Goal: Task Accomplishment & Management: Manage account settings

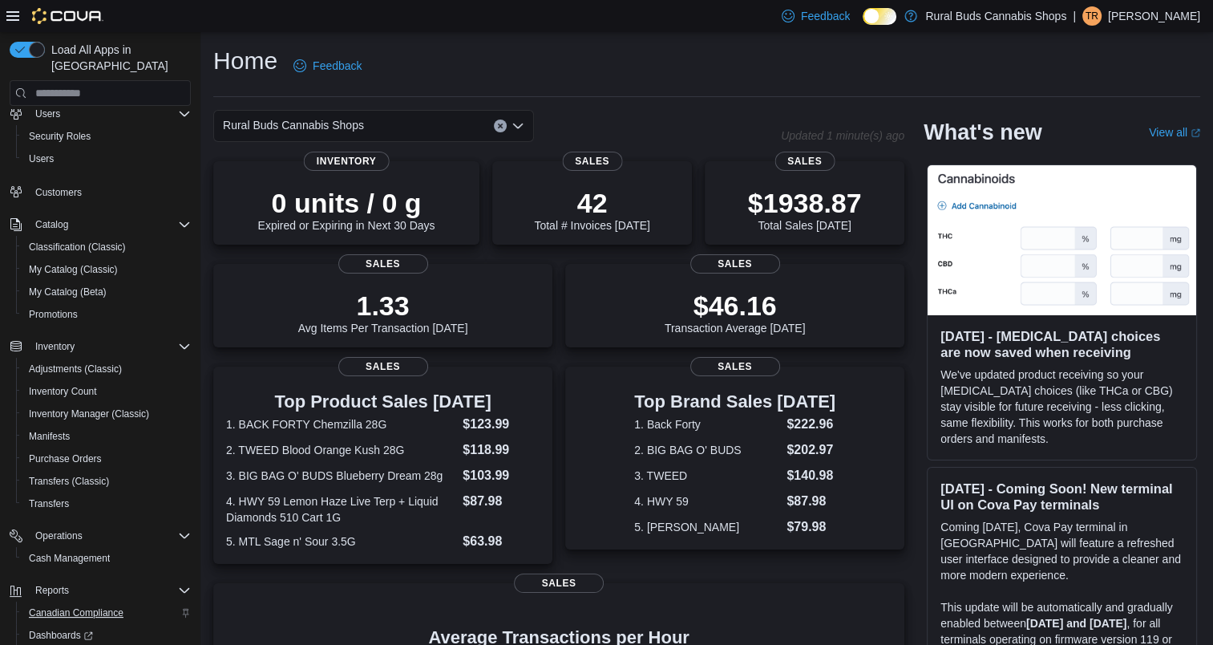
scroll to position [151, 0]
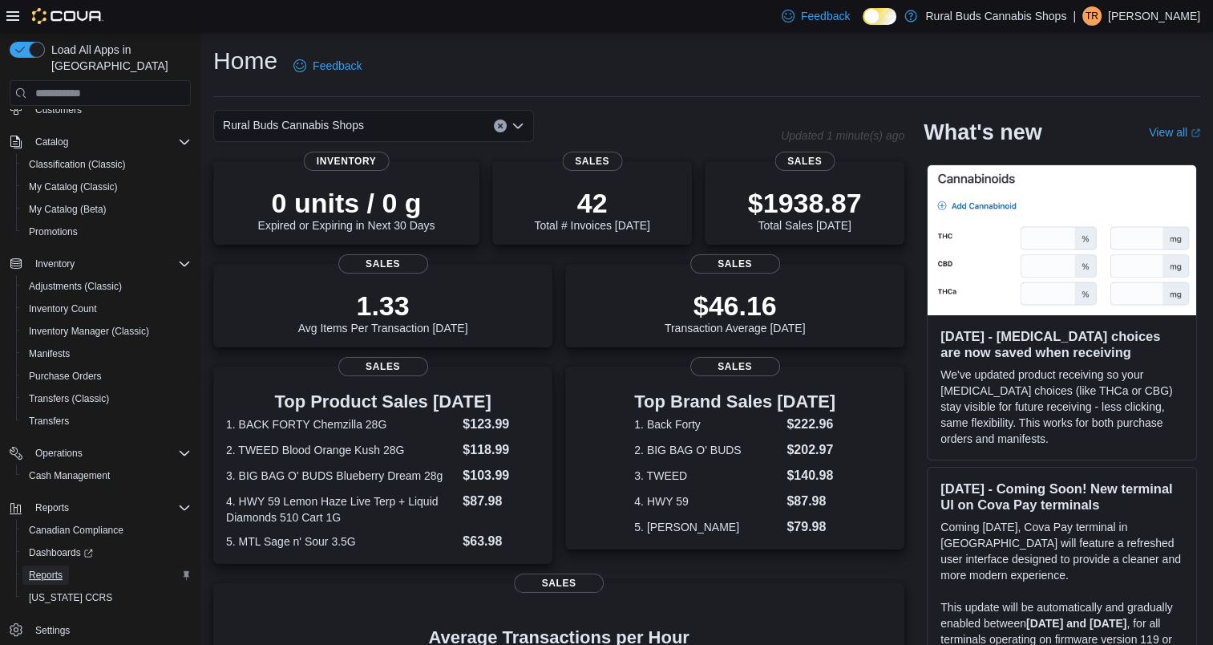
click at [48, 569] on span "Reports" at bounding box center [46, 575] width 34 height 13
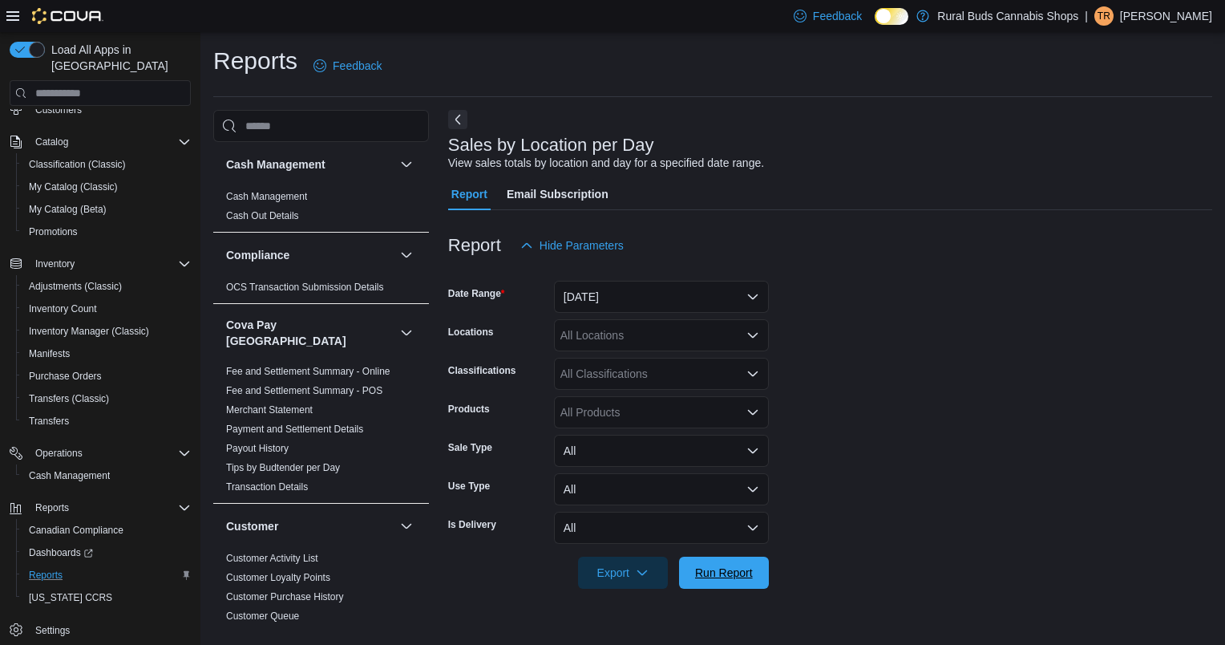
drag, startPoint x: 718, startPoint y: 568, endPoint x: 746, endPoint y: 529, distance: 47.6
click at [719, 568] on span "Run Report" at bounding box center [724, 573] width 58 height 16
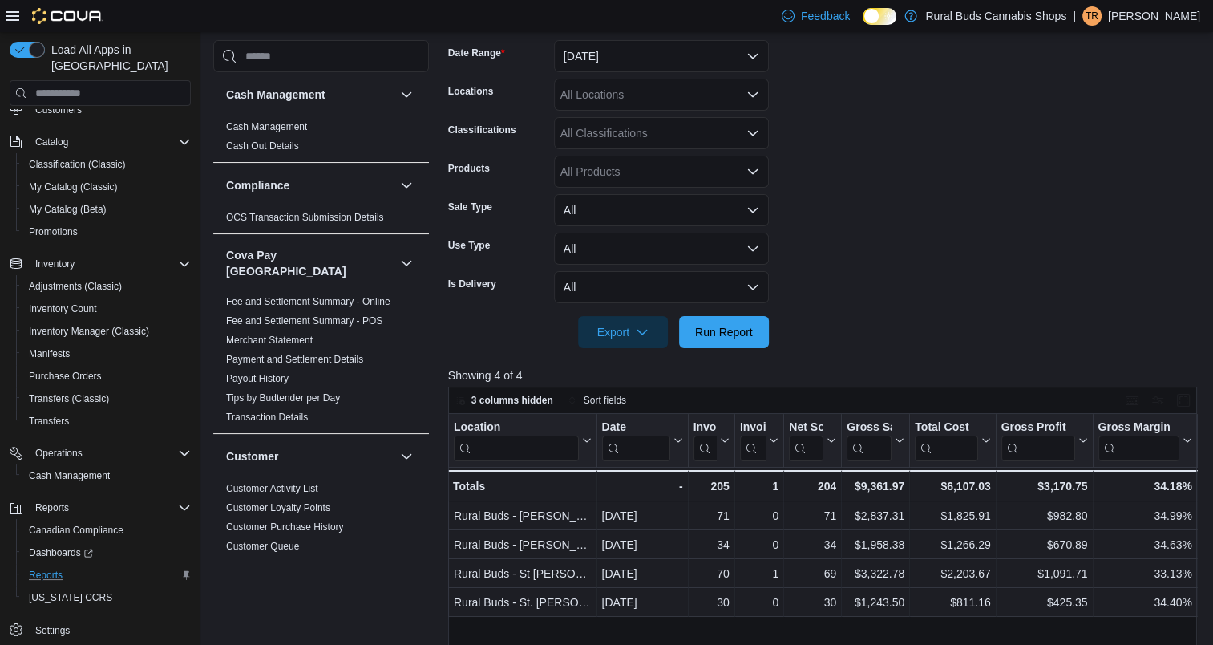
scroll to position [160, 0]
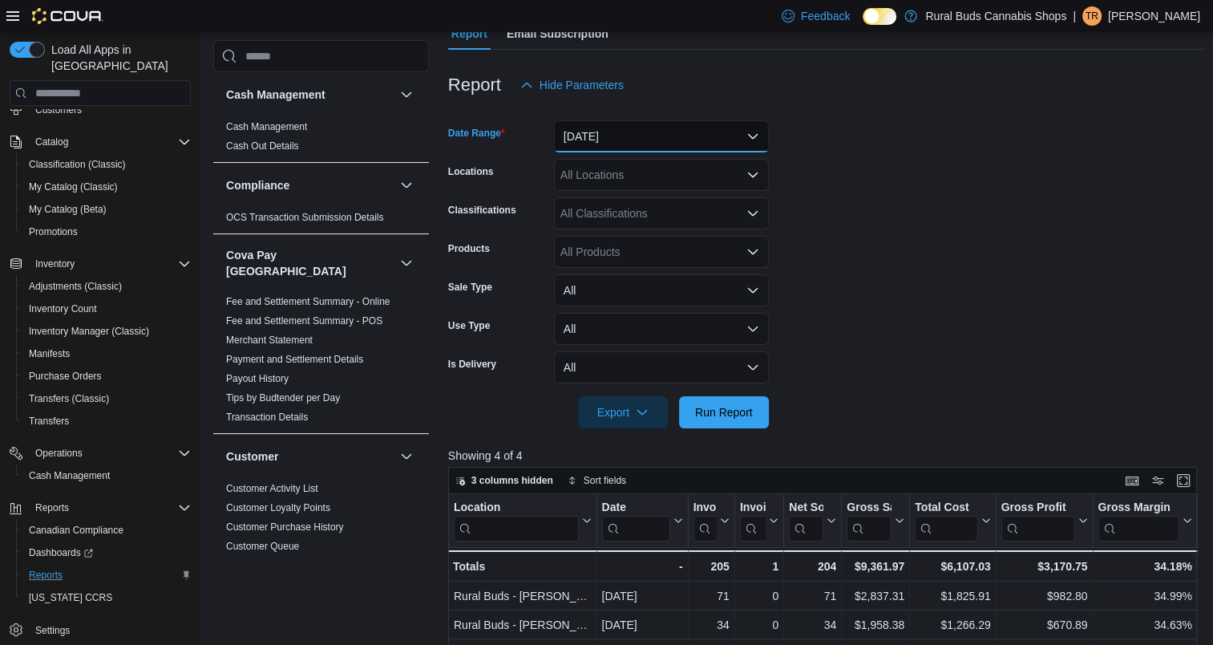
click at [613, 144] on button "[DATE]" at bounding box center [661, 136] width 215 height 32
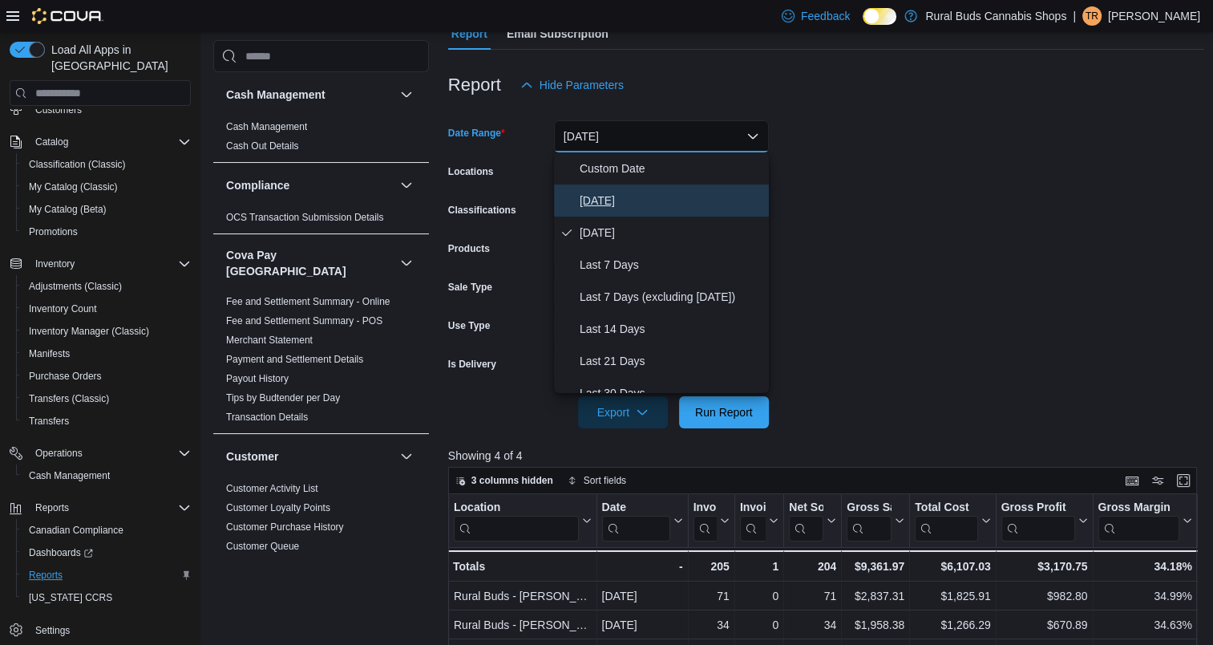
click at [603, 198] on span "[DATE]" at bounding box center [671, 200] width 183 height 19
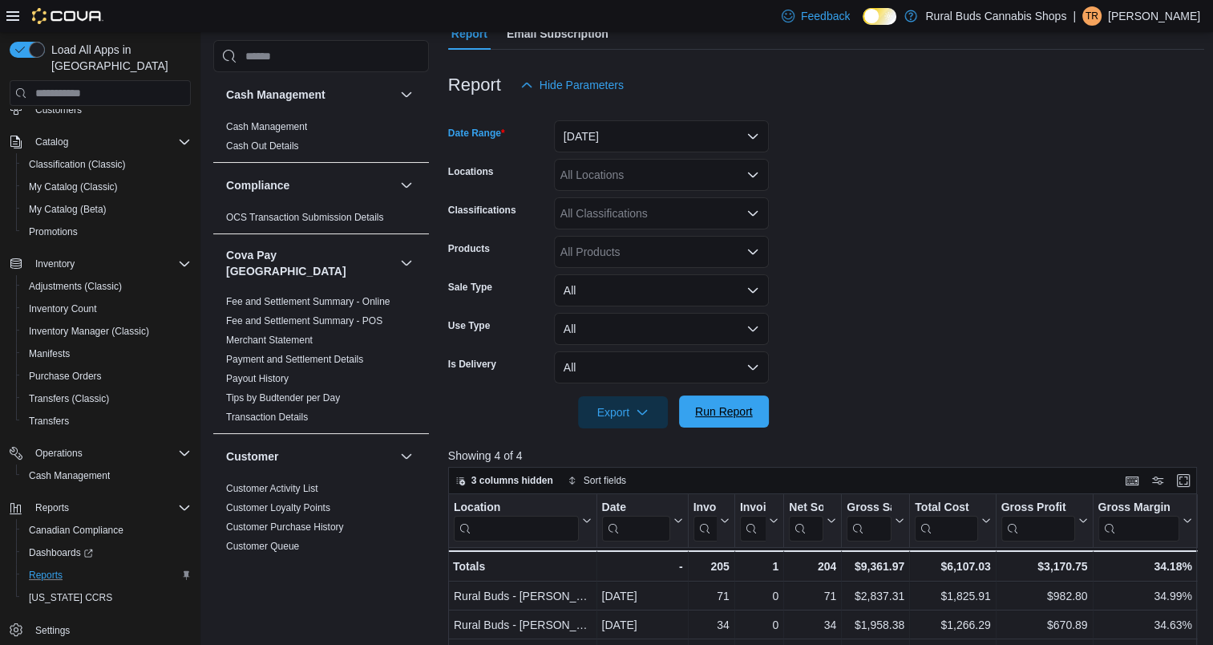
click at [714, 415] on span "Run Report" at bounding box center [724, 411] width 58 height 16
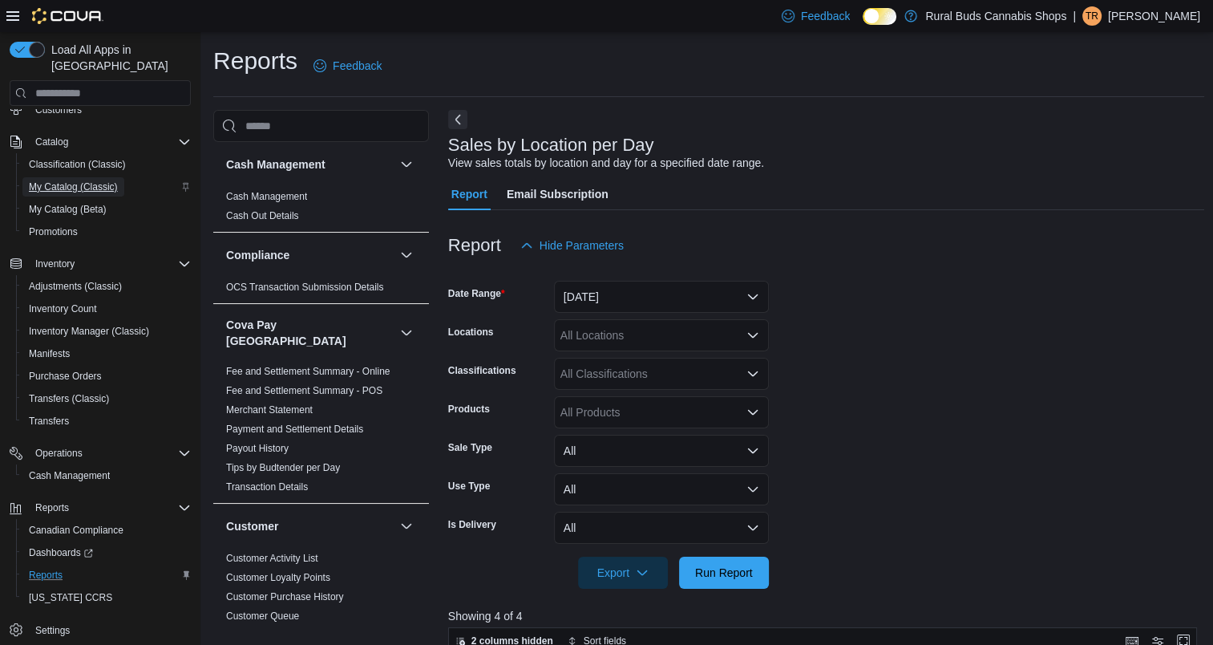
click at [96, 180] on span "My Catalog (Classic)" at bounding box center [73, 186] width 89 height 13
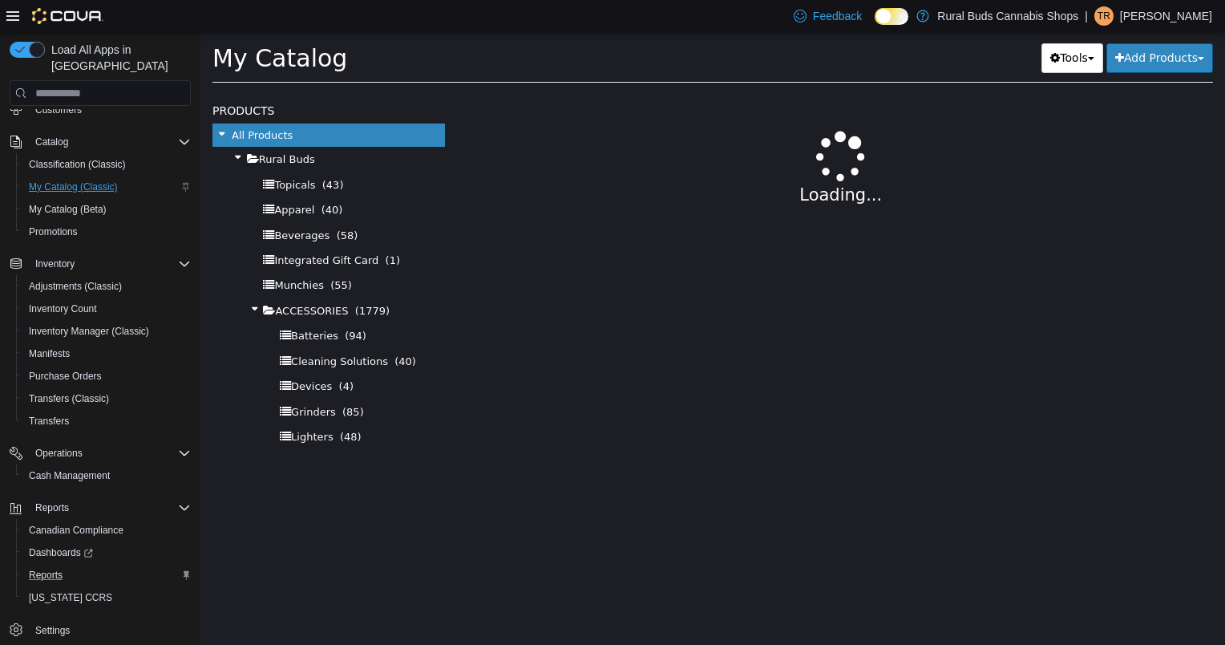
select select "**********"
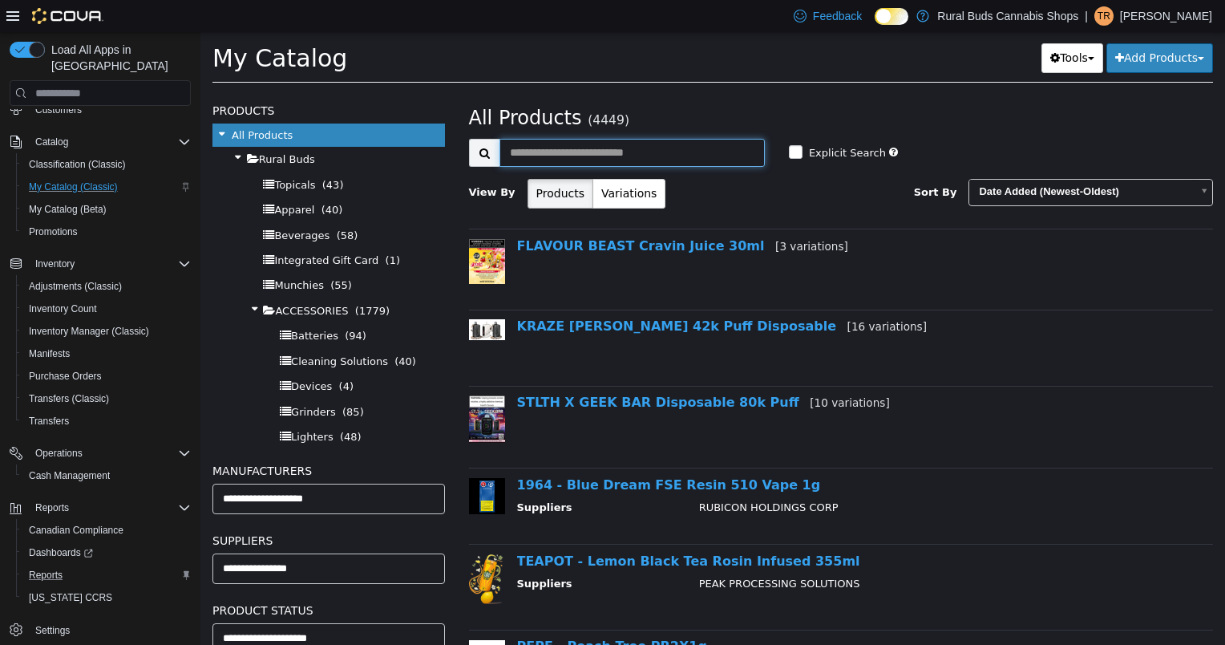
click at [605, 155] on input "text" at bounding box center [632, 153] width 265 height 28
type input "**********"
select select "**********"
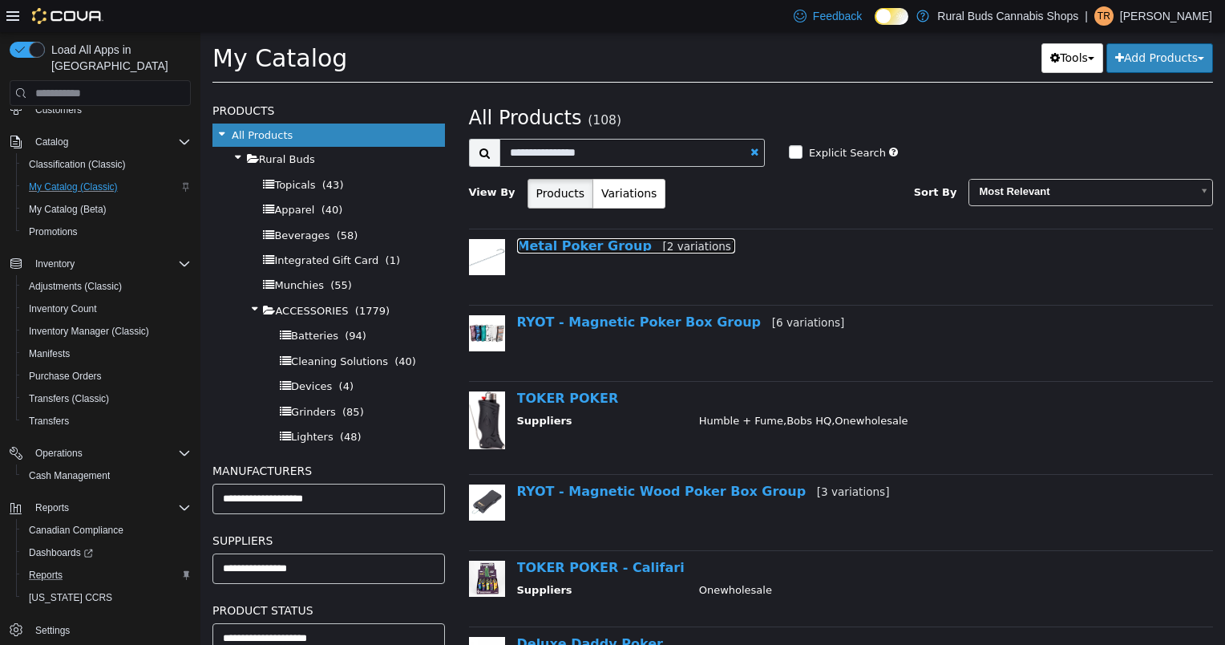
click at [602, 245] on link "Metal Poker Group [2 variations]" at bounding box center [626, 245] width 219 height 15
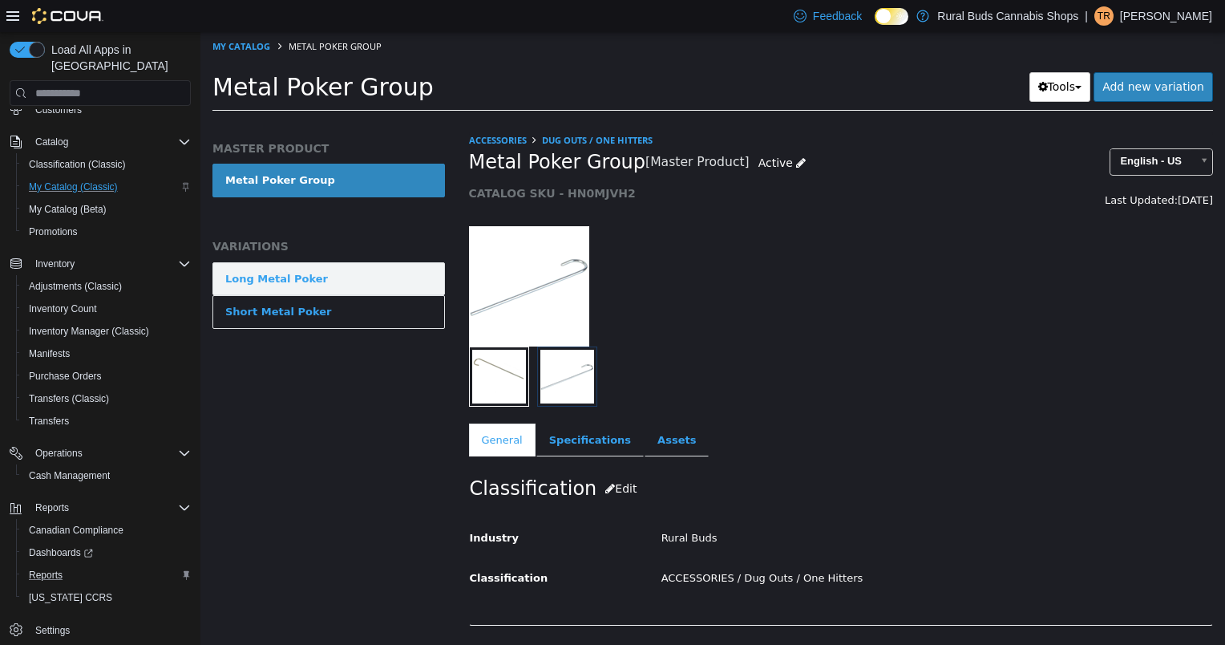
drag, startPoint x: 332, startPoint y: 278, endPoint x: 344, endPoint y: 281, distance: 12.4
click at [332, 277] on link "Long Metal Poker" at bounding box center [329, 279] width 233 height 34
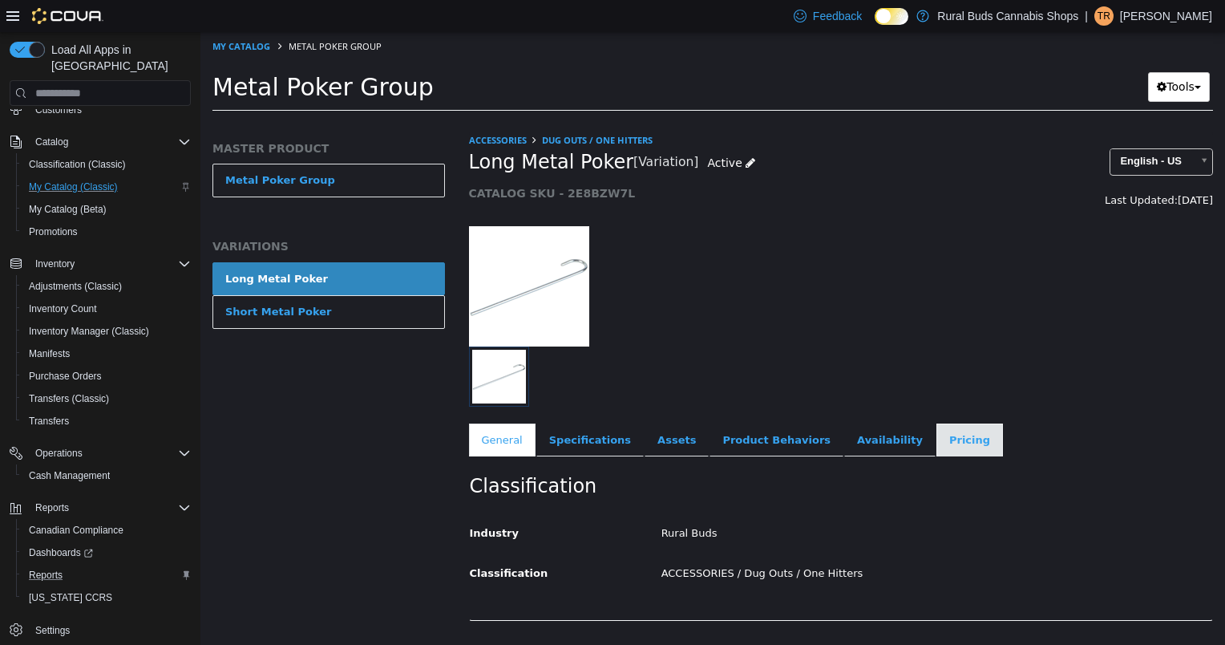
click at [937, 438] on link "Pricing" at bounding box center [970, 440] width 67 height 34
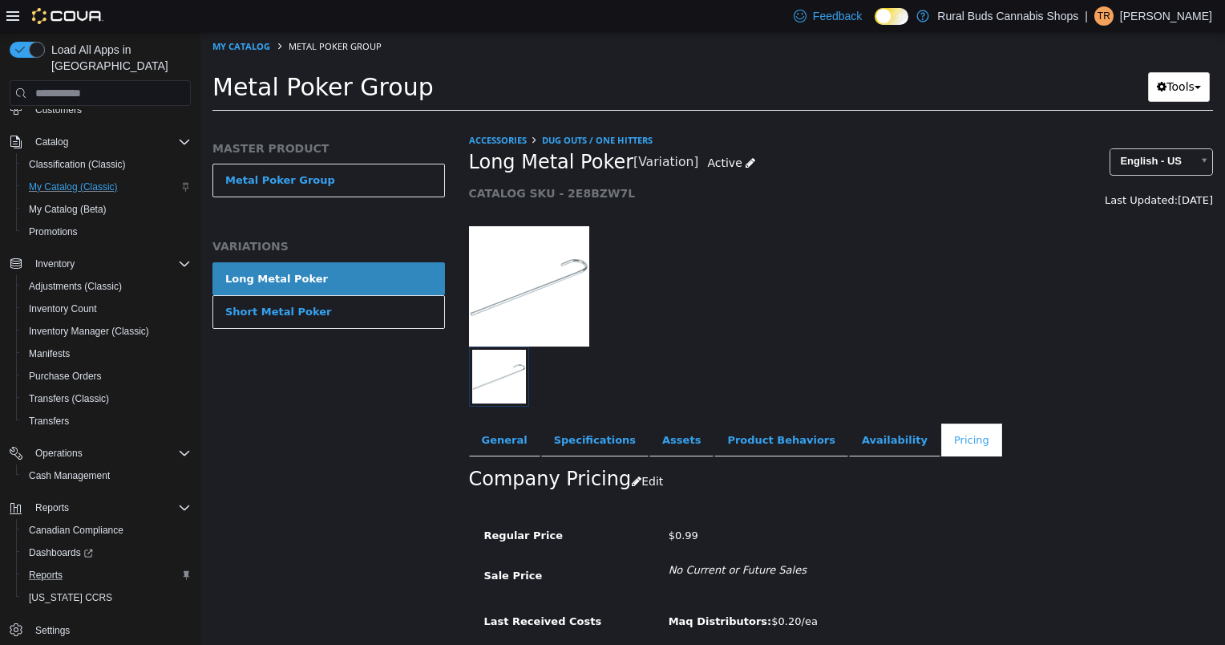
scroll to position [61, 0]
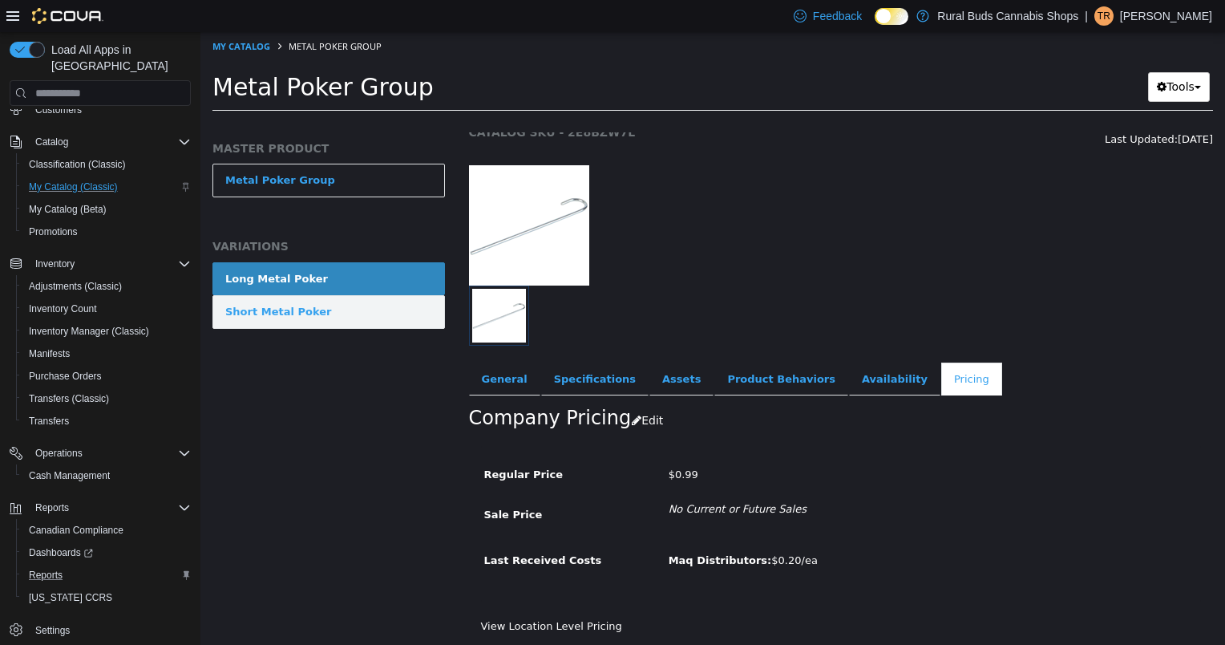
click at [374, 318] on link "Short Metal Poker" at bounding box center [329, 312] width 233 height 34
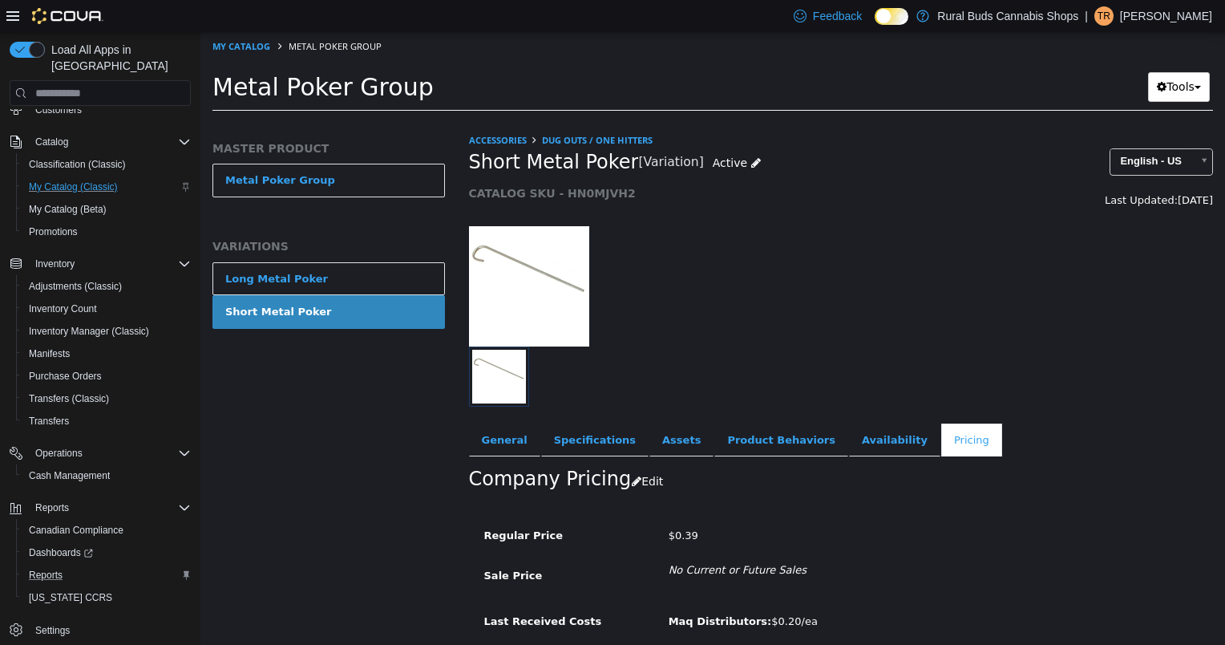
scroll to position [61, 0]
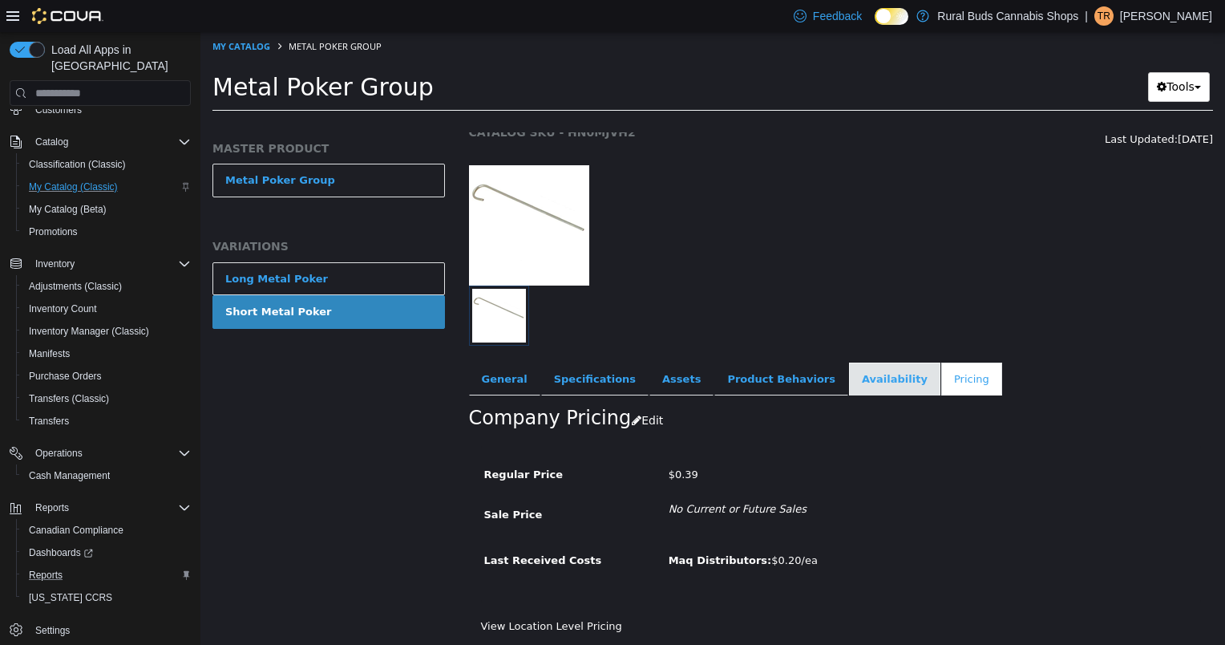
click at [849, 381] on link "Availability" at bounding box center [894, 379] width 91 height 34
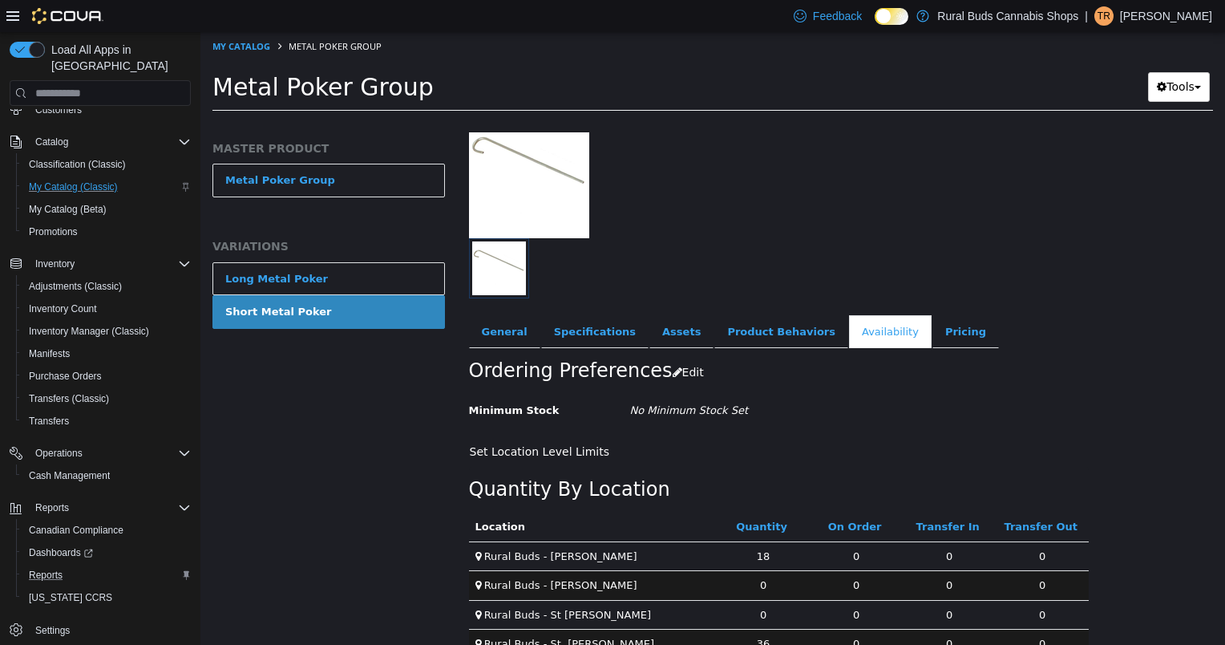
scroll to position [138, 0]
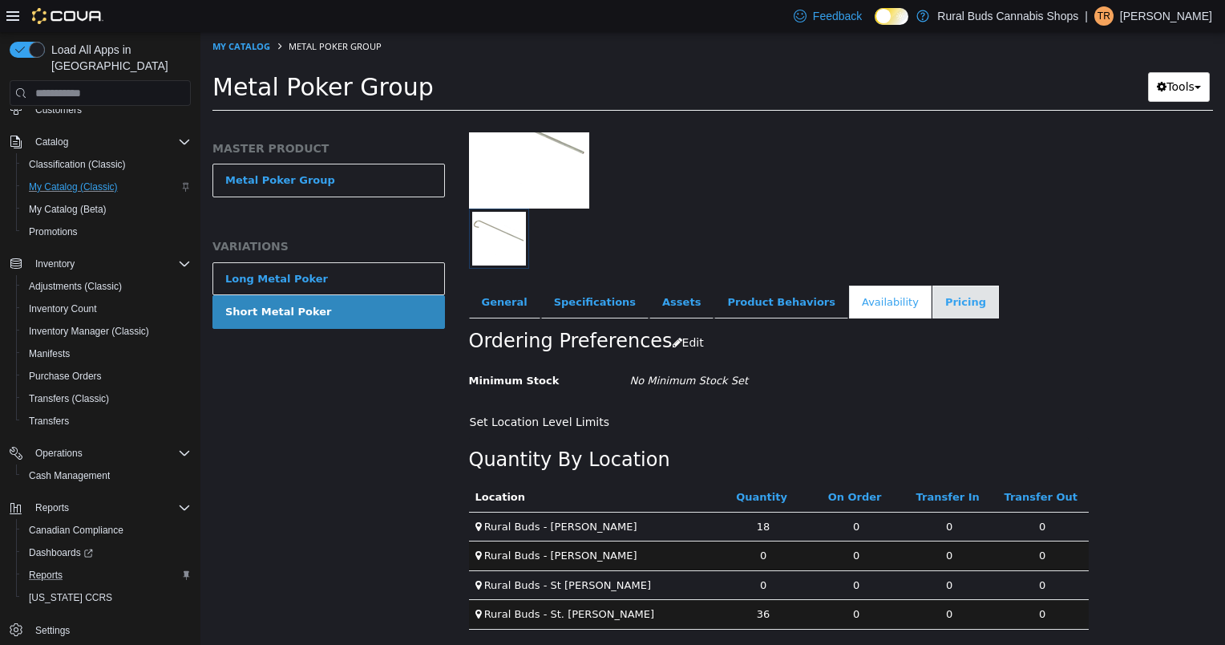
click at [933, 304] on link "Pricing" at bounding box center [966, 302] width 67 height 34
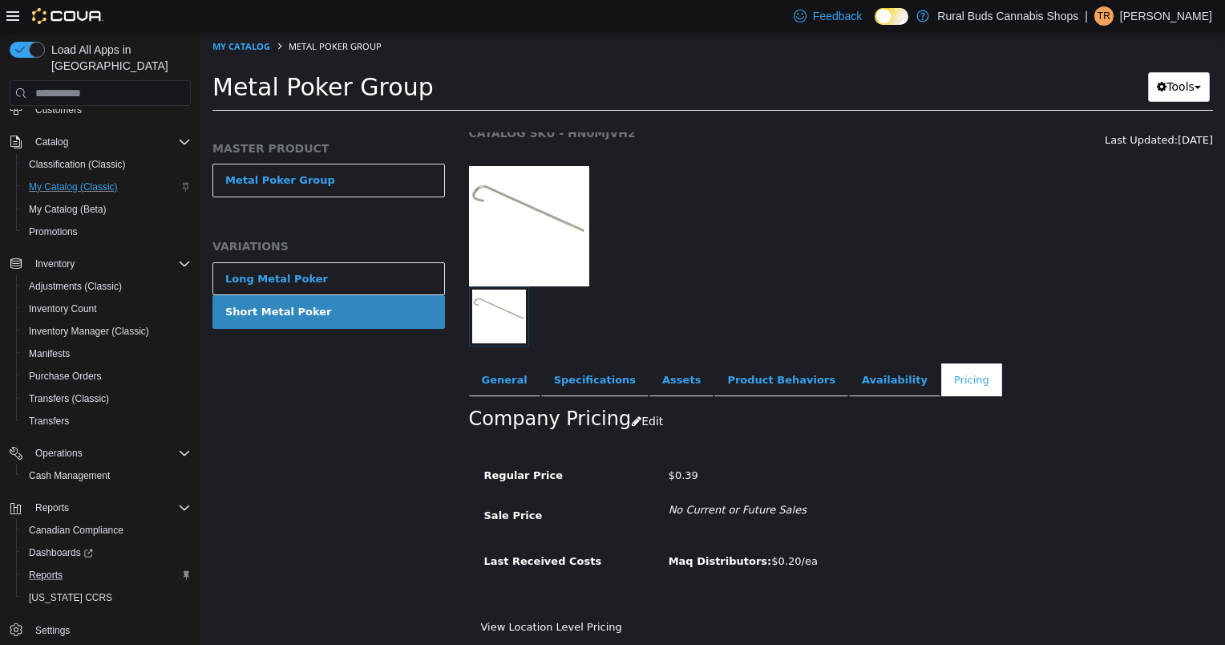
scroll to position [61, 0]
click at [539, 623] on link "View Location Level Pricing" at bounding box center [551, 626] width 141 height 12
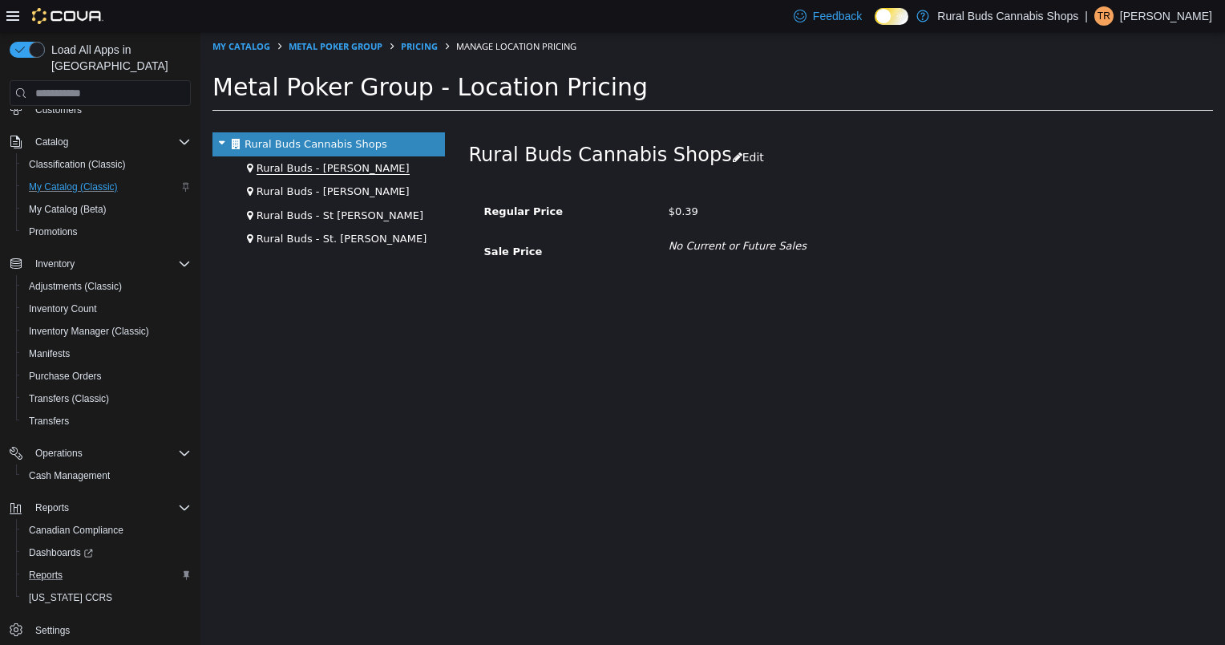
click at [346, 171] on span "Rural Buds - [PERSON_NAME]" at bounding box center [333, 168] width 153 height 13
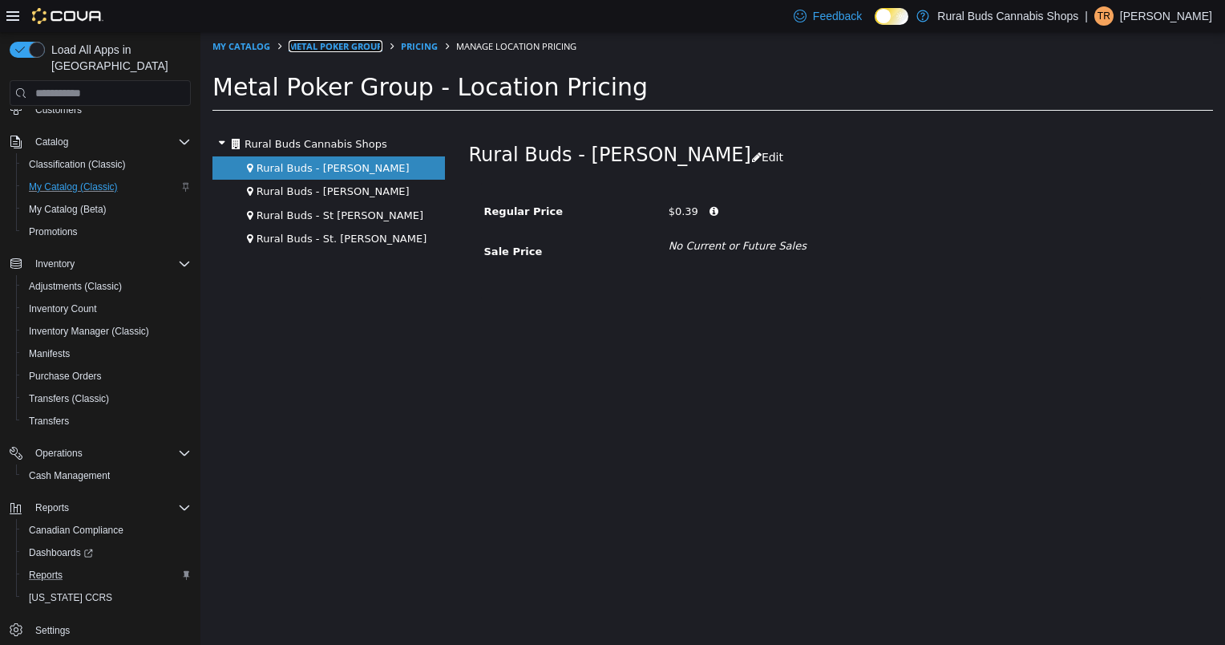
click at [351, 52] on link "Metal Poker Group" at bounding box center [336, 46] width 94 height 12
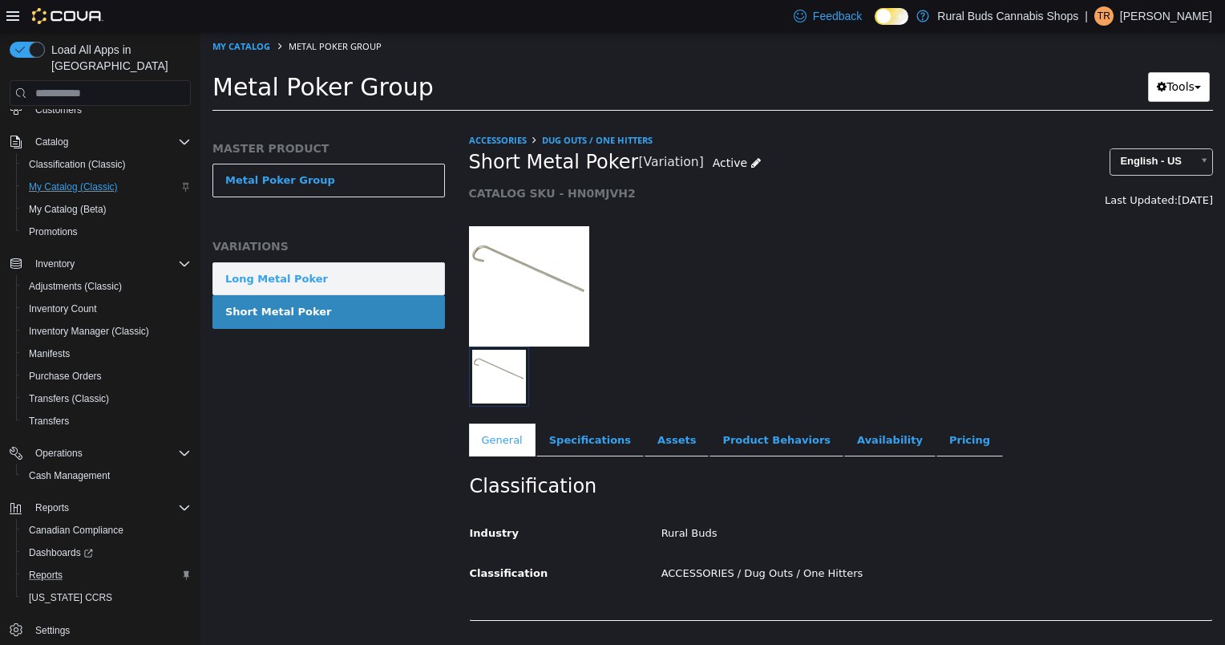
click at [383, 281] on link "Long Metal Poker" at bounding box center [329, 279] width 233 height 34
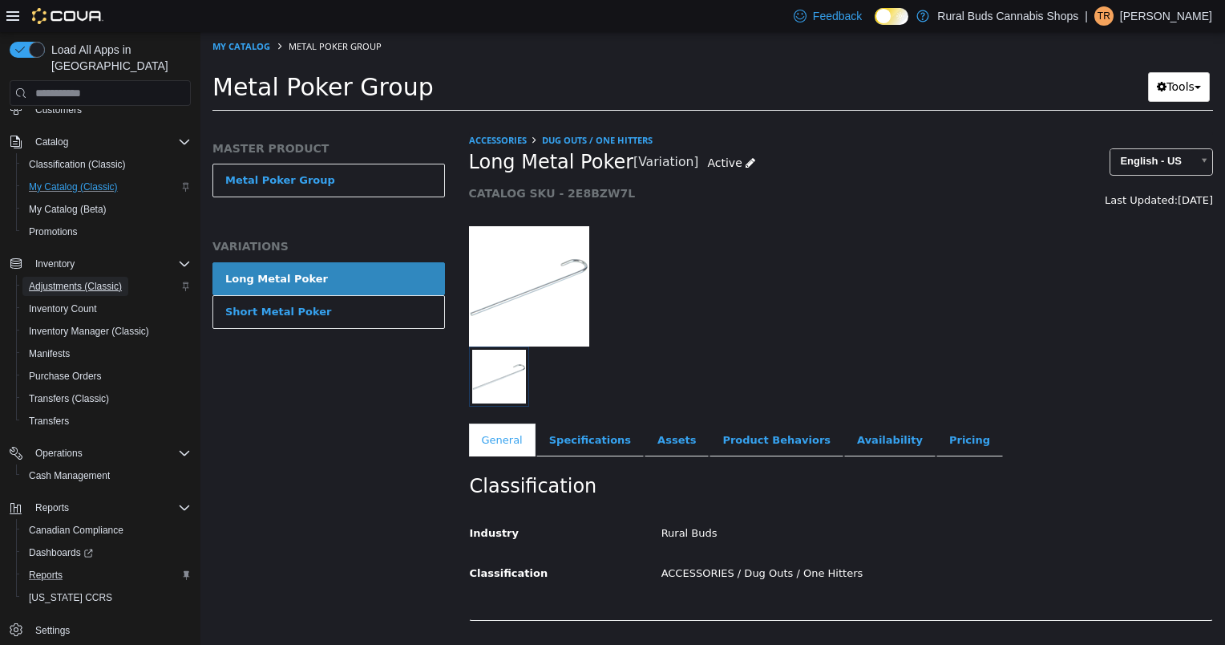
click at [67, 280] on span "Adjustments (Classic)" at bounding box center [75, 286] width 93 height 13
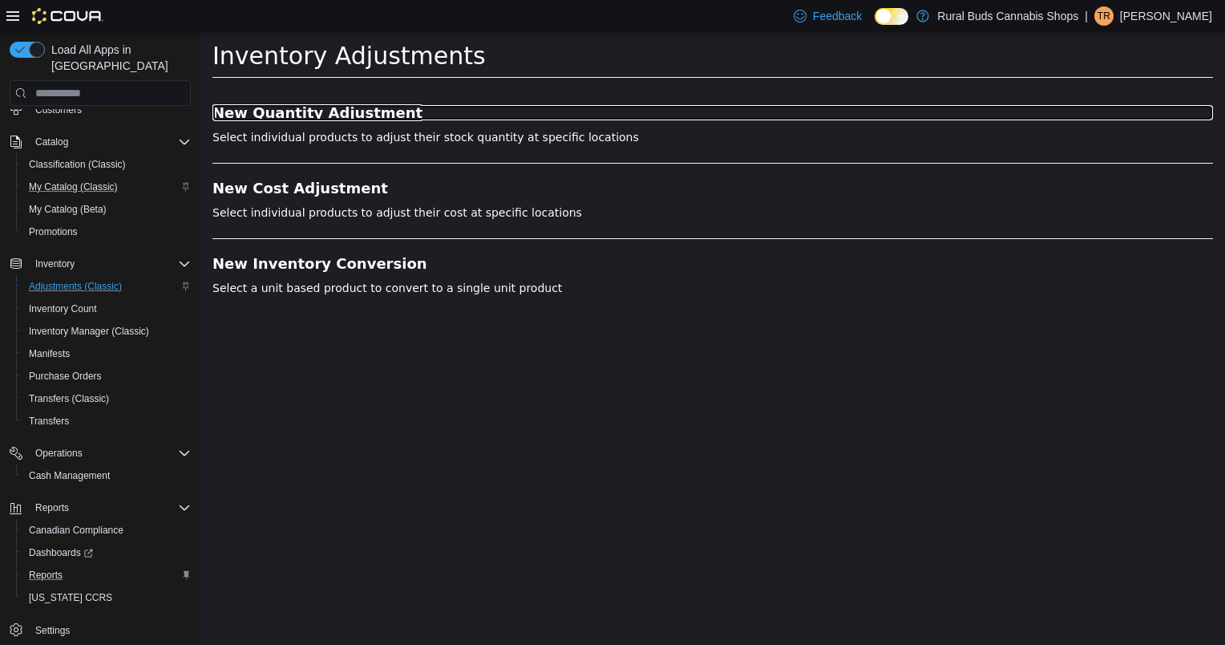
click at [357, 115] on h3 "New Quantity Adjustment" at bounding box center [713, 113] width 1001 height 16
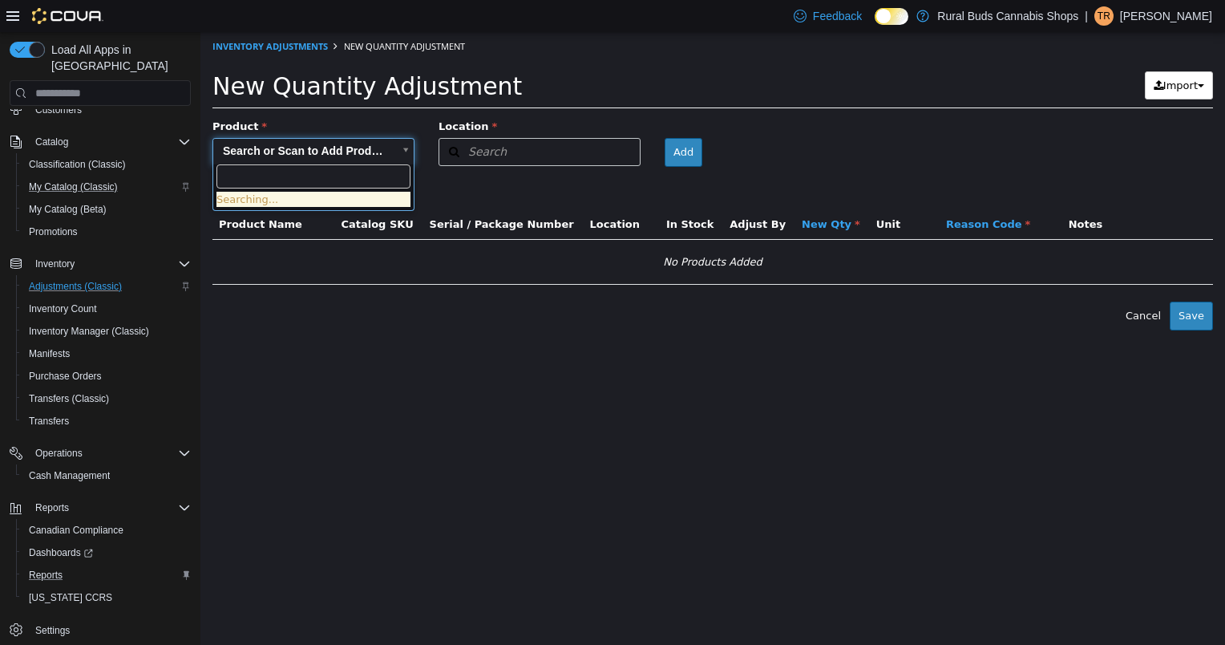
click at [353, 152] on body "× Inventory Adjustments New Quantity Adjustment New Quantity Adjustment Import …" at bounding box center [712, 181] width 1025 height 298
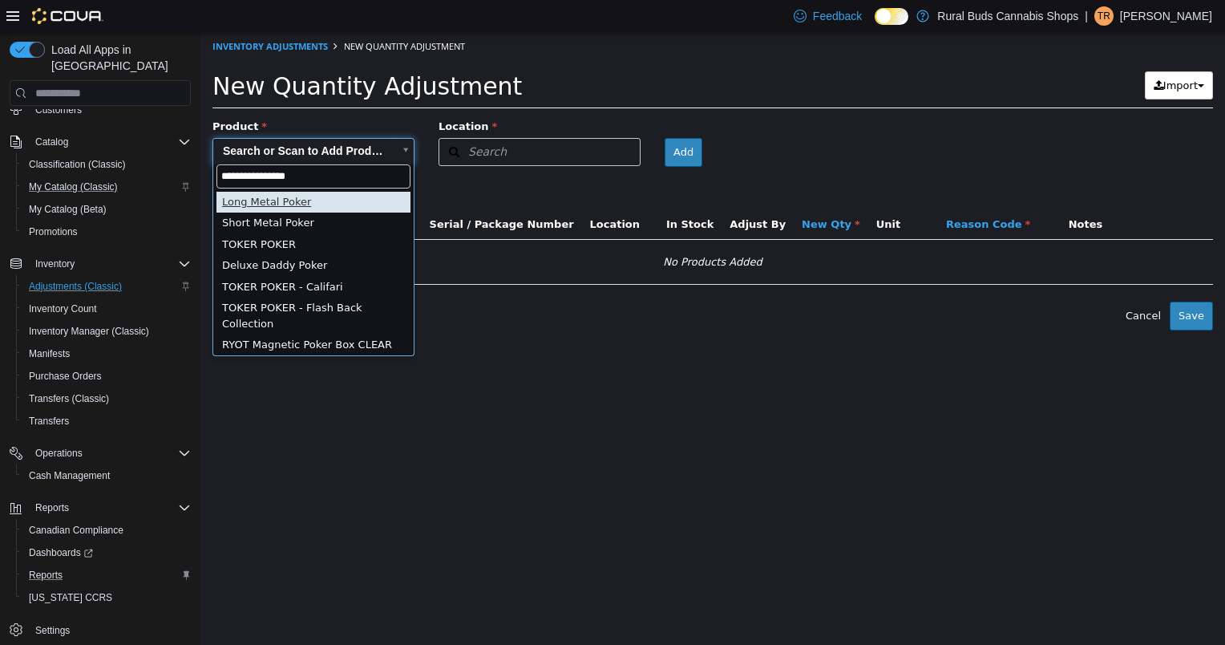
type input "**********"
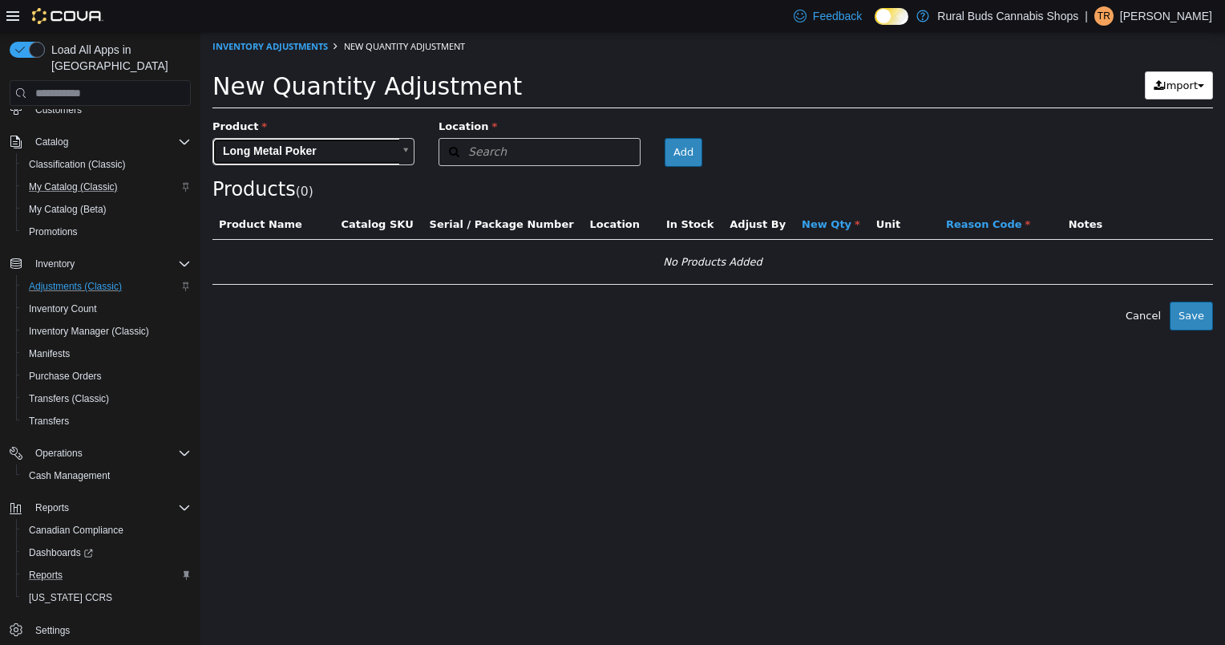
type input "**********"
click at [516, 156] on button "Search" at bounding box center [540, 152] width 202 height 28
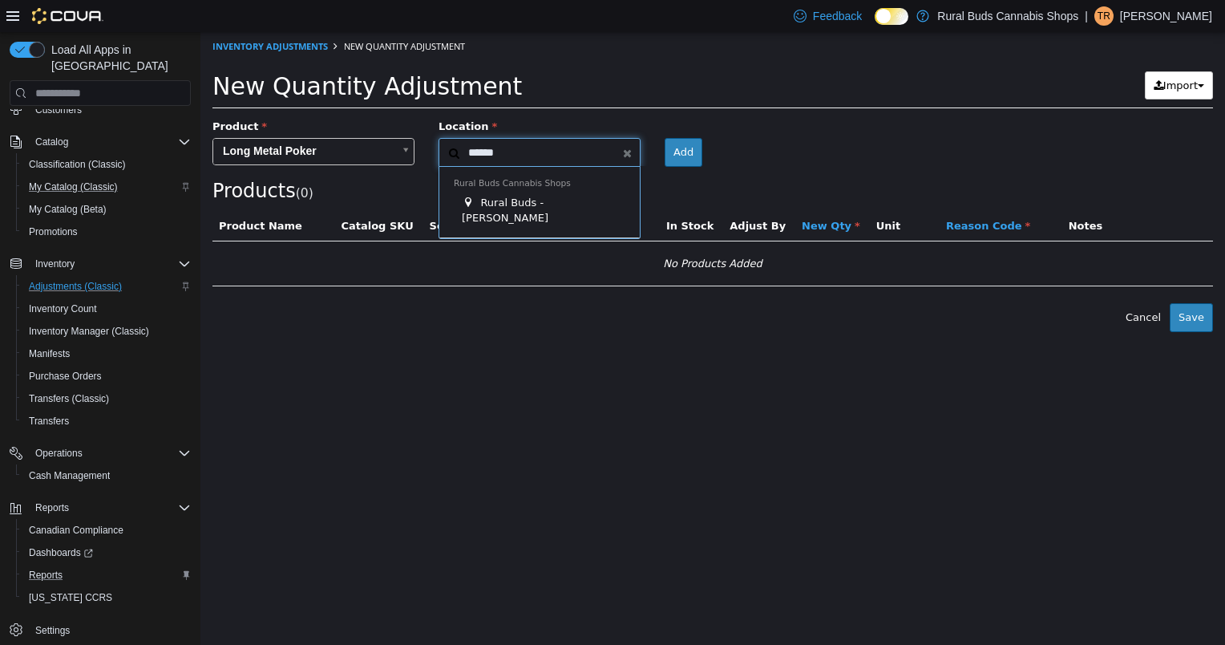
type input "******"
click at [520, 196] on span "Rural Buds - [PERSON_NAME]" at bounding box center [505, 210] width 87 height 28
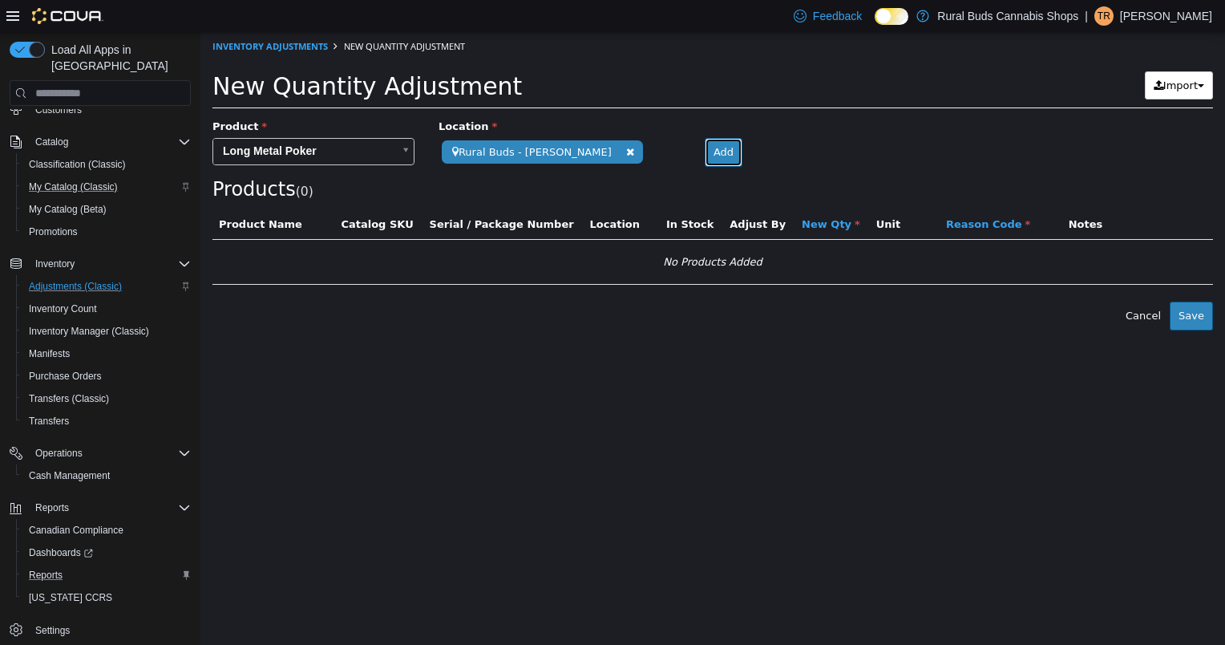
click at [705, 152] on button "Add" at bounding box center [724, 152] width 38 height 29
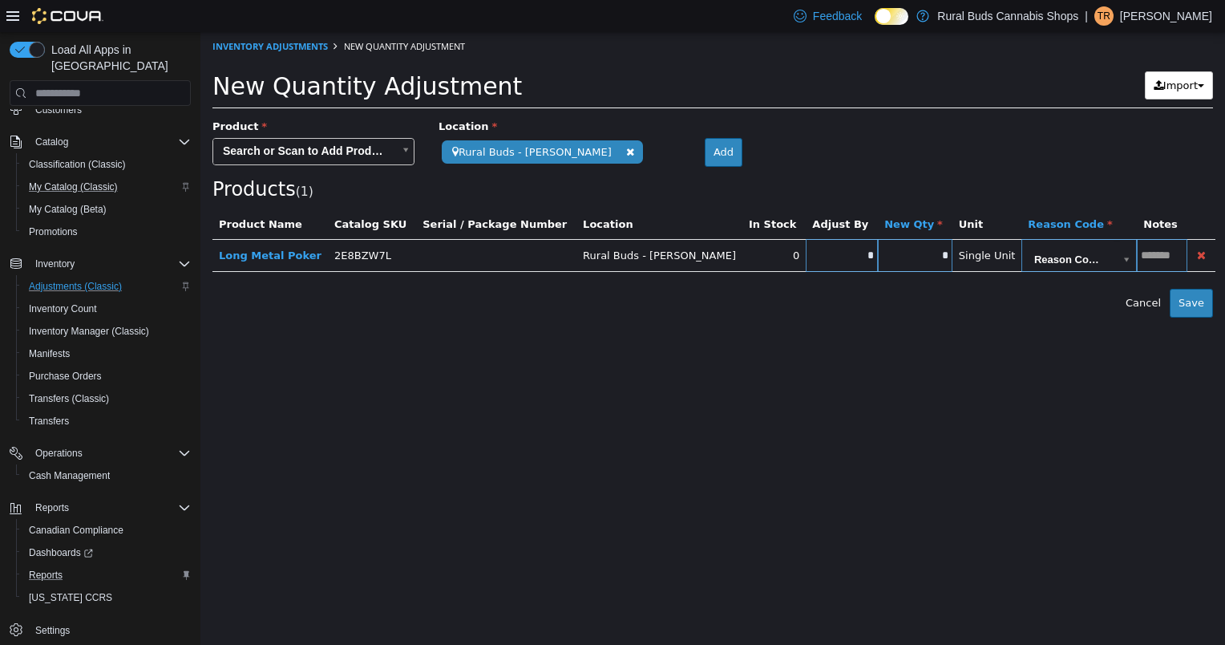
click at [806, 258] on input "*" at bounding box center [842, 255] width 72 height 12
type input "***"
click at [864, 318] on html "**********" at bounding box center [712, 174] width 1025 height 285
click at [1004, 263] on body "**********" at bounding box center [712, 174] width 1025 height 285
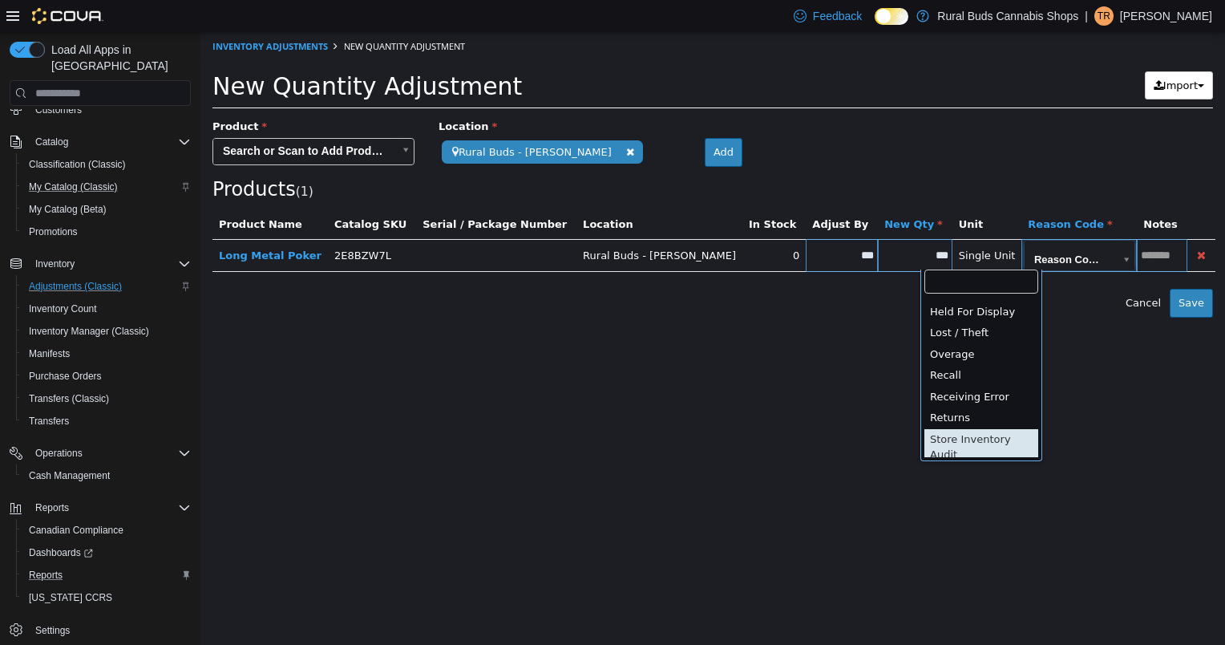
scroll to position [160, 0]
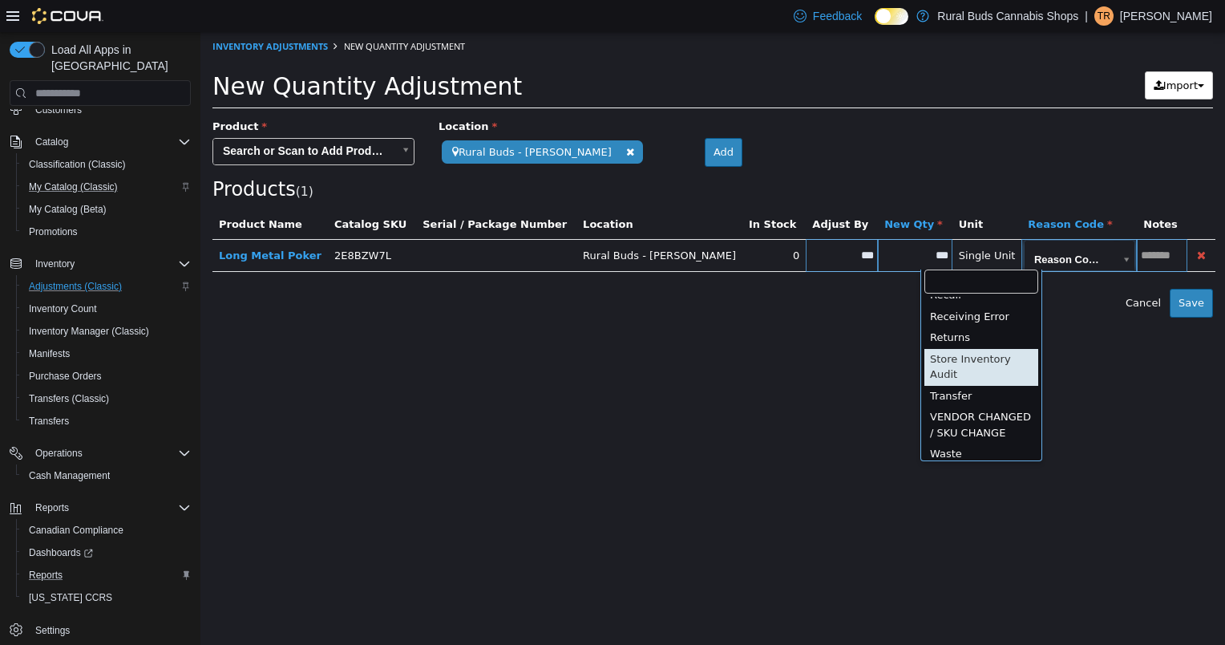
type input "**********"
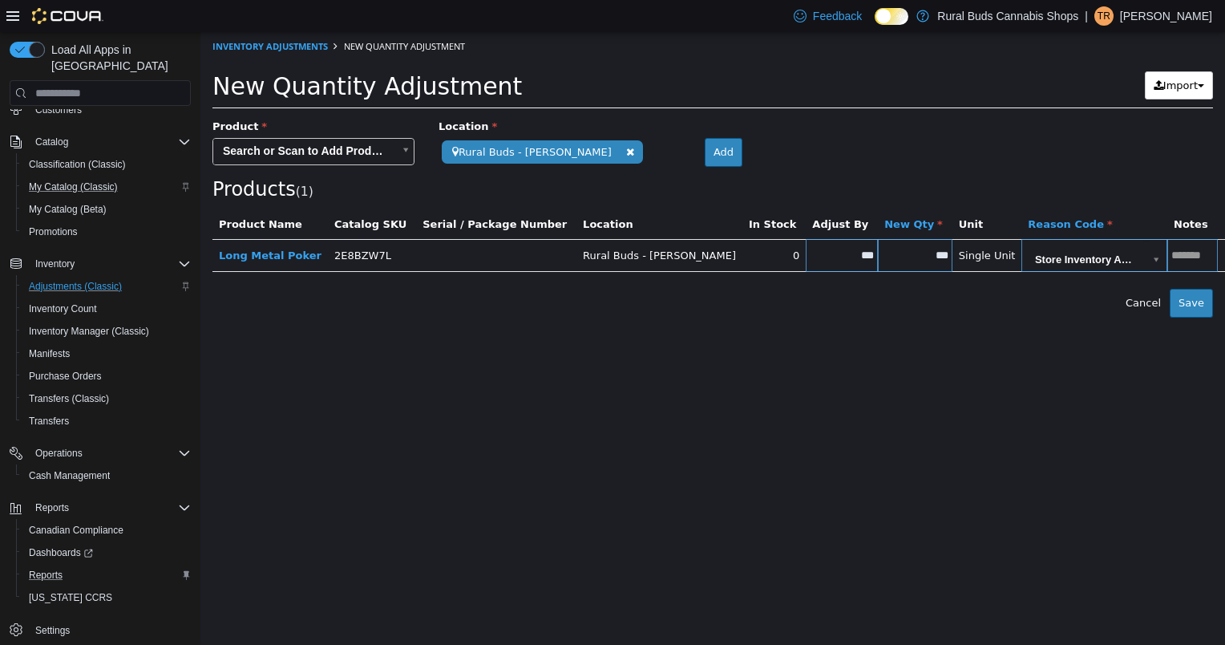
click at [1168, 256] on input "text" at bounding box center [1193, 255] width 50 height 12
type input "**********"
click at [1196, 303] on button "Save" at bounding box center [1191, 303] width 43 height 29
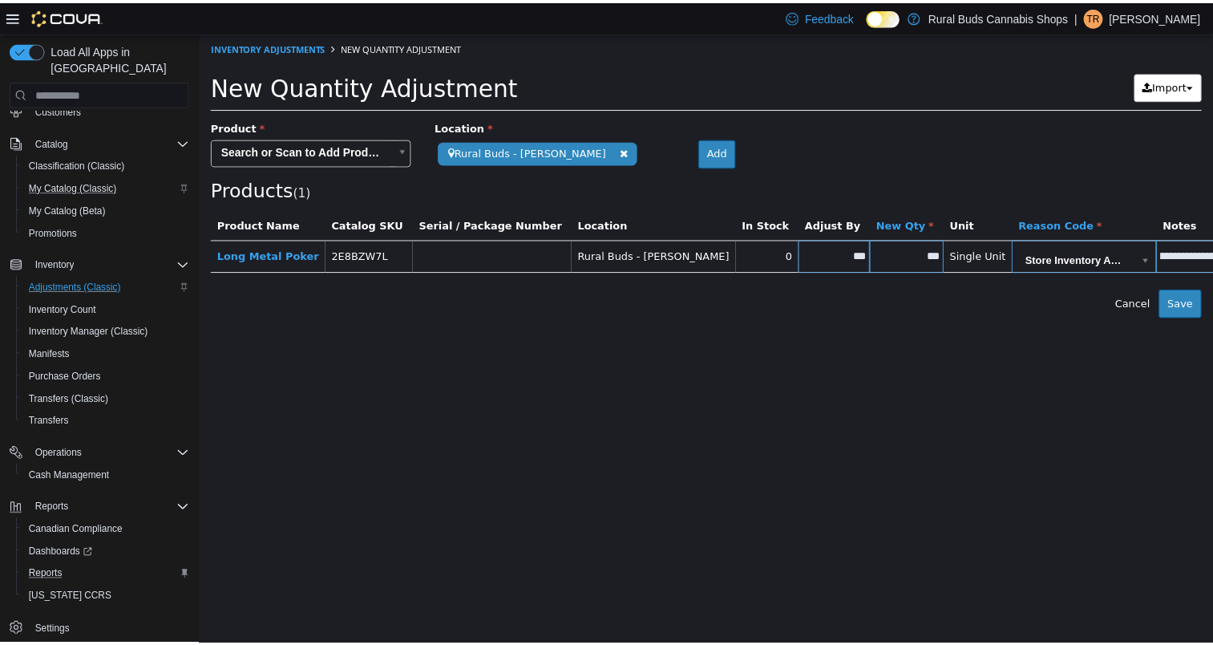
scroll to position [0, 0]
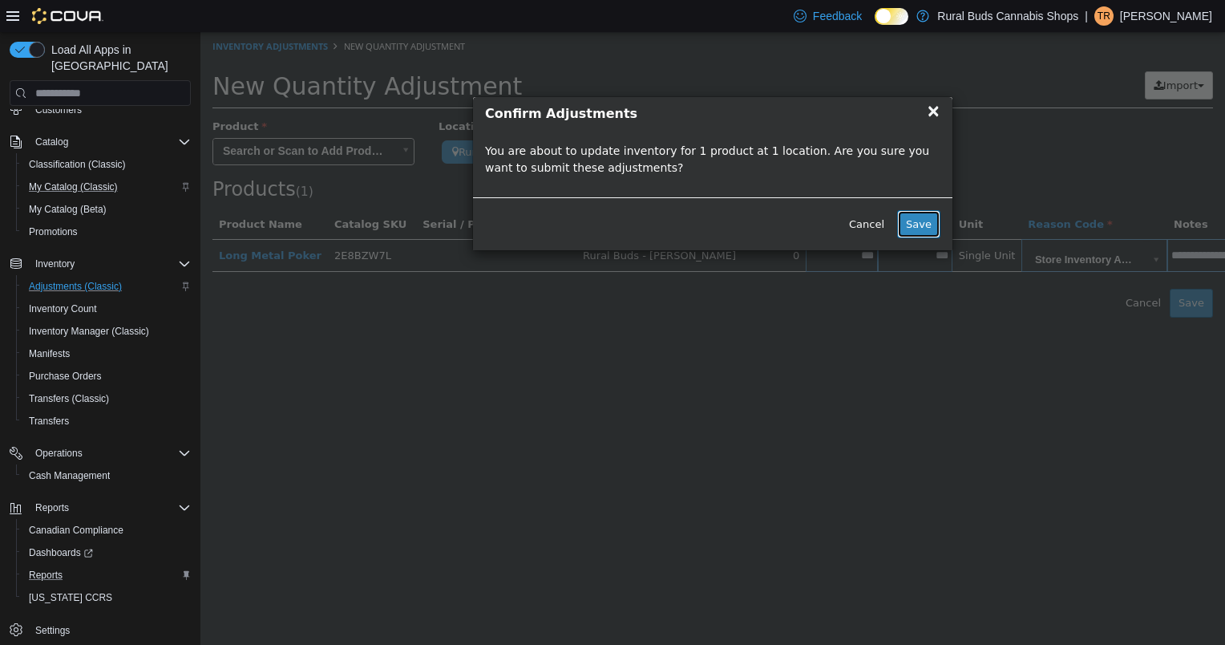
click at [929, 221] on button "Save" at bounding box center [918, 224] width 43 height 29
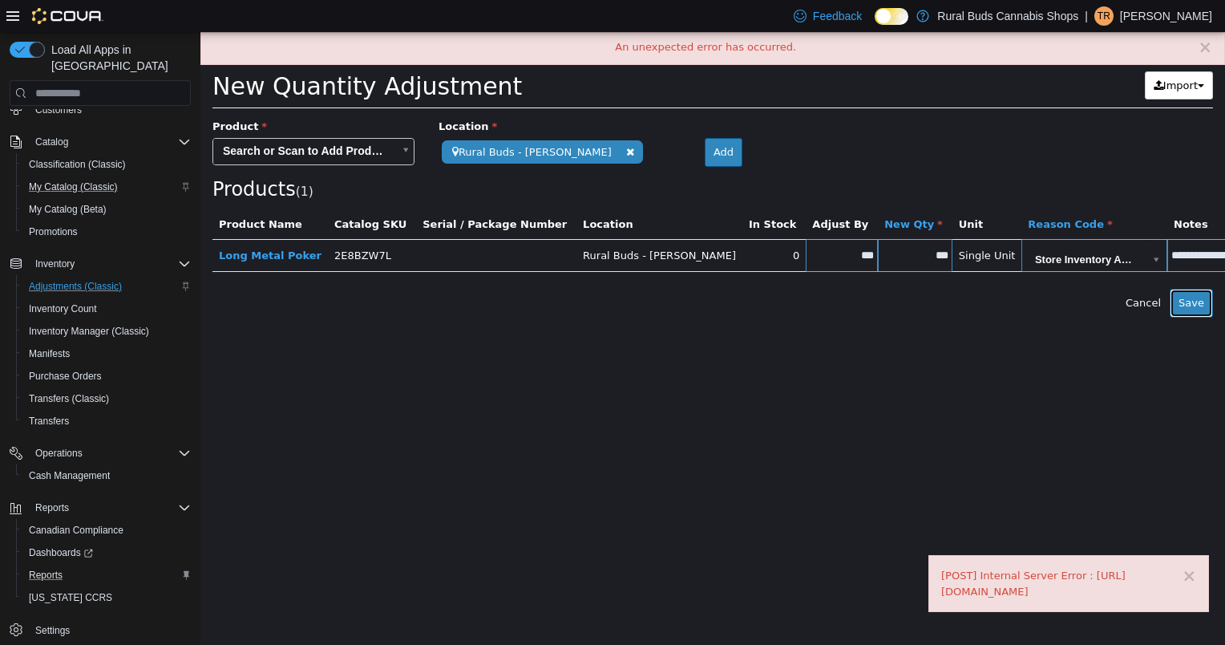
click at [1200, 299] on button "Save" at bounding box center [1191, 303] width 43 height 29
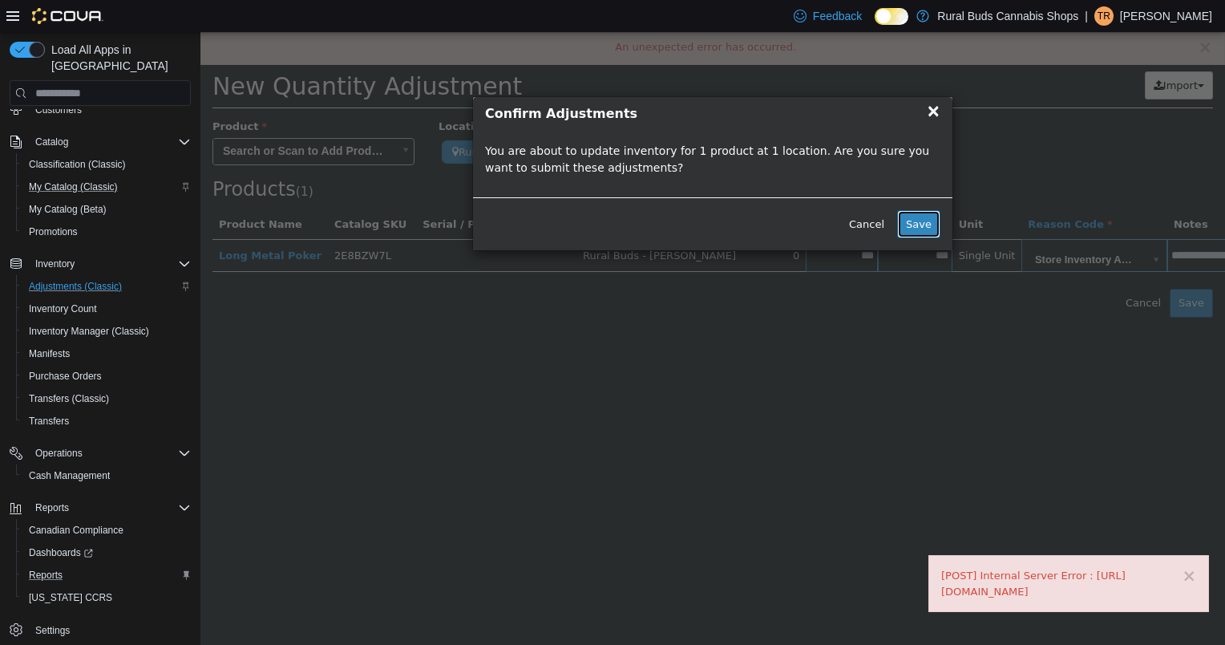
click at [920, 224] on button "Save" at bounding box center [918, 224] width 43 height 29
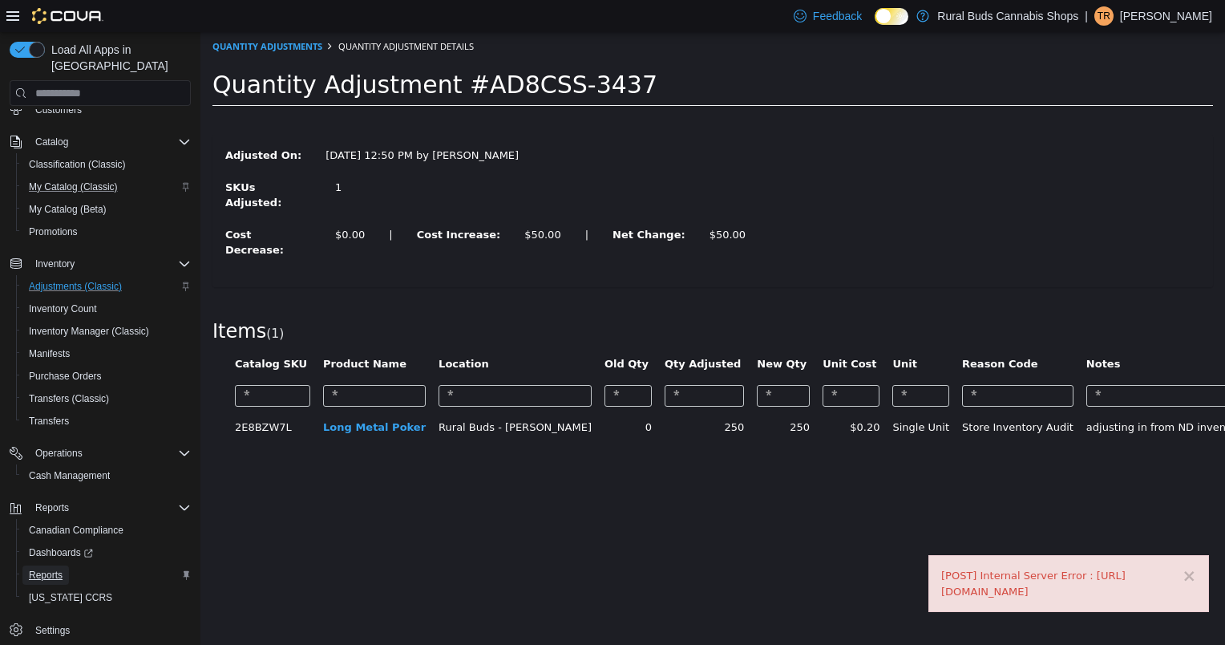
click at [64, 565] on link "Reports" at bounding box center [45, 574] width 47 height 19
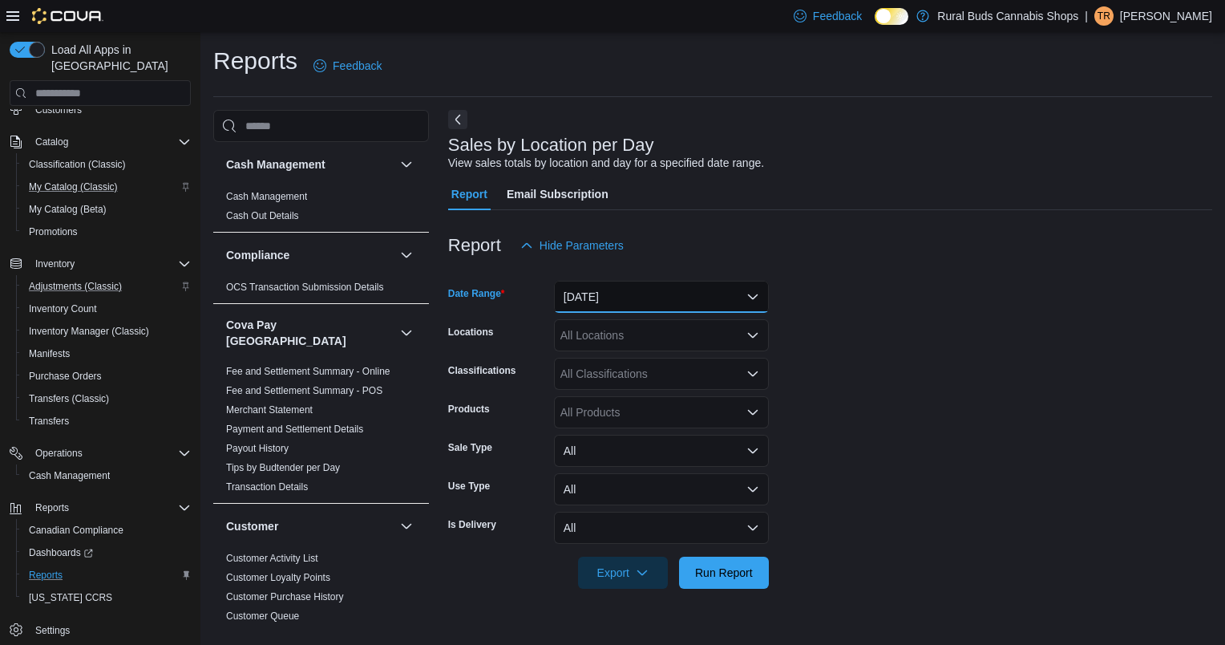
click at [651, 302] on button "[DATE]" at bounding box center [661, 297] width 215 height 32
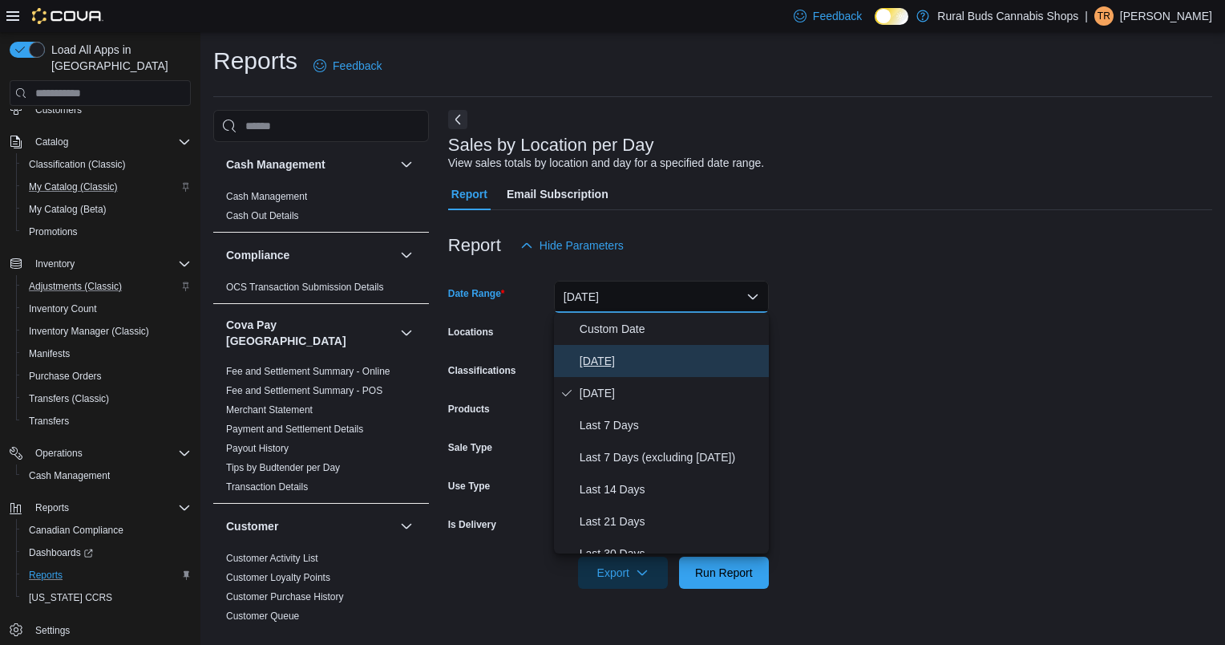
click at [644, 357] on span "[DATE]" at bounding box center [671, 360] width 183 height 19
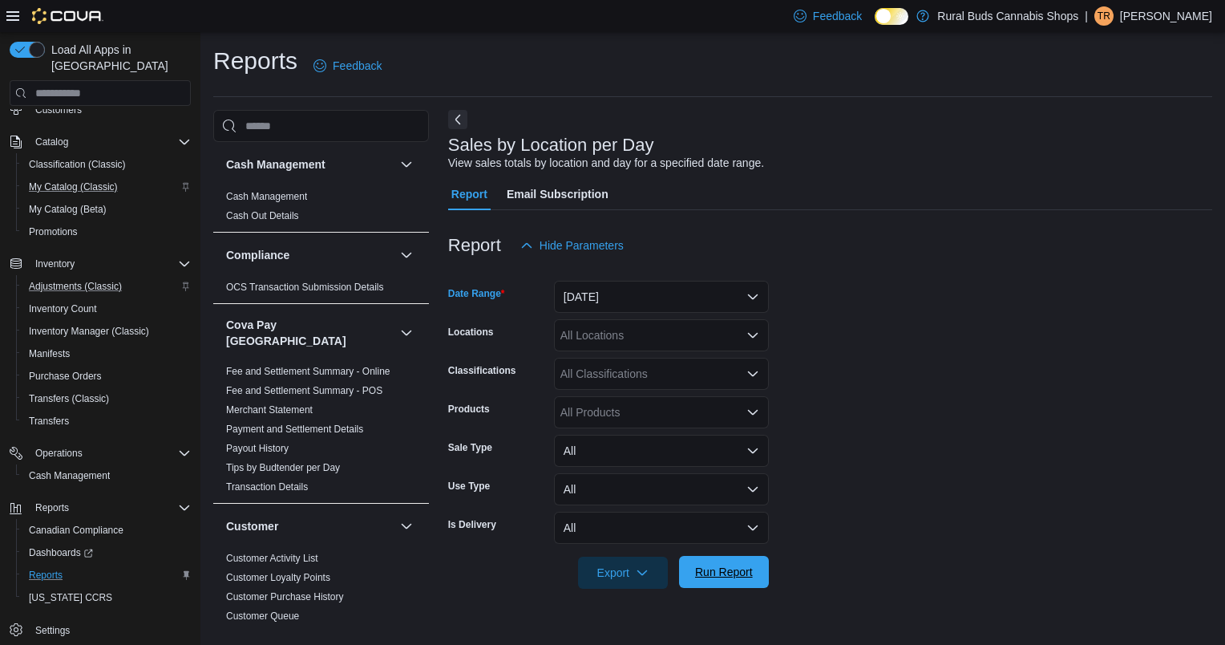
click at [726, 565] on span "Run Report" at bounding box center [724, 572] width 58 height 16
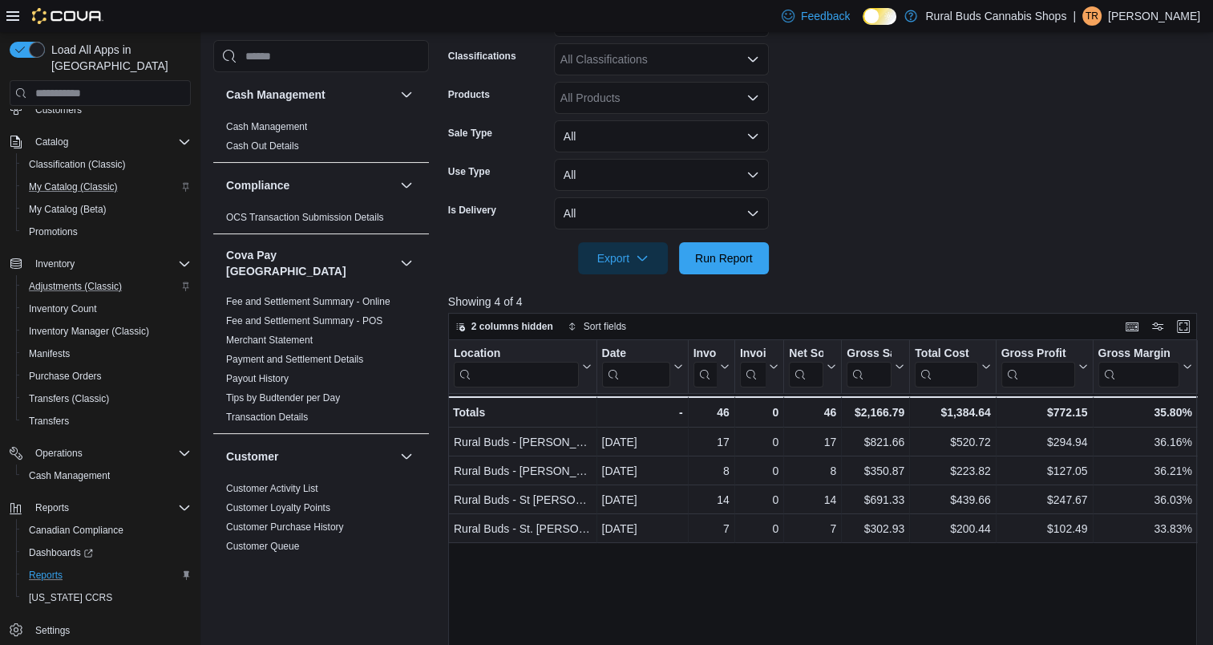
scroll to position [321, 0]
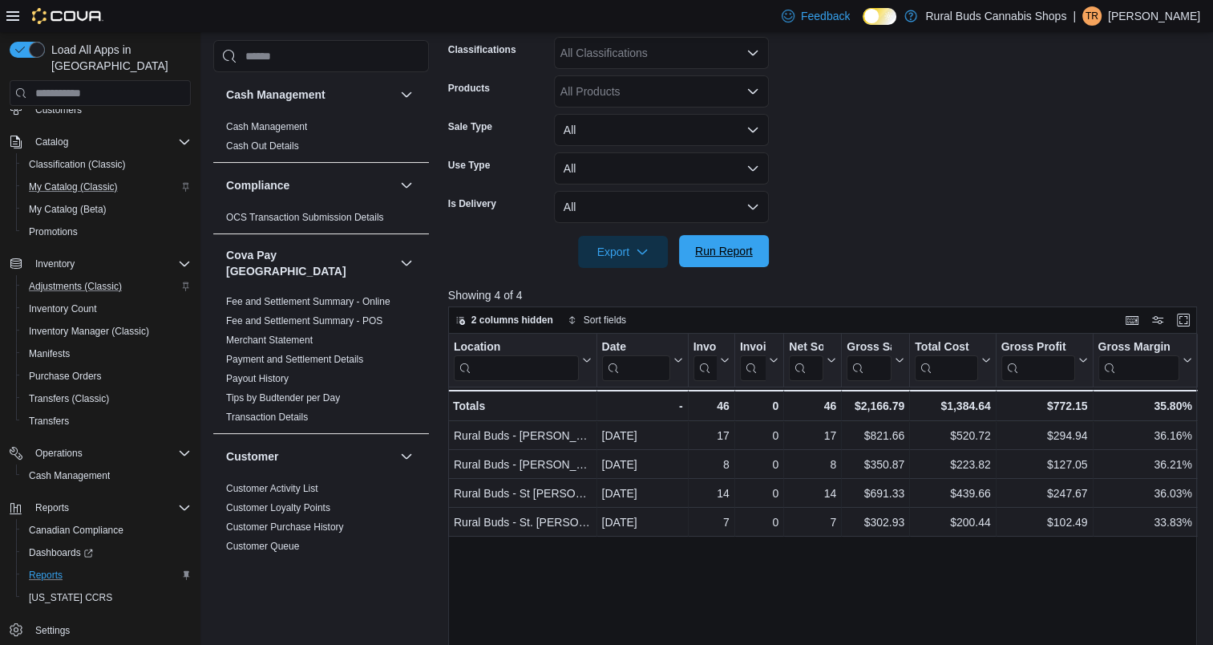
click at [719, 257] on span "Run Report" at bounding box center [724, 251] width 58 height 16
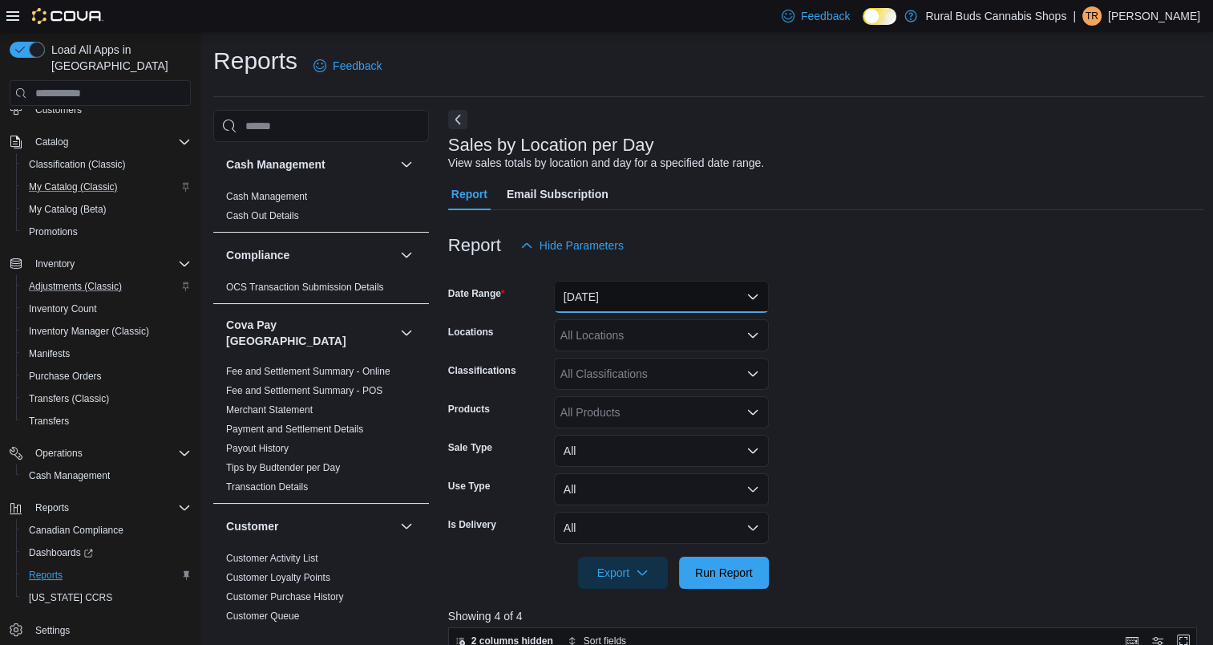
click at [618, 298] on button "[DATE]" at bounding box center [661, 297] width 215 height 32
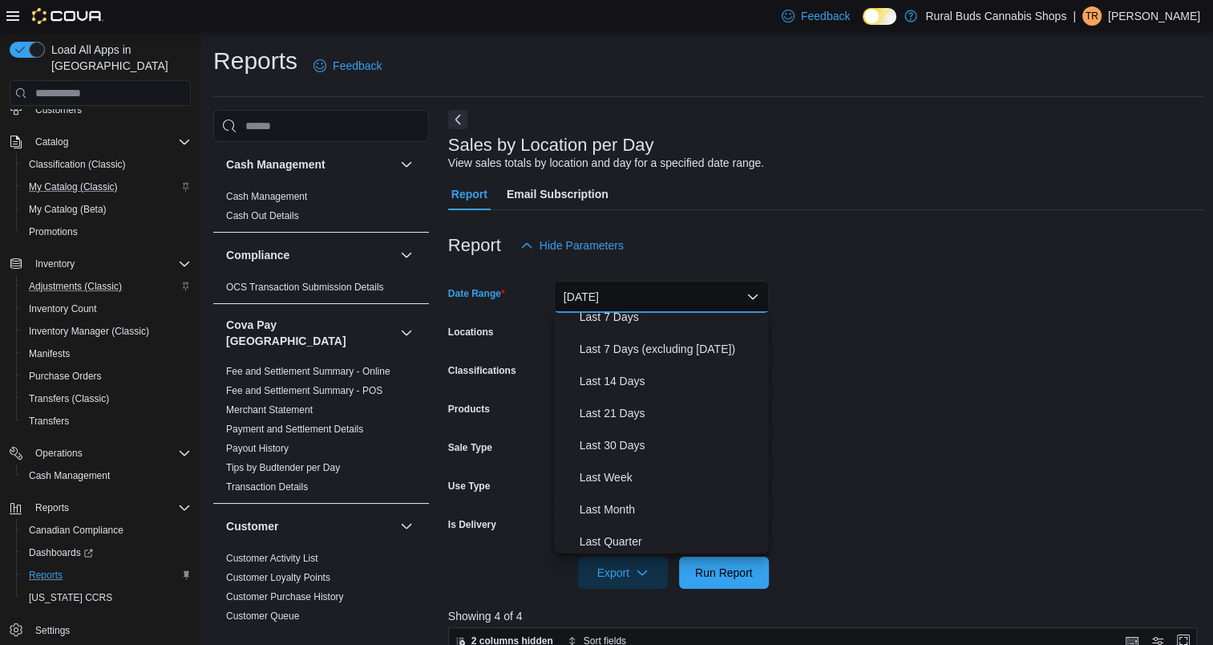
scroll to position [80, 0]
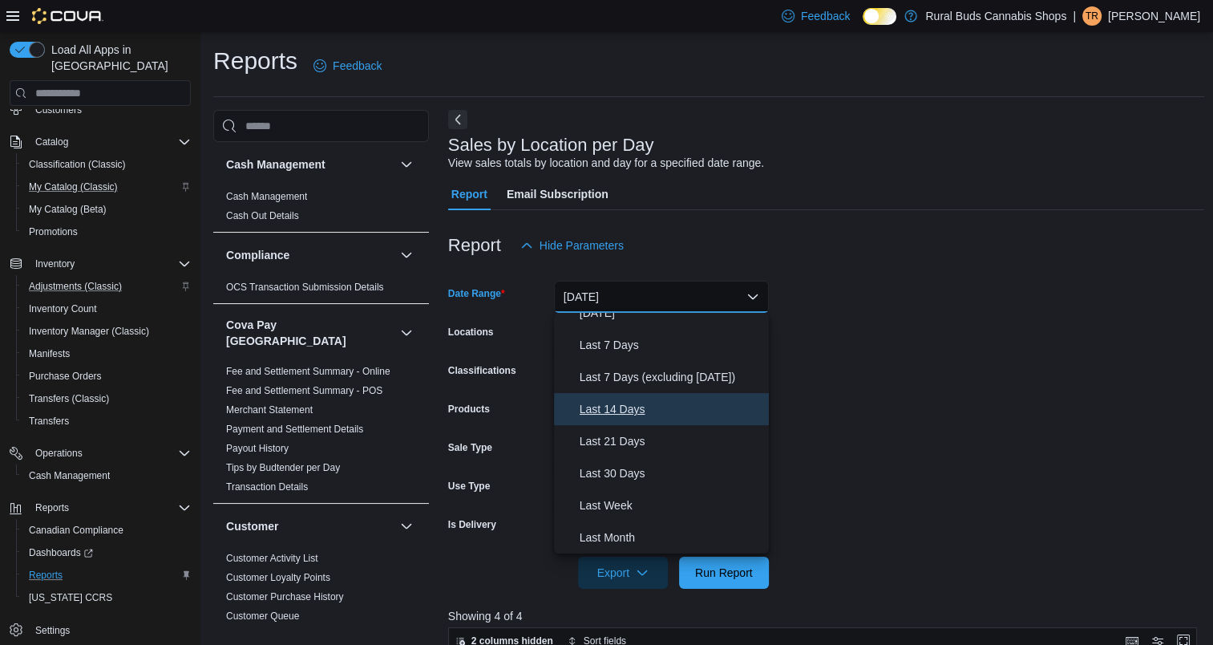
click at [651, 411] on span "Last 14 Days" at bounding box center [671, 408] width 183 height 19
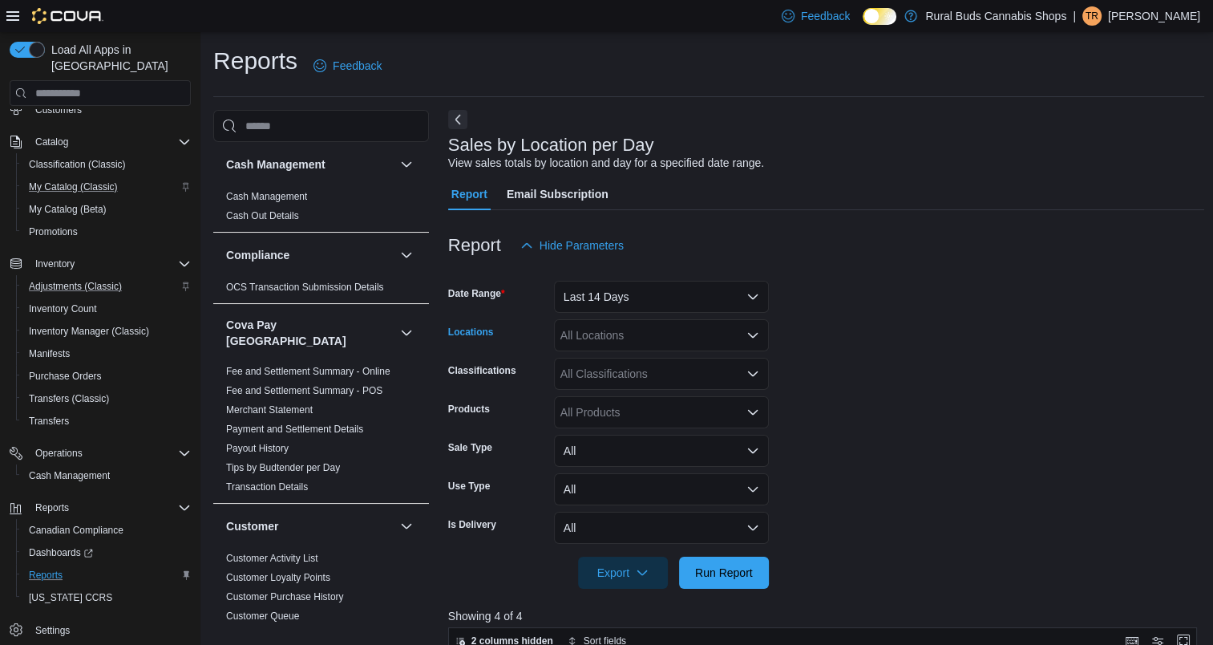
click at [751, 334] on icon "Open list of options" at bounding box center [753, 335] width 13 height 13
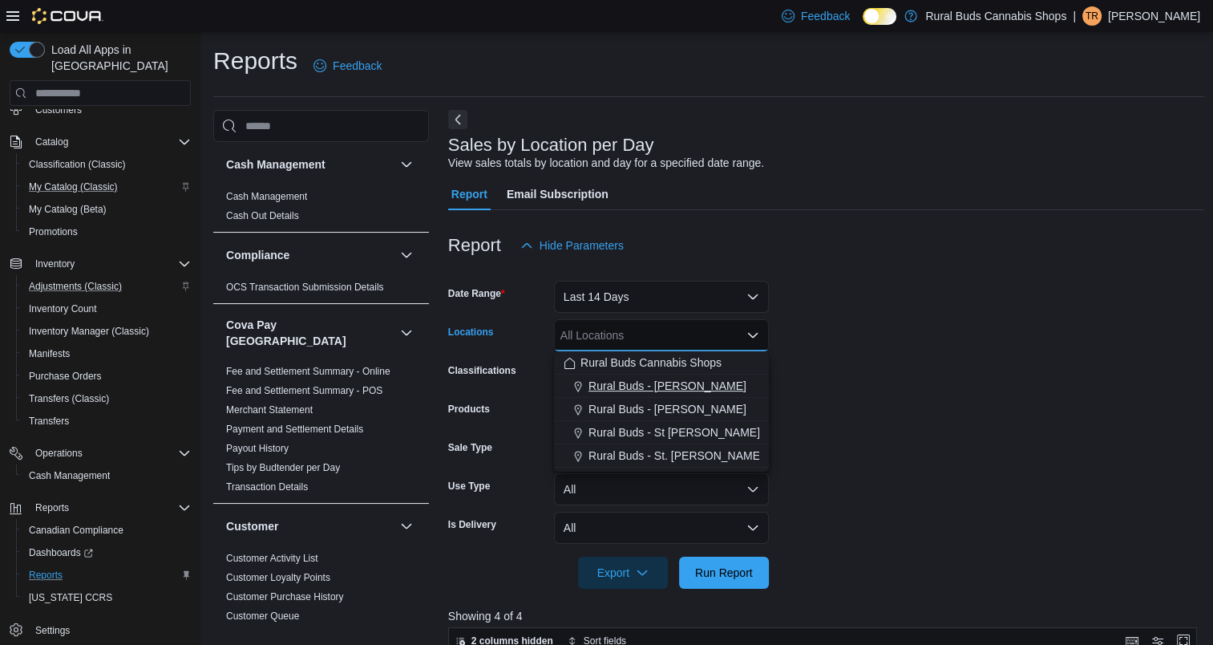
click at [682, 383] on span "Rural Buds - [PERSON_NAME]" at bounding box center [668, 386] width 158 height 16
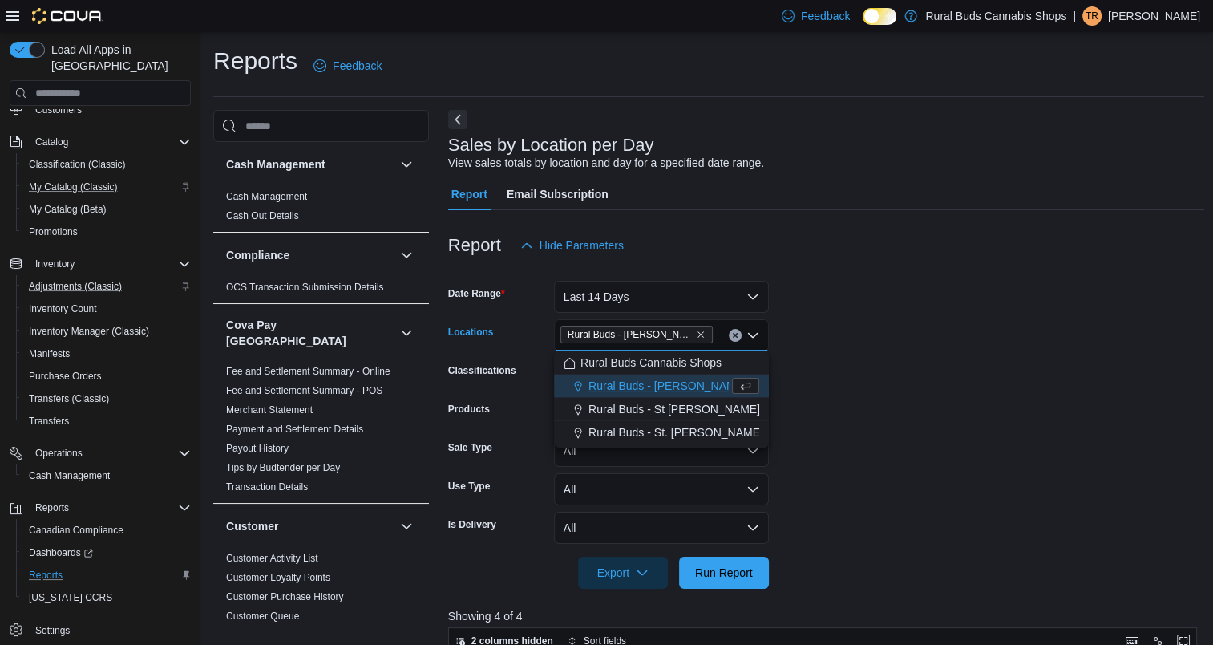
click at [812, 382] on form "Date Range Last 14 Days Locations Rural Buds - [PERSON_NAME] Combo box. Selecte…" at bounding box center [826, 424] width 757 height 327
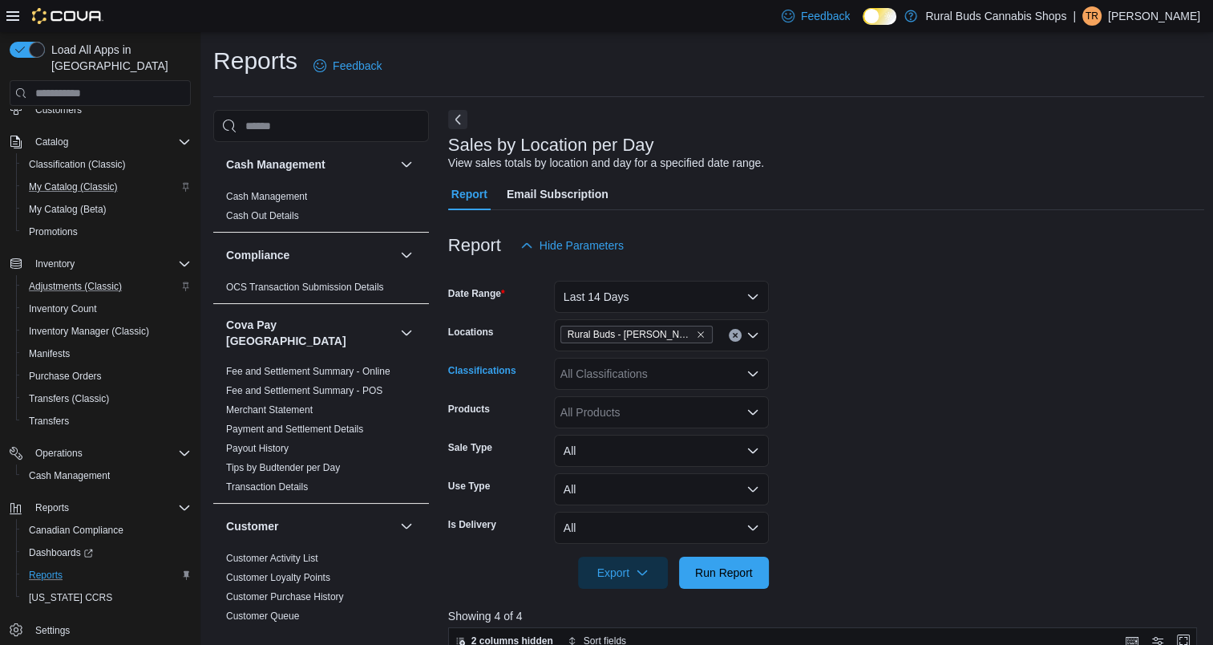
click at [642, 378] on div "All Classifications" at bounding box center [661, 374] width 215 height 32
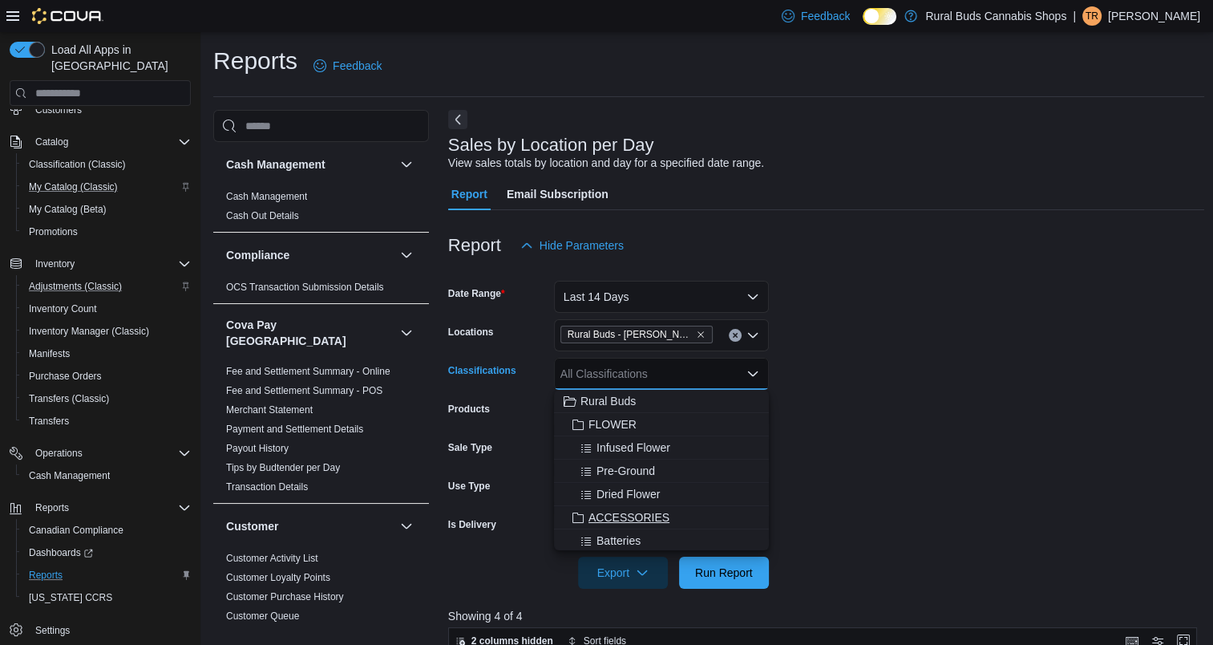
click at [624, 512] on span "ACCESSORIES" at bounding box center [629, 517] width 81 height 16
click at [605, 443] on span "Apparel" at bounding box center [608, 445] width 38 height 16
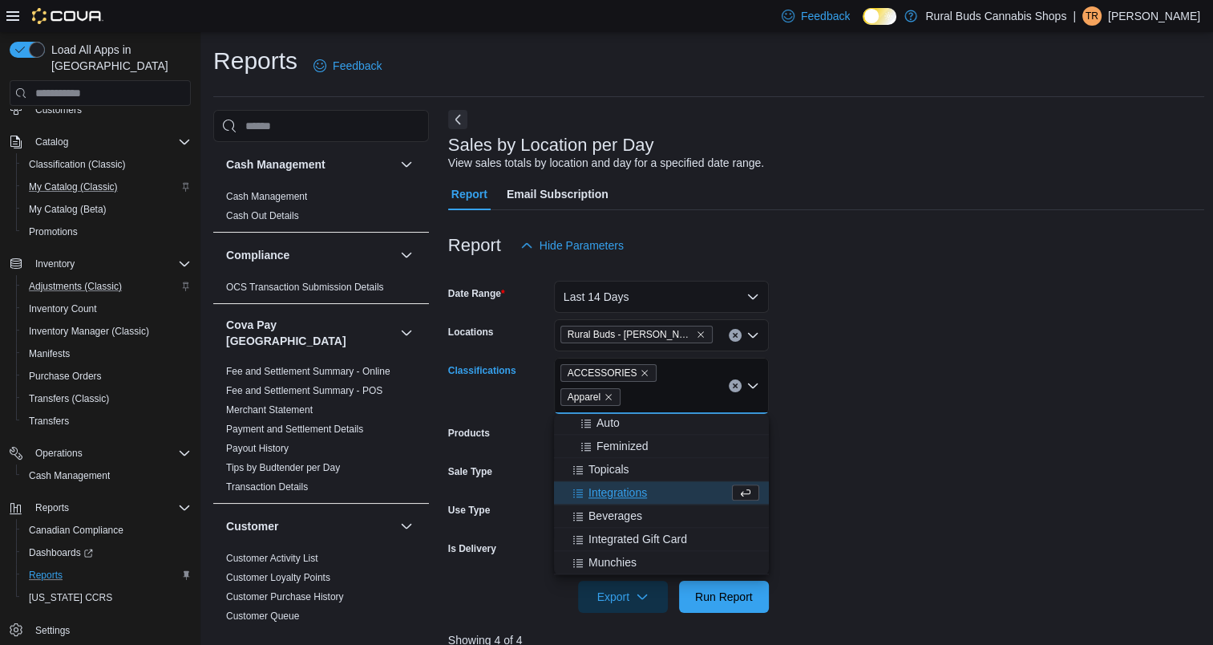
scroll to position [2002, 0]
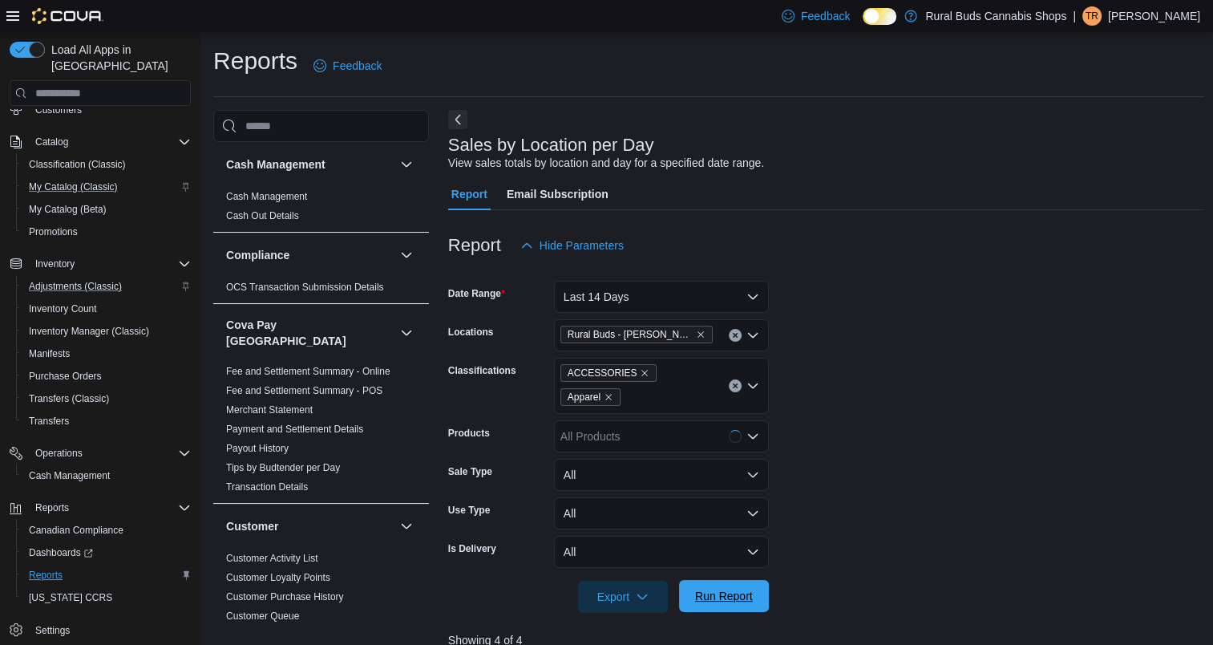
click at [735, 592] on span "Run Report" at bounding box center [724, 596] width 58 height 16
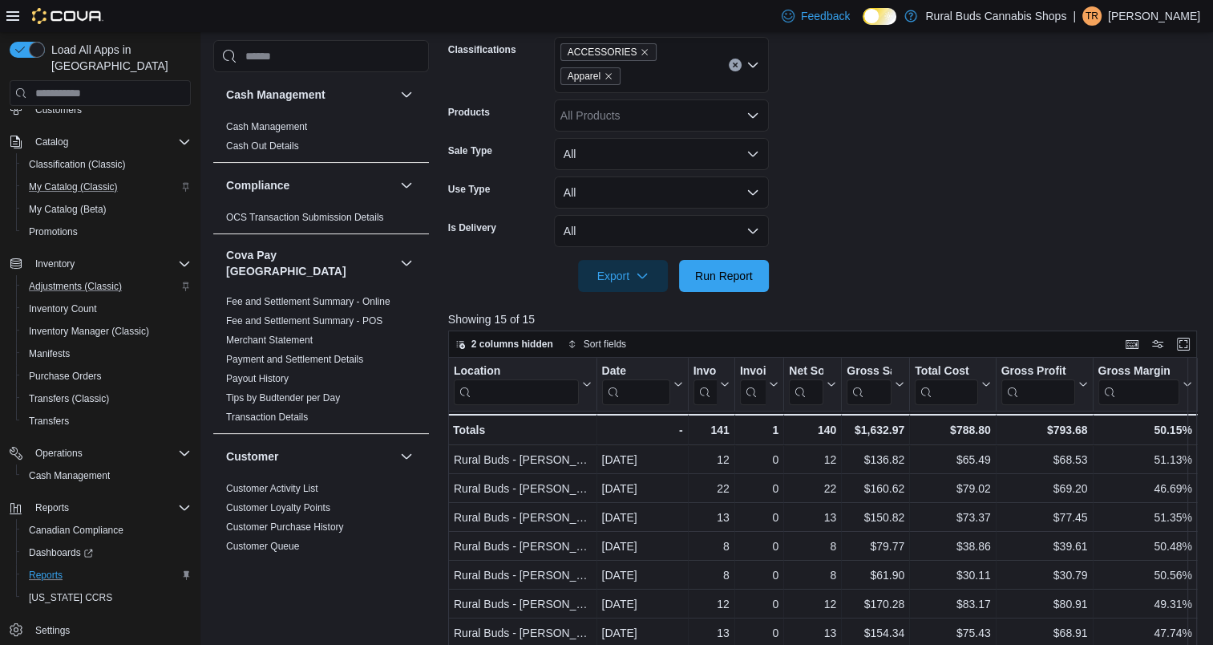
scroll to position [80, 0]
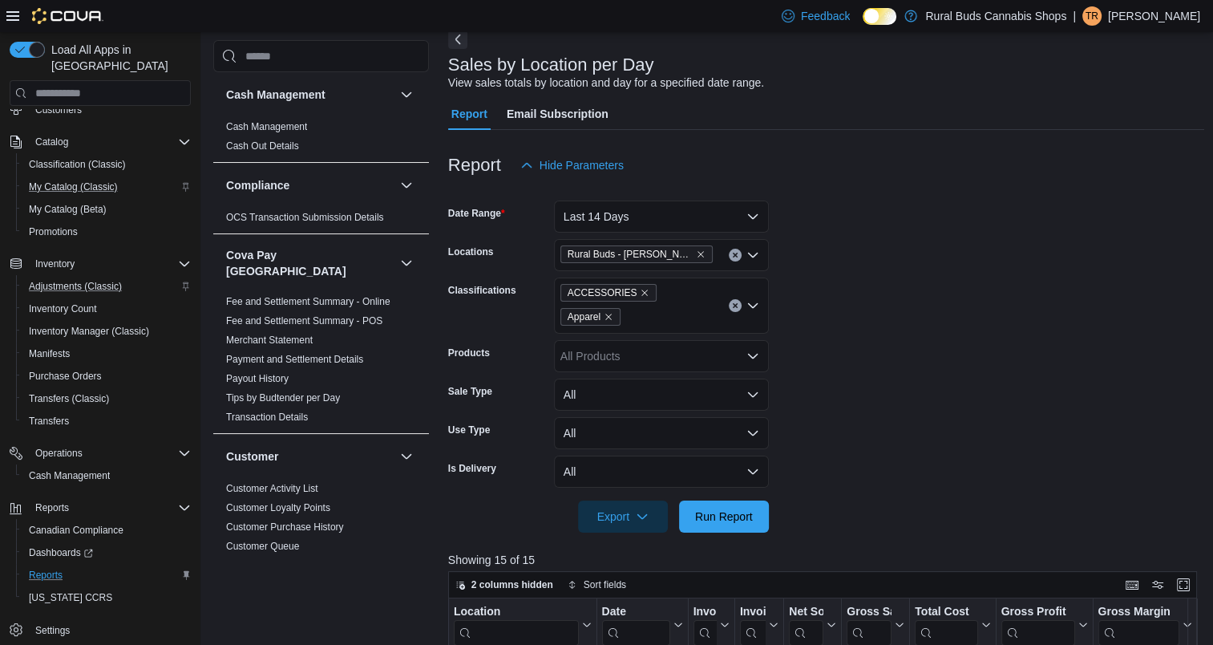
click at [735, 302] on button "Clear input" at bounding box center [735, 305] width 13 height 13
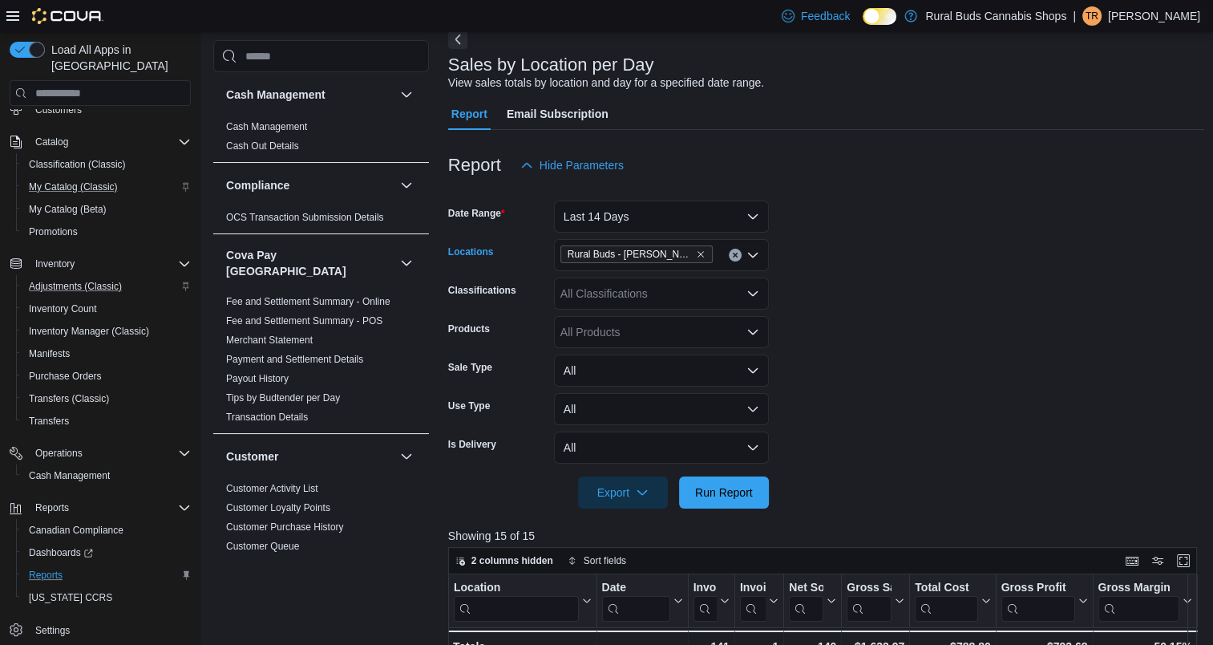
click at [737, 252] on icon "Clear input" at bounding box center [735, 255] width 6 height 6
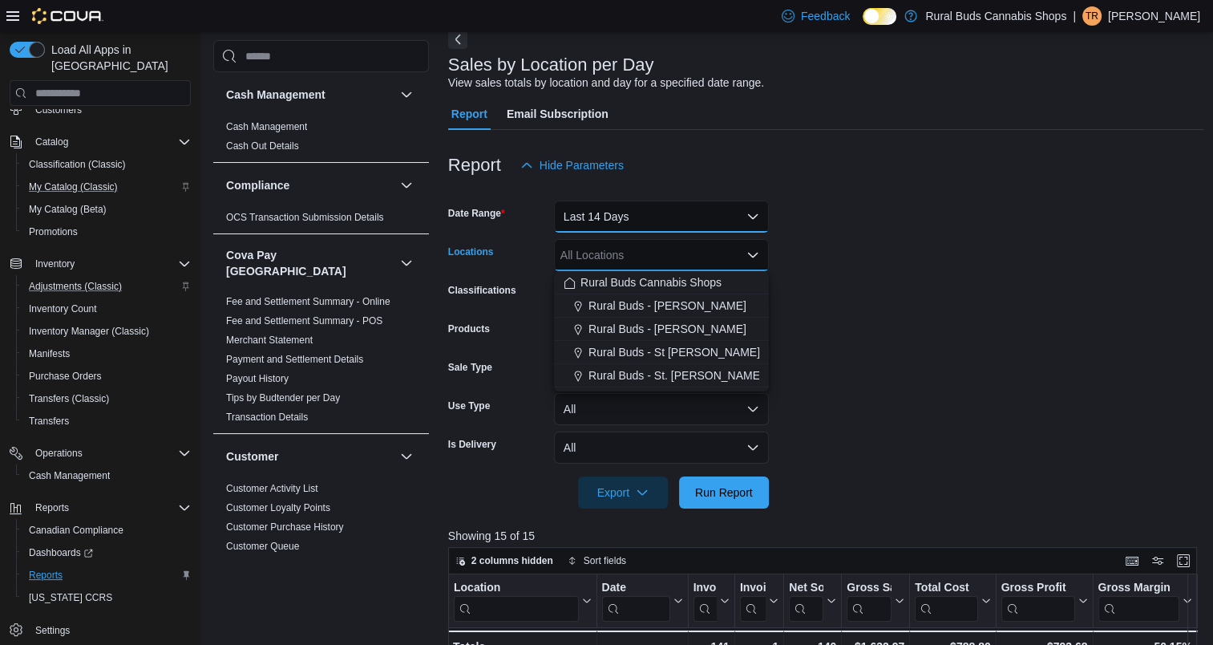
click at [723, 225] on button "Last 14 Days" at bounding box center [661, 216] width 215 height 32
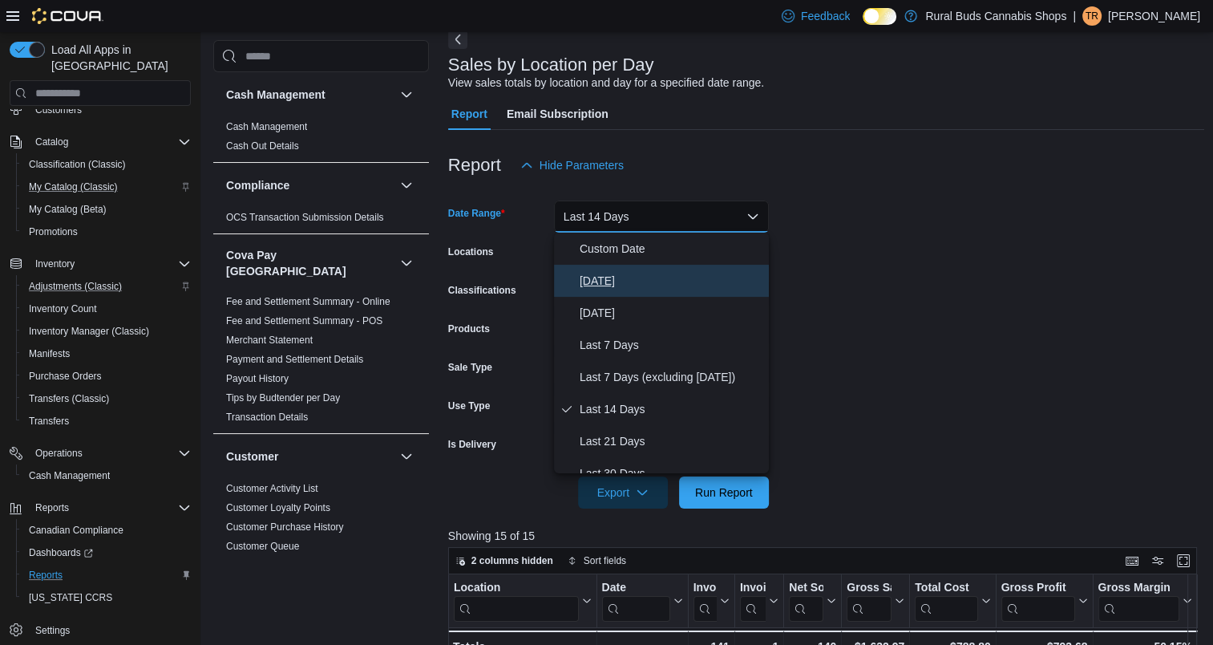
click at [647, 276] on span "[DATE]" at bounding box center [671, 280] width 183 height 19
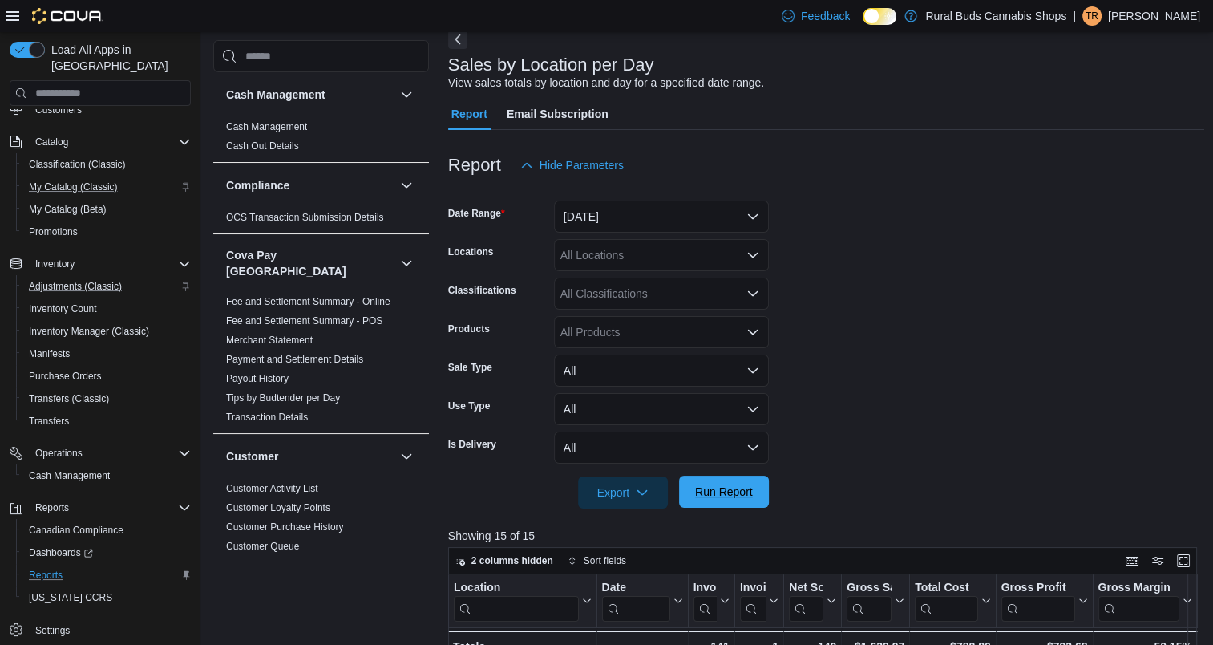
click at [730, 489] on span "Run Report" at bounding box center [724, 492] width 58 height 16
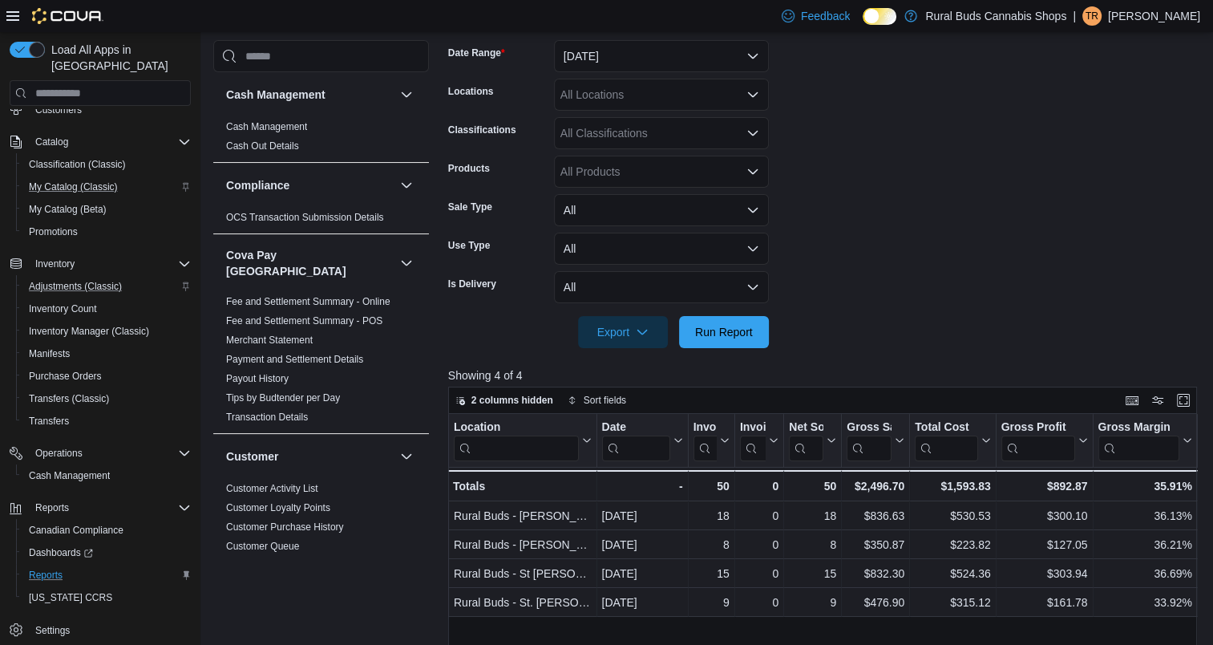
scroll to position [160, 0]
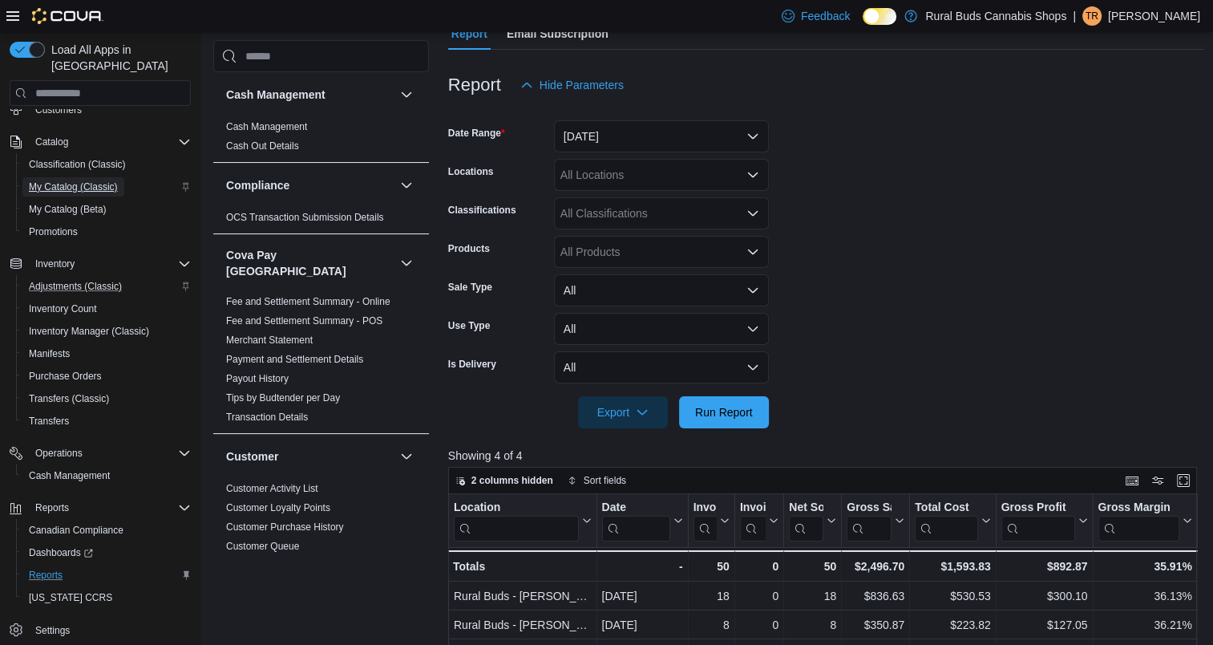
click at [83, 180] on span "My Catalog (Classic)" at bounding box center [73, 186] width 89 height 13
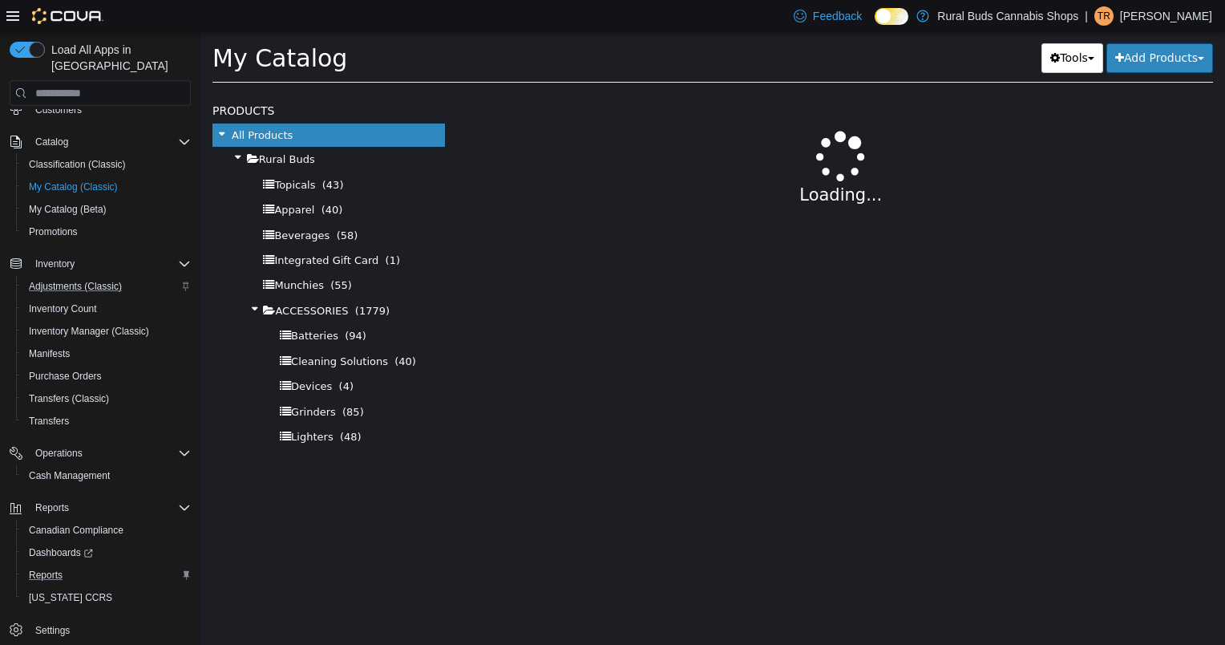
select select "**********"
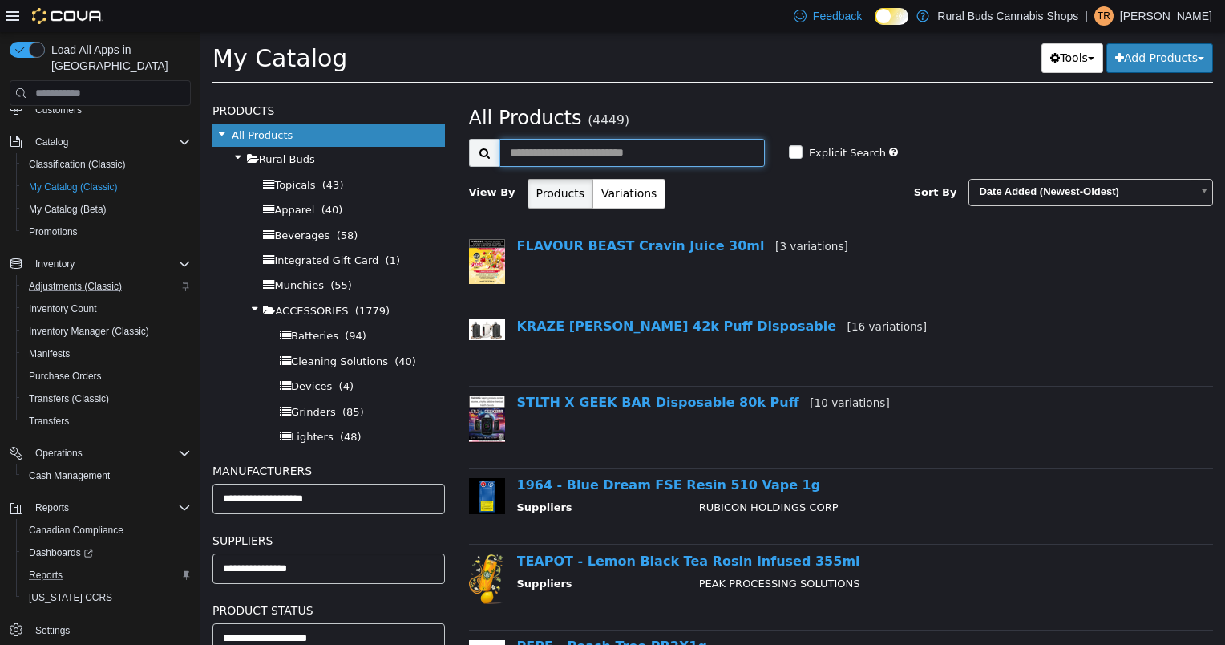
click at [629, 142] on input "text" at bounding box center [632, 153] width 265 height 28
type input "**********"
select select "**********"
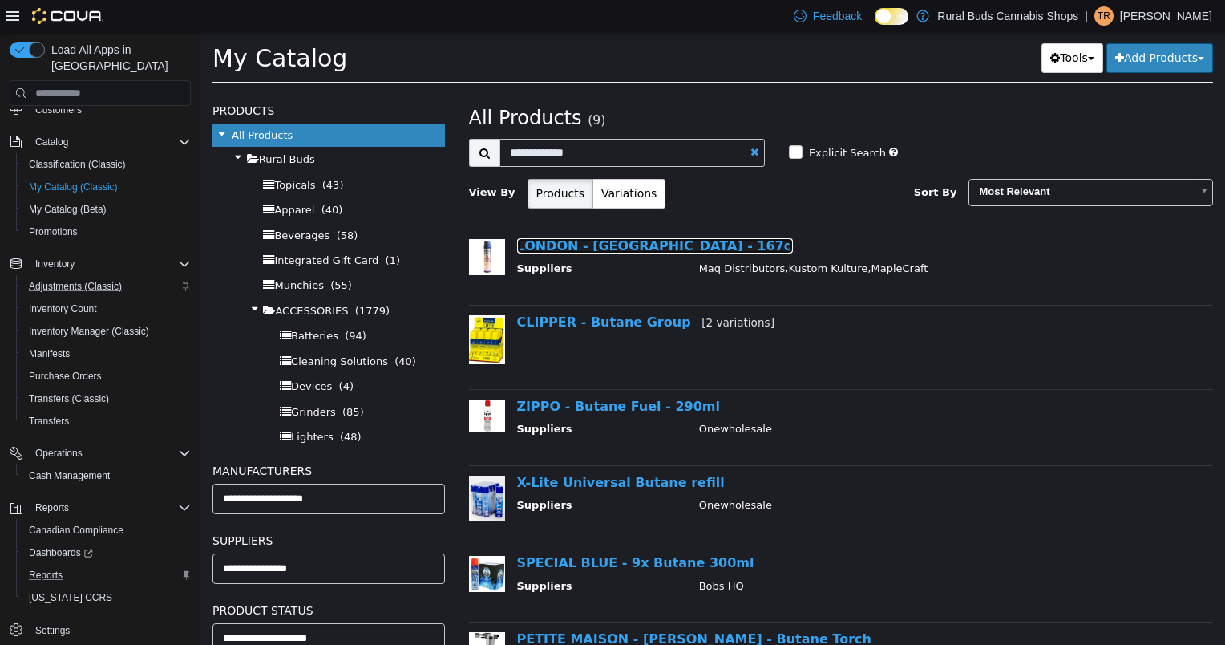
click at [635, 246] on link "LONDON - [GEOGRAPHIC_DATA] - 167g" at bounding box center [655, 245] width 277 height 15
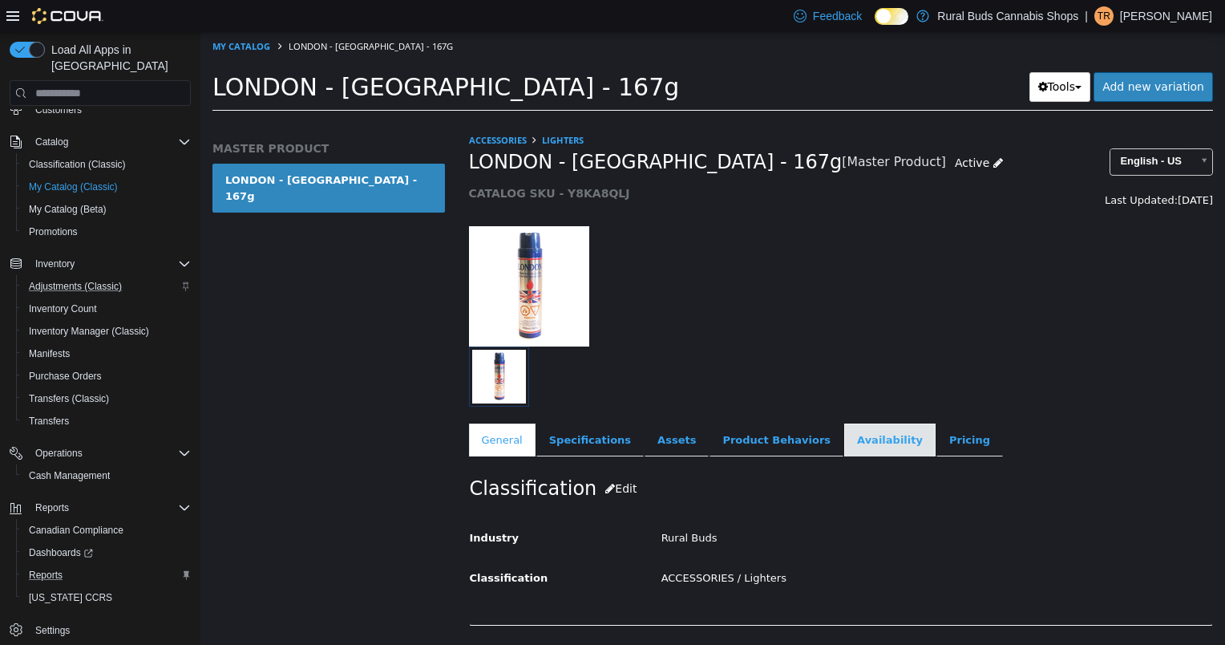
click at [856, 444] on link "Availability" at bounding box center [889, 440] width 91 height 34
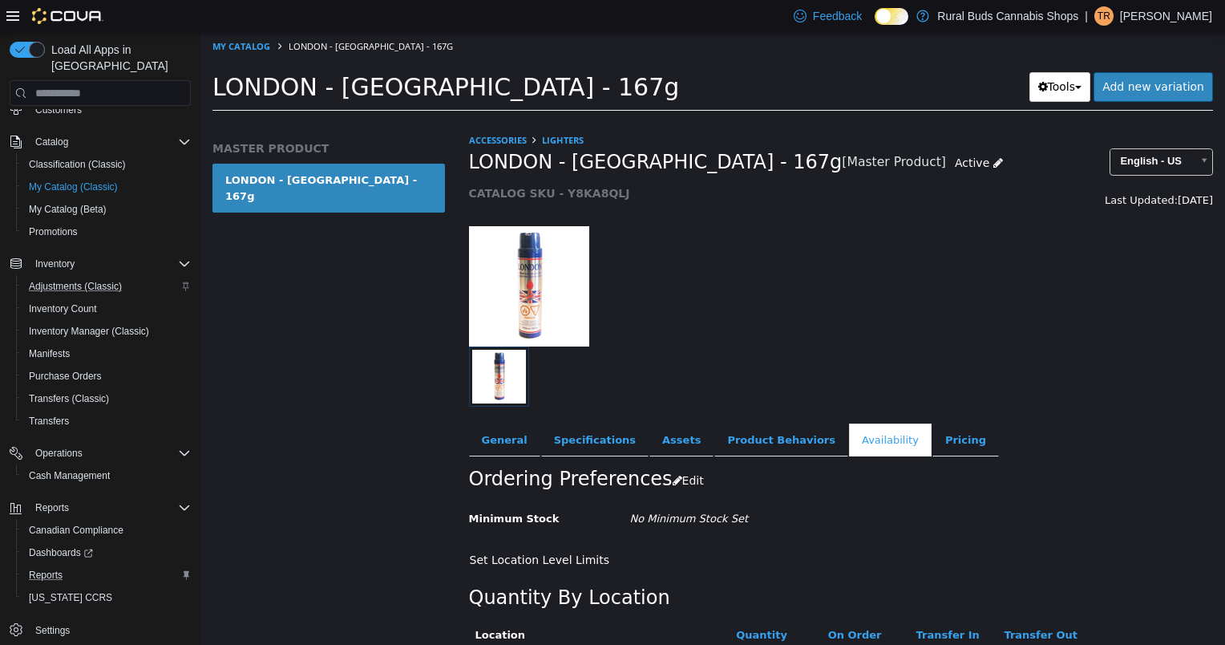
scroll to position [138, 0]
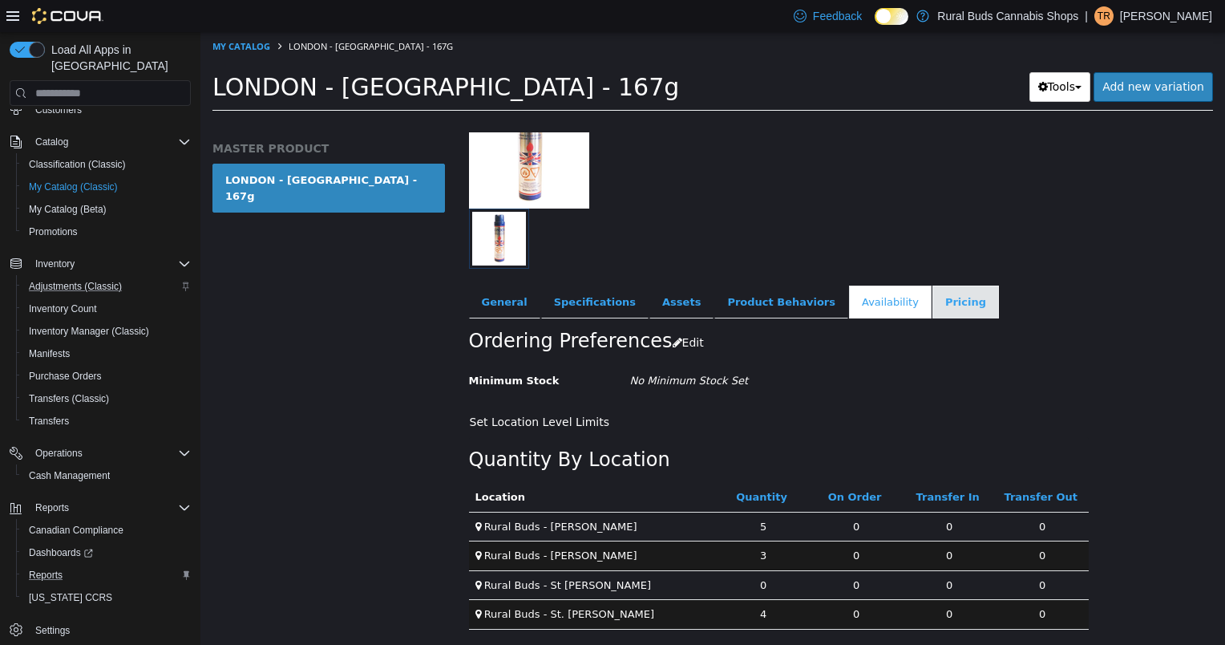
click at [933, 300] on link "Pricing" at bounding box center [966, 302] width 67 height 34
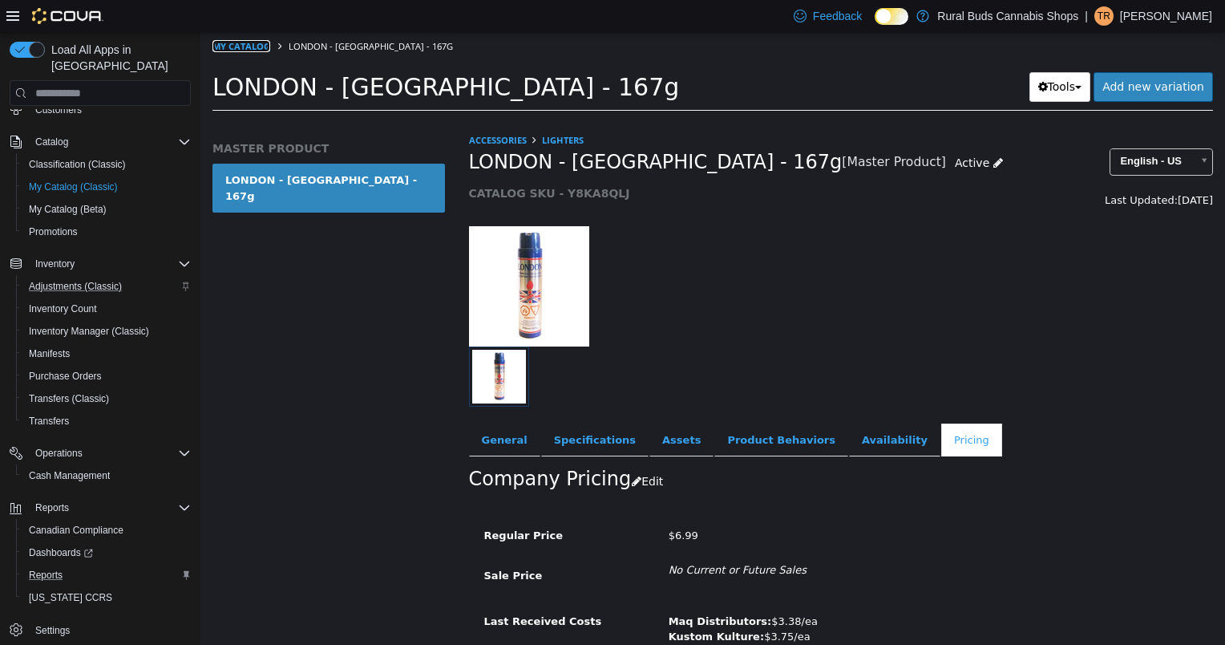
click at [251, 47] on link "My Catalog" at bounding box center [242, 46] width 58 height 12
select select "**********"
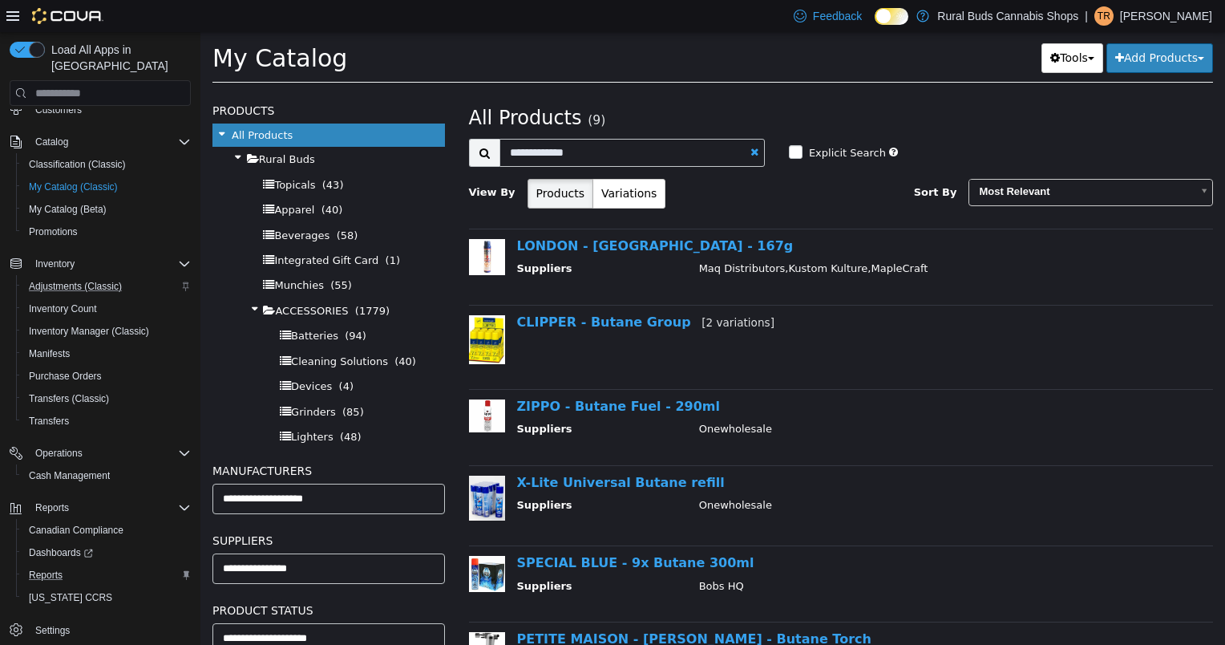
click at [751, 152] on link at bounding box center [755, 152] width 8 height 10
select select "**********"
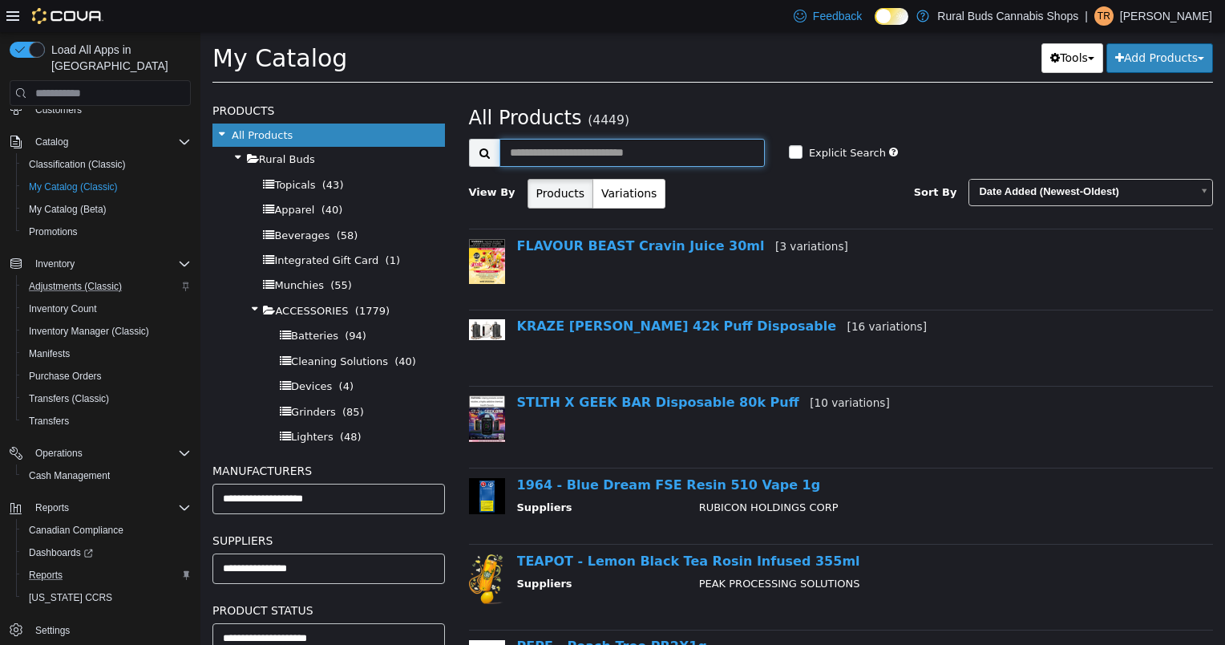
click at [670, 156] on input "text" at bounding box center [632, 153] width 265 height 28
type input "**********"
select select "**********"
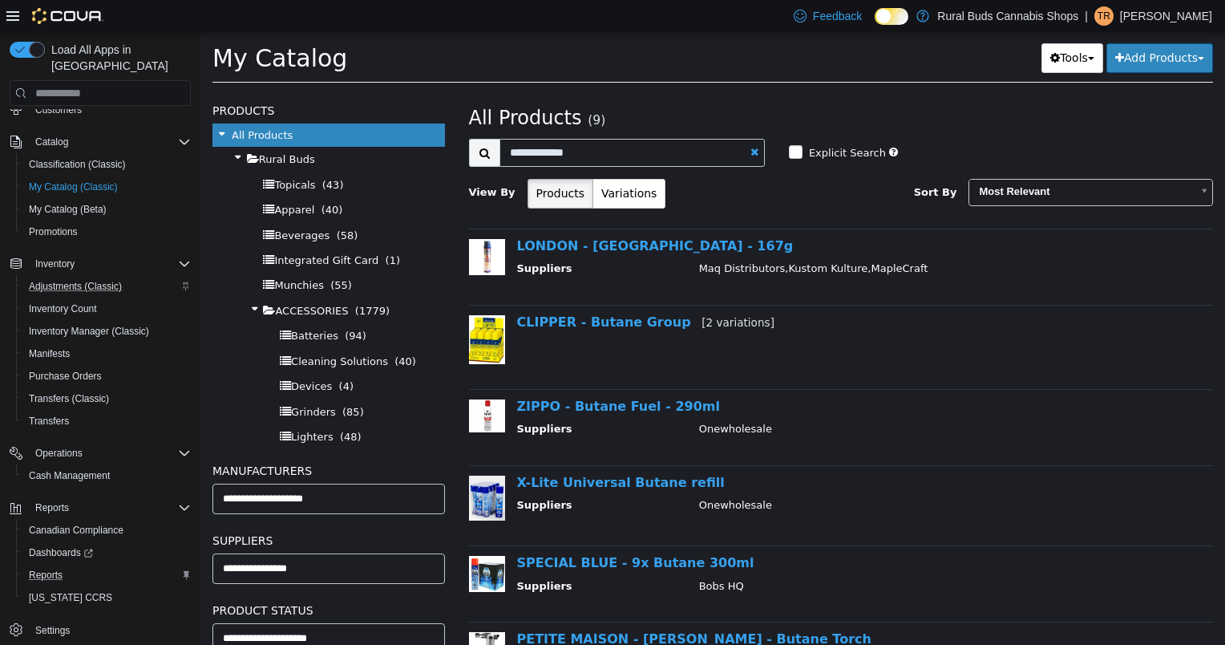
click at [651, 254] on div "LONDON - [GEOGRAPHIC_DATA] - 167g Suppliers Maq Distributors,Kustom Kulture,Map…" at bounding box center [857, 259] width 705 height 43
click at [654, 251] on link "LONDON - [GEOGRAPHIC_DATA] - 167g" at bounding box center [655, 245] width 277 height 15
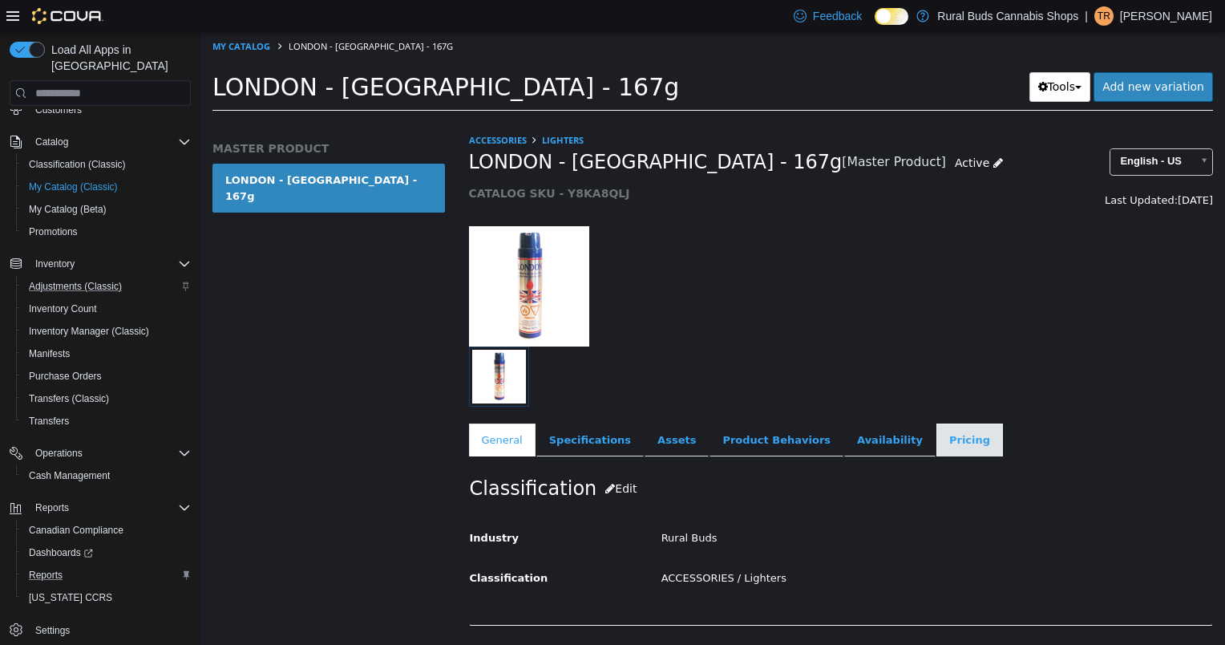
click at [937, 446] on link "Pricing" at bounding box center [970, 440] width 67 height 34
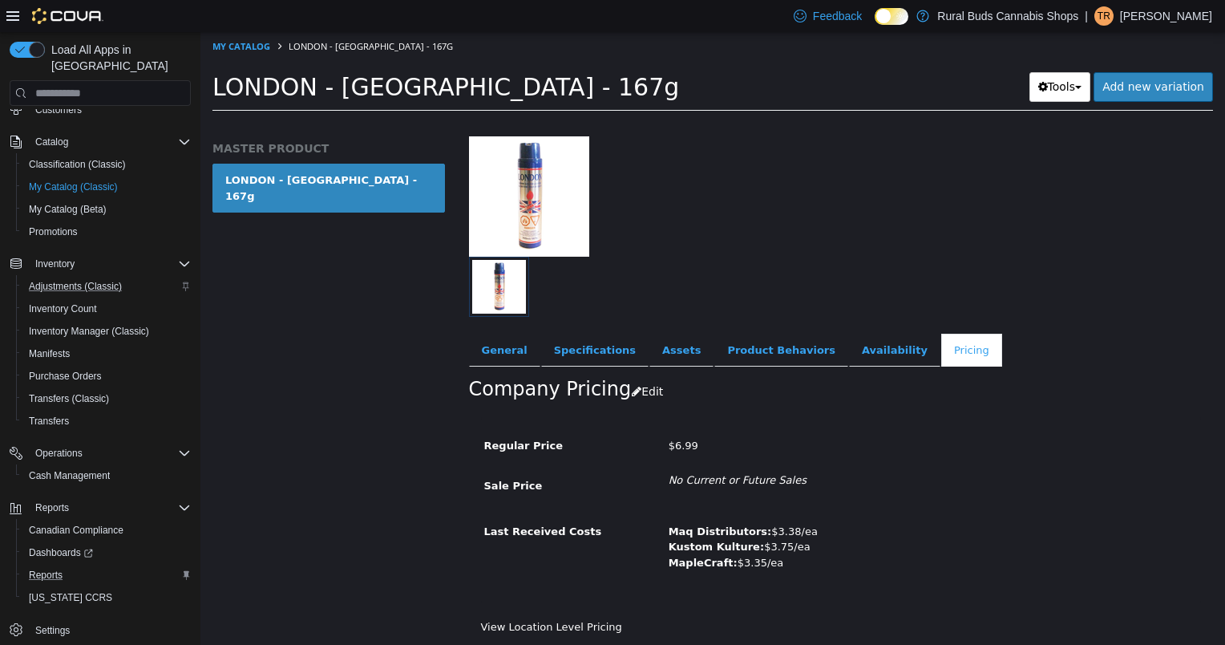
scroll to position [91, 0]
click at [866, 326] on div "ACCESSORIES Lighters [GEOGRAPHIC_DATA] - Butane - 167g [Master Product] Active …" at bounding box center [841, 229] width 745 height 374
click at [855, 346] on link "Availability" at bounding box center [894, 350] width 91 height 34
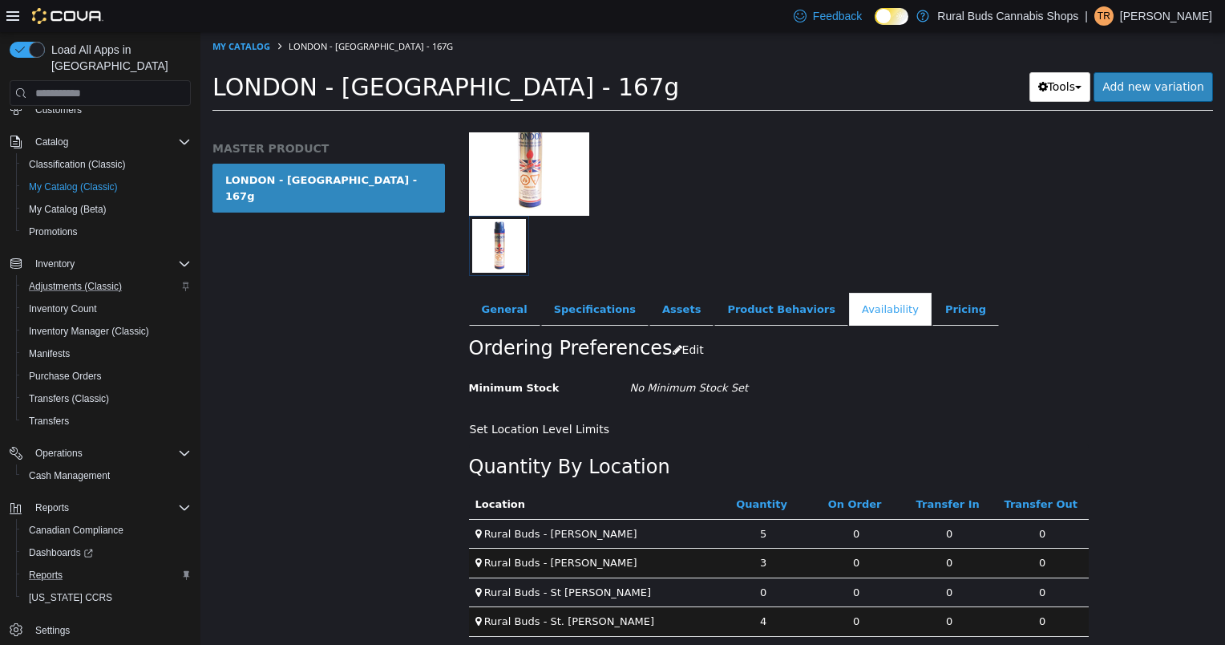
scroll to position [138, 0]
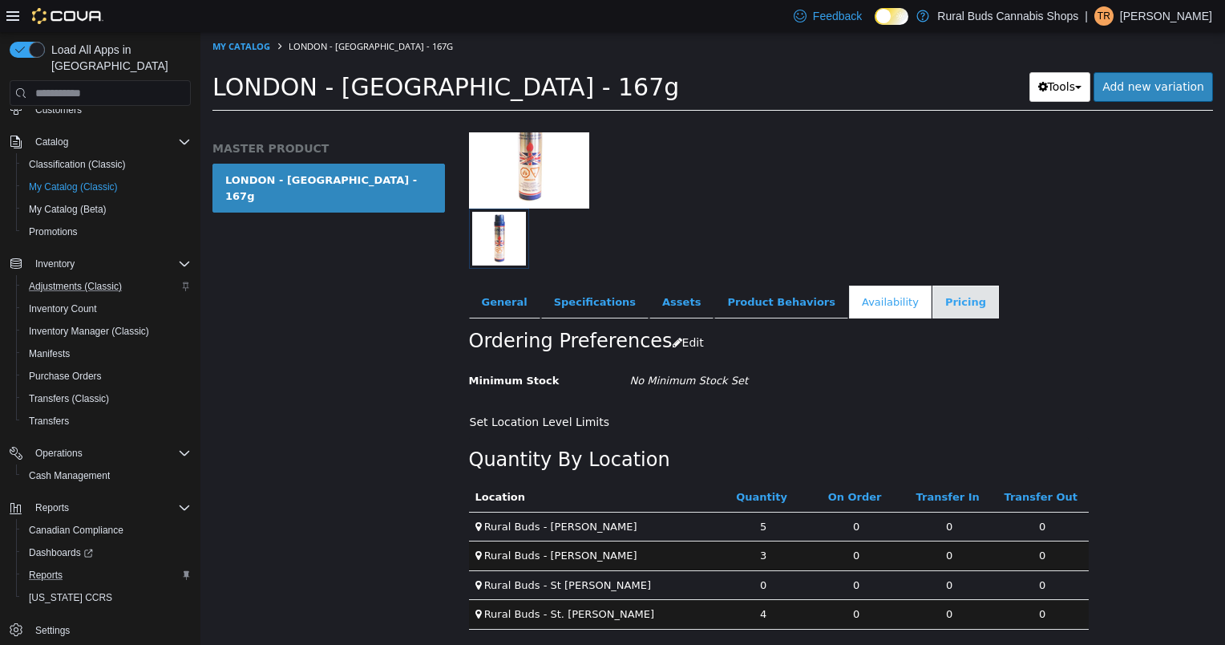
click at [933, 301] on link "Pricing" at bounding box center [966, 302] width 67 height 34
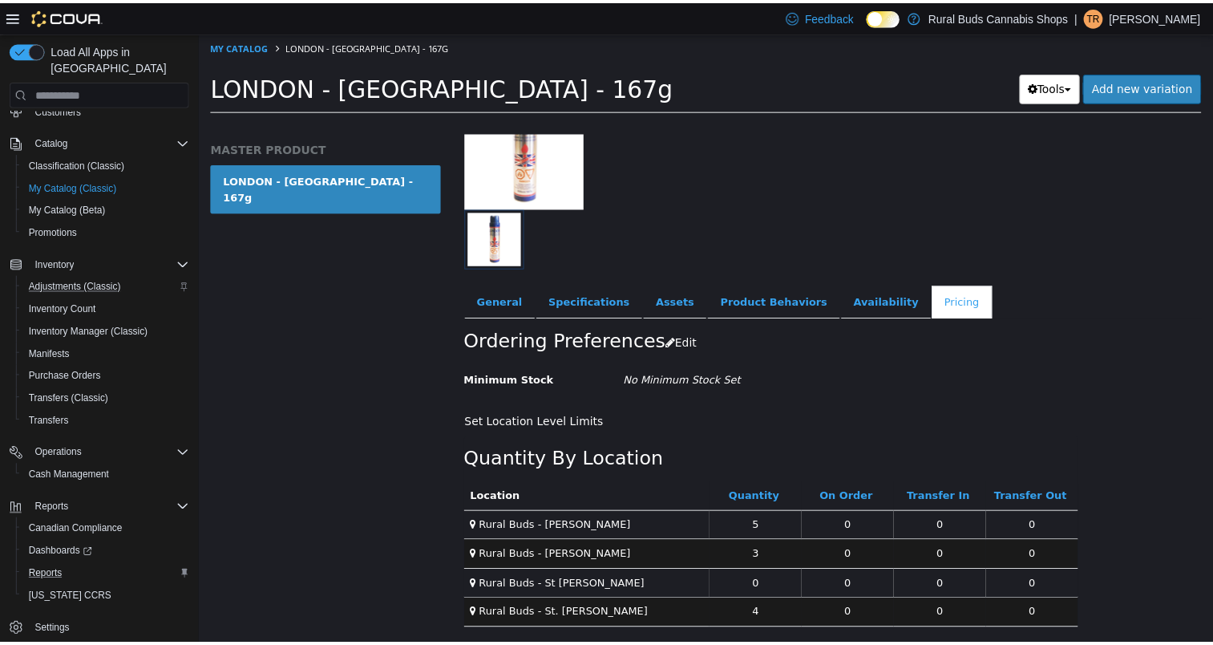
scroll to position [91, 0]
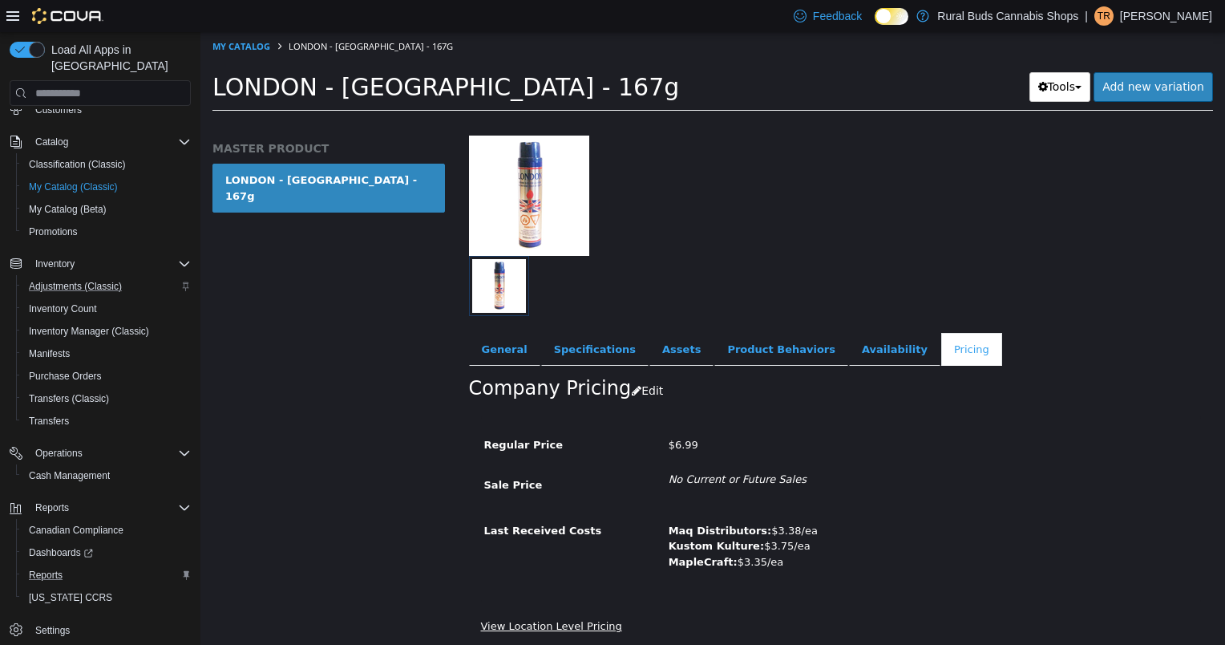
click at [540, 621] on link "View Location Level Pricing" at bounding box center [551, 626] width 141 height 12
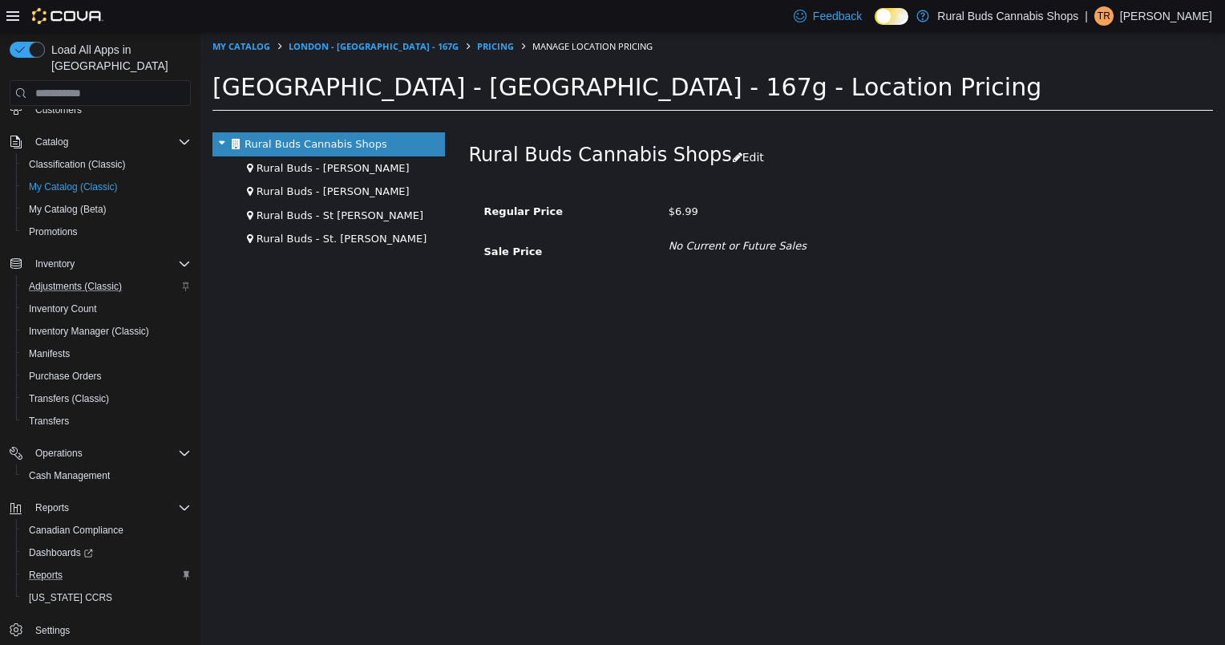
click at [353, 168] on div "Rural Buds - [PERSON_NAME]" at bounding box center [329, 168] width 233 height 24
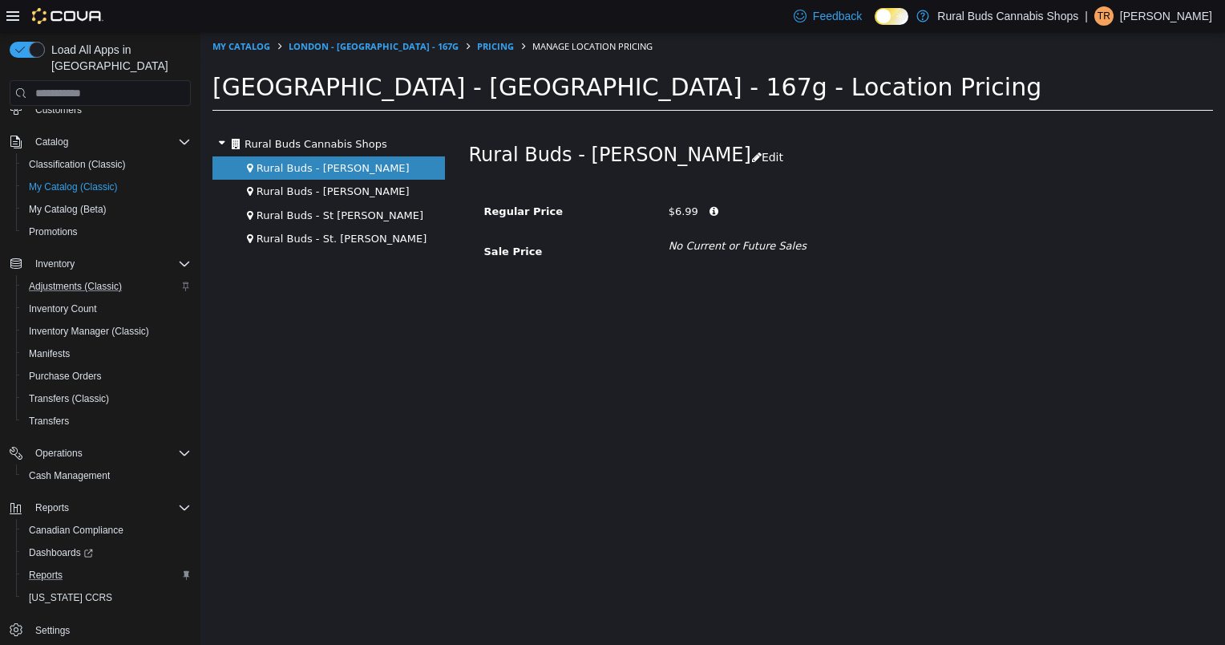
click at [348, 188] on div "Rural Buds - [PERSON_NAME]" at bounding box center [329, 192] width 233 height 24
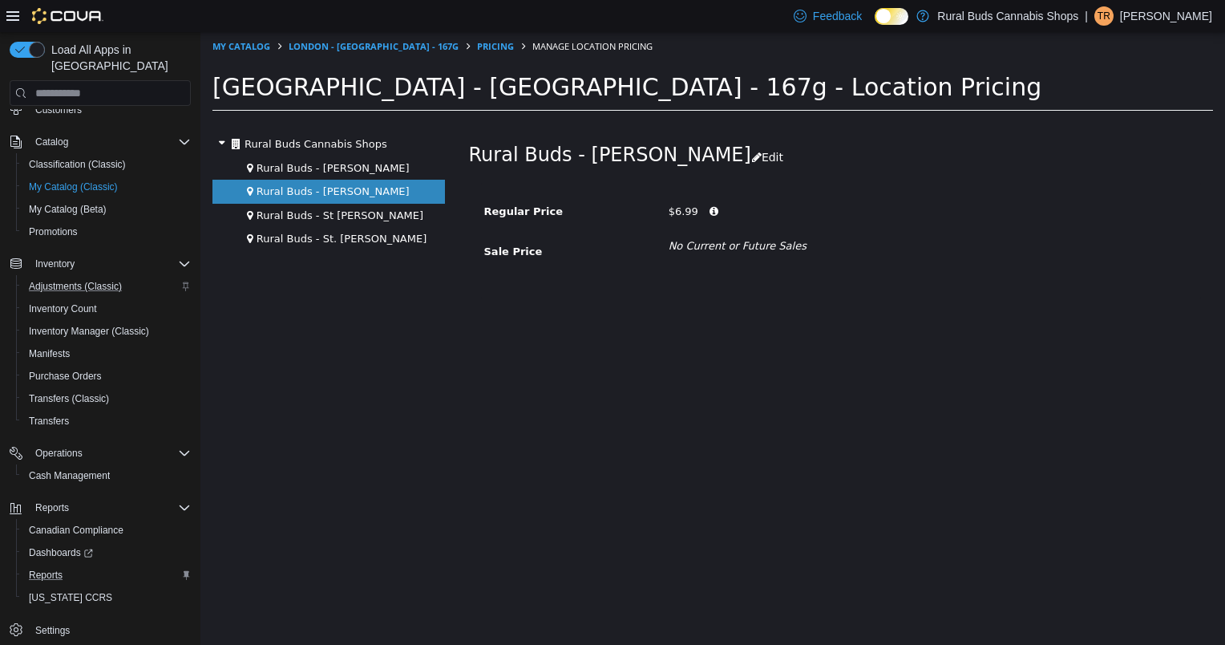
click at [354, 209] on span "Rural Buds - St [PERSON_NAME]" at bounding box center [340, 215] width 167 height 12
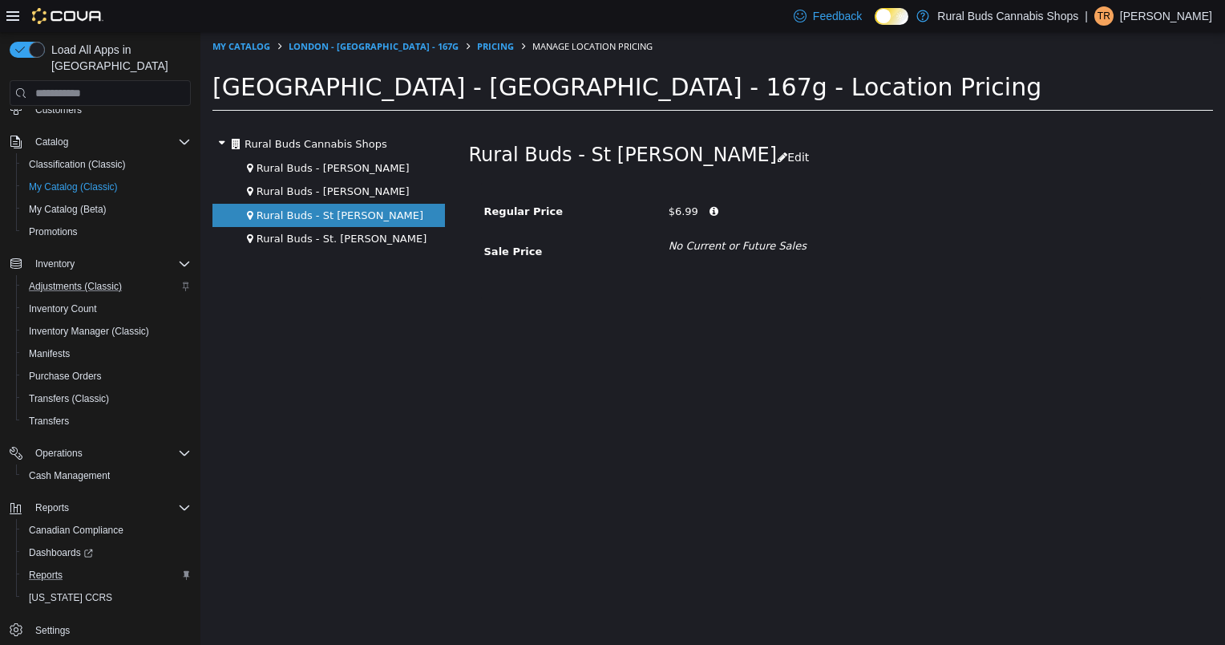
click at [363, 237] on span "Rural Buds - St. [PERSON_NAME]" at bounding box center [342, 239] width 170 height 12
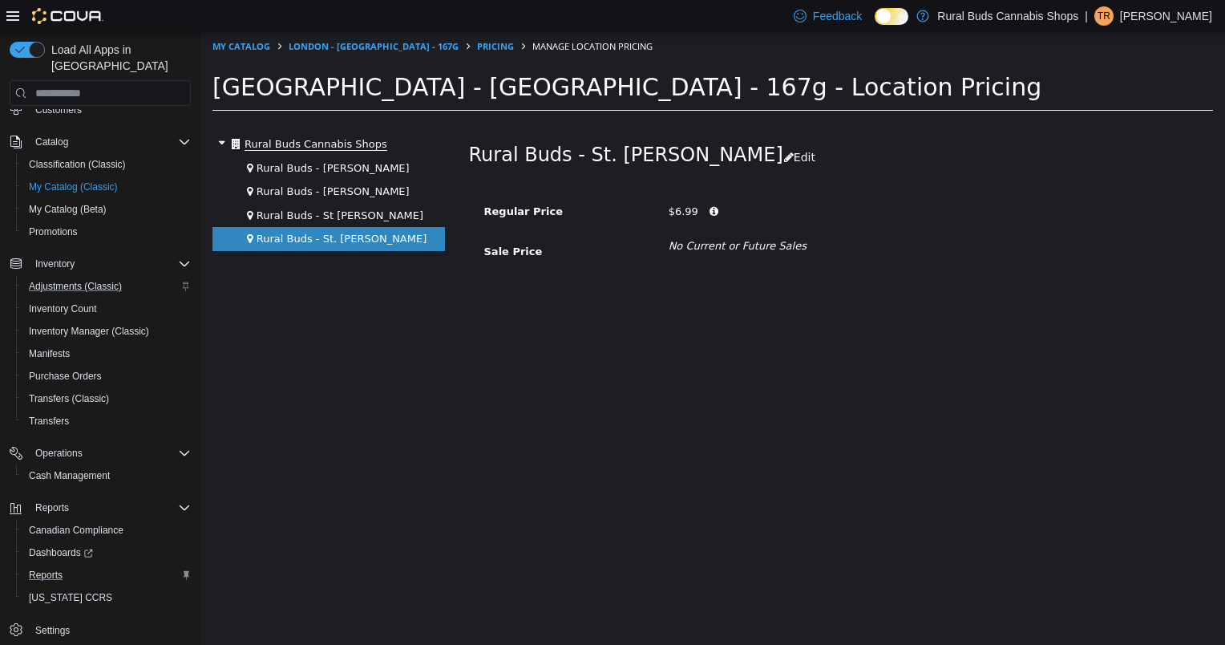
click at [359, 147] on span "Rural Buds Cannabis Shops" at bounding box center [316, 144] width 143 height 13
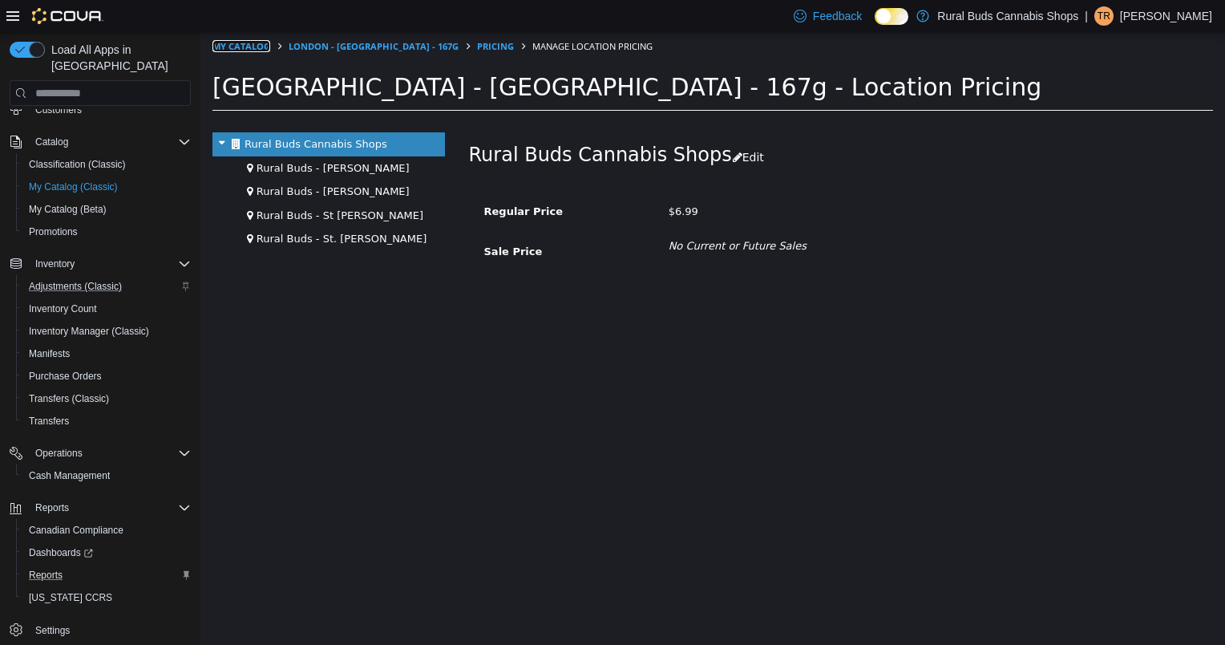
click at [259, 47] on link "My Catalog" at bounding box center [242, 46] width 58 height 12
select select "**********"
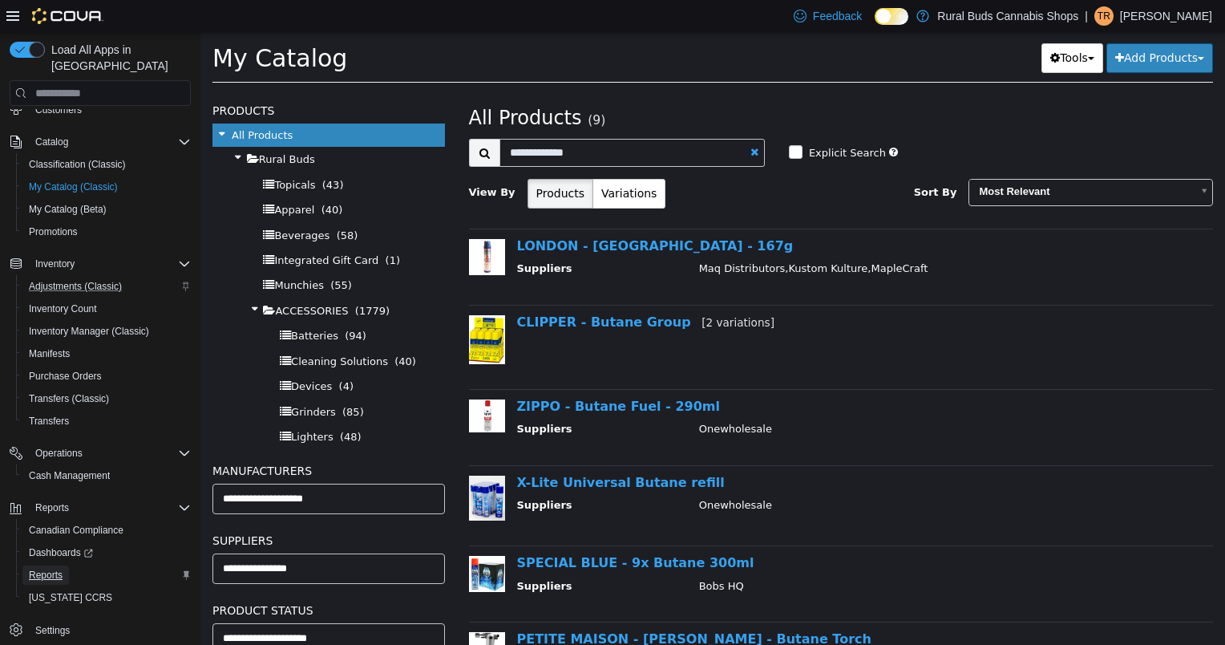
click at [52, 569] on span "Reports" at bounding box center [46, 575] width 34 height 13
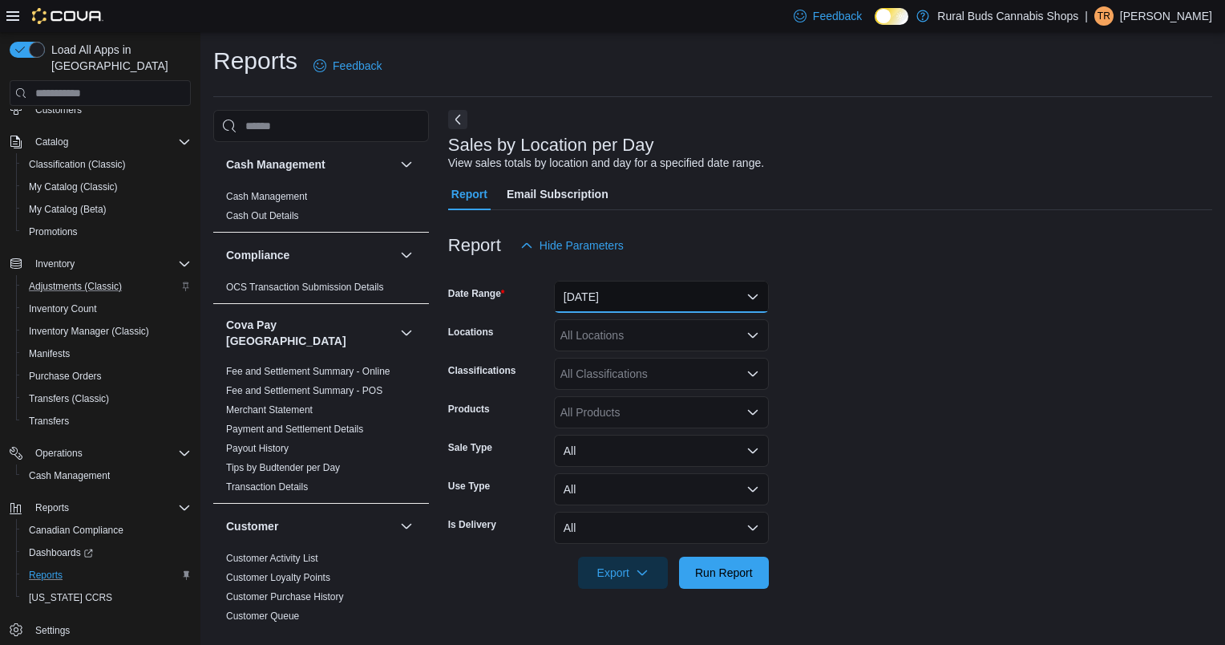
click at [658, 289] on button "[DATE]" at bounding box center [661, 297] width 215 height 32
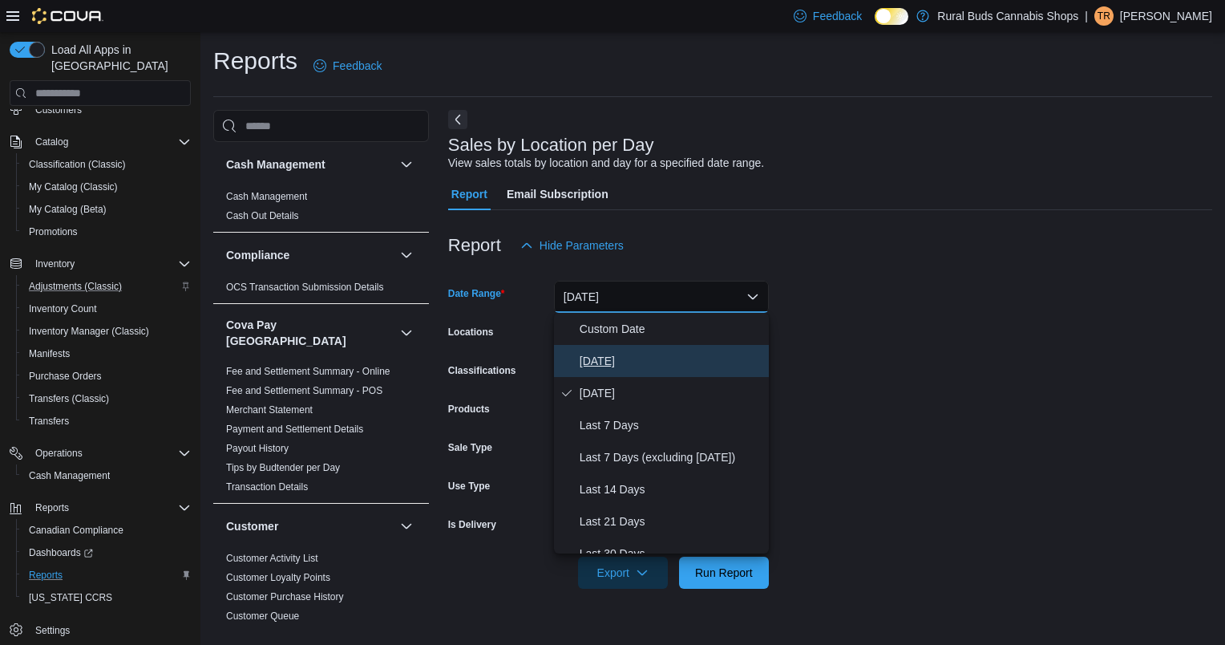
click at [634, 359] on span "[DATE]" at bounding box center [671, 360] width 183 height 19
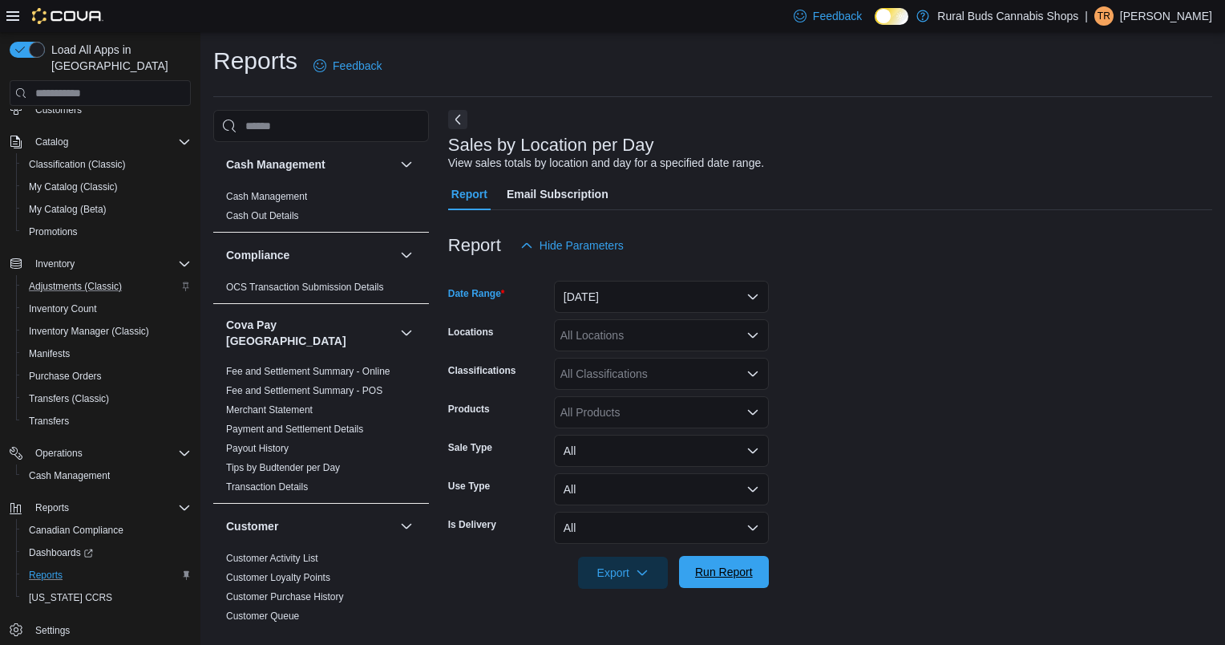
click at [705, 578] on span "Run Report" at bounding box center [724, 572] width 58 height 16
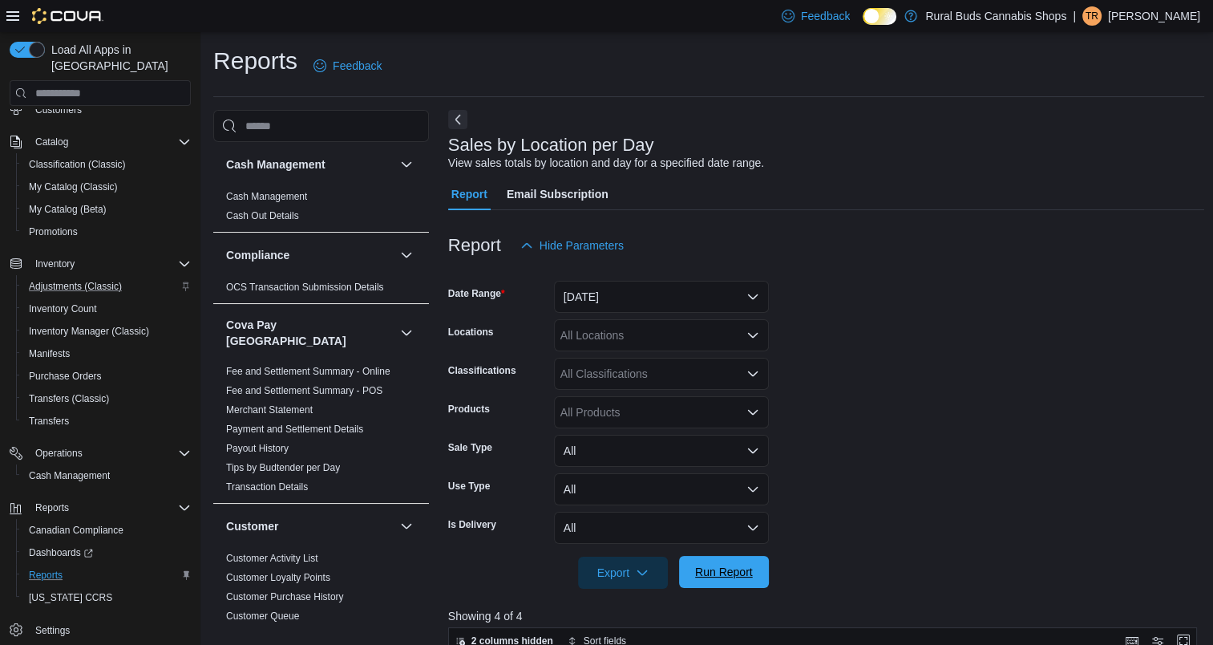
click at [723, 569] on span "Run Report" at bounding box center [724, 572] width 58 height 16
click at [719, 587] on span "Run Report" at bounding box center [724, 573] width 71 height 32
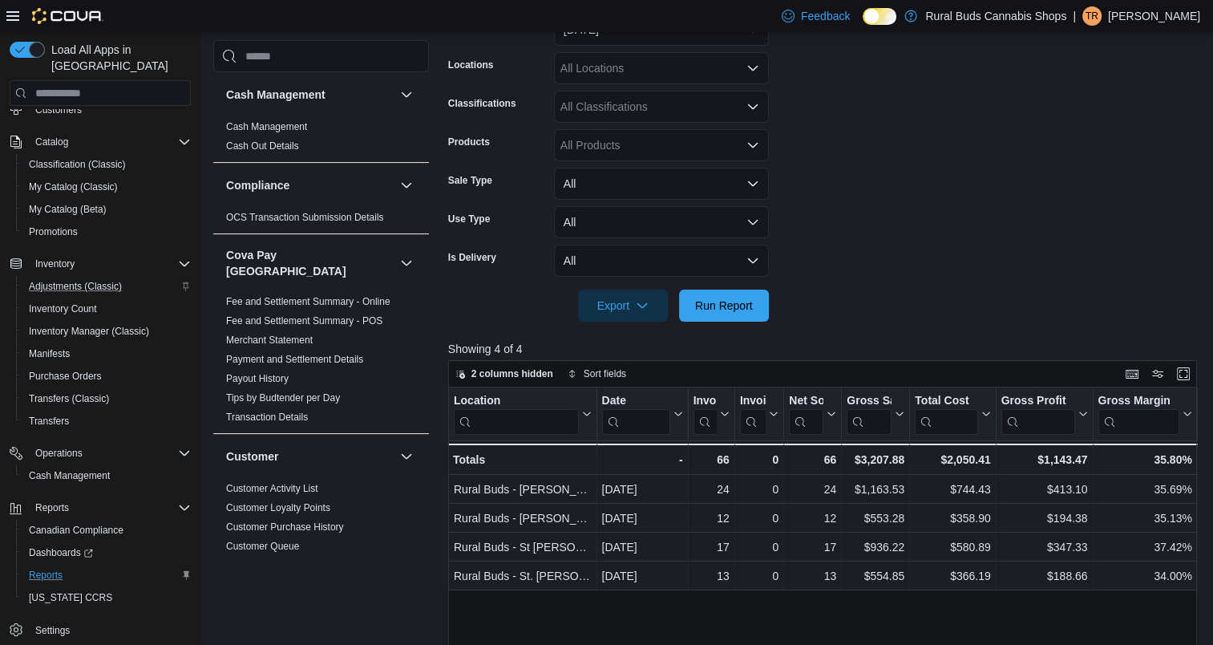
scroll to position [241, 0]
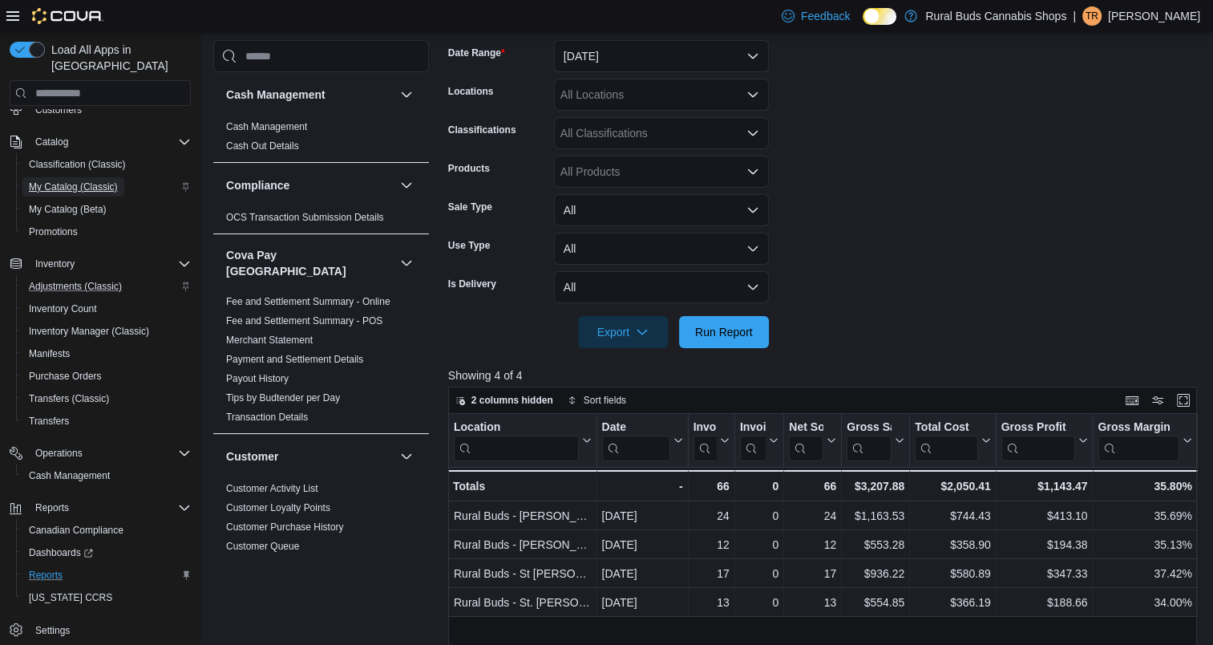
drag, startPoint x: 75, startPoint y: 173, endPoint x: 132, endPoint y: 172, distance: 56.9
click at [75, 180] on span "My Catalog (Classic)" at bounding box center [73, 186] width 89 height 13
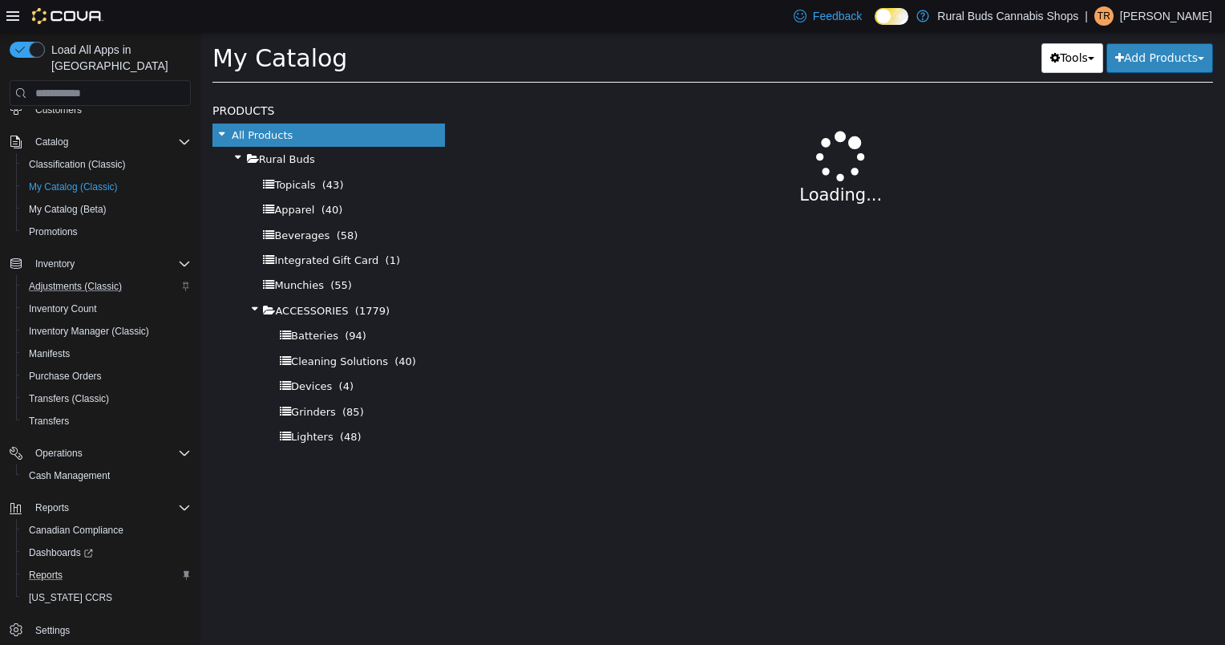
select select "**********"
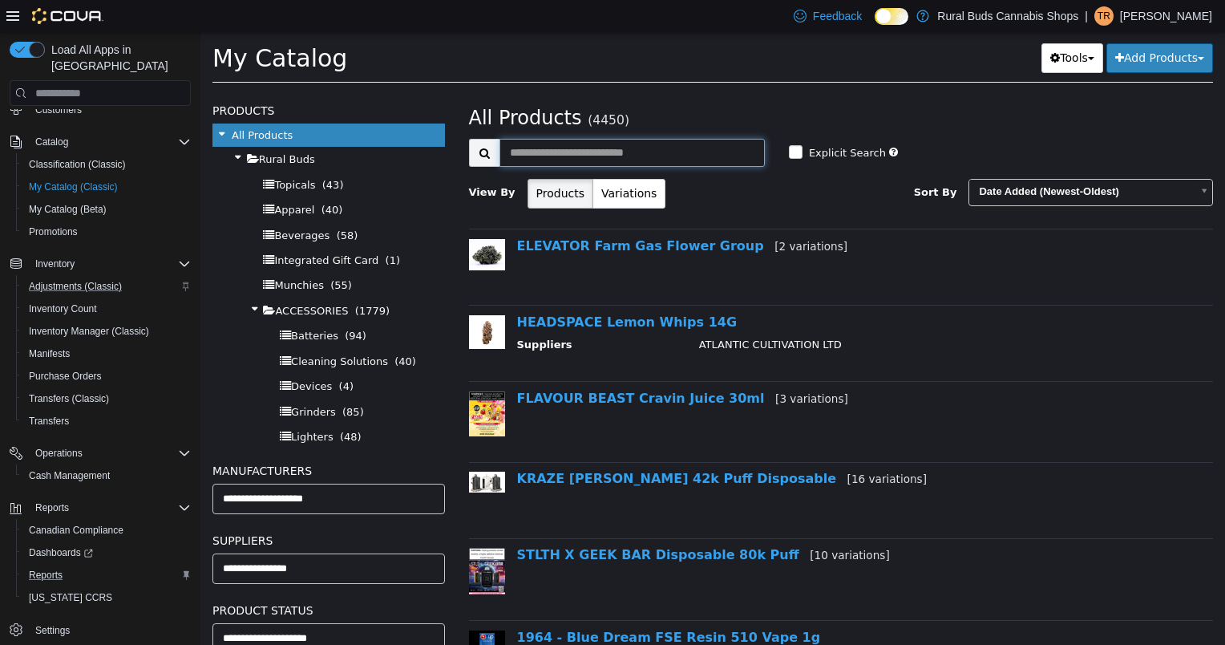
click at [600, 148] on input "text" at bounding box center [632, 153] width 265 height 28
type input "**********"
select select "**********"
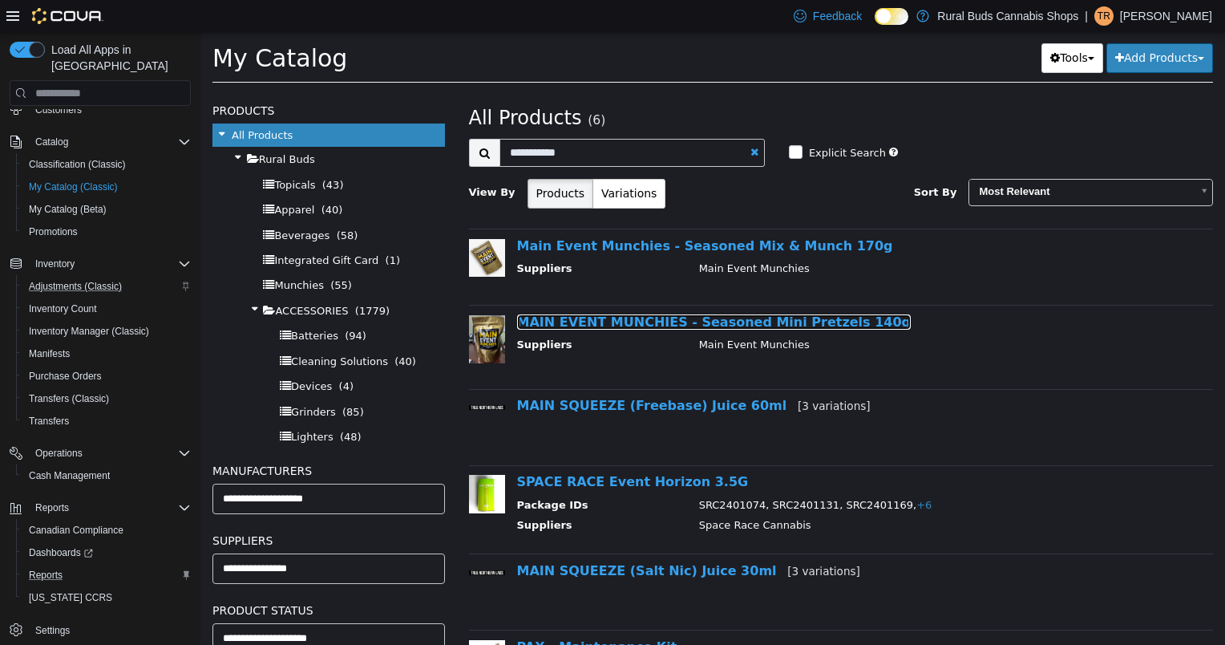
click at [664, 324] on link "MAIN EVENT MUNCHIES - Seasoned Mini Pretzels 140g" at bounding box center [714, 321] width 394 height 15
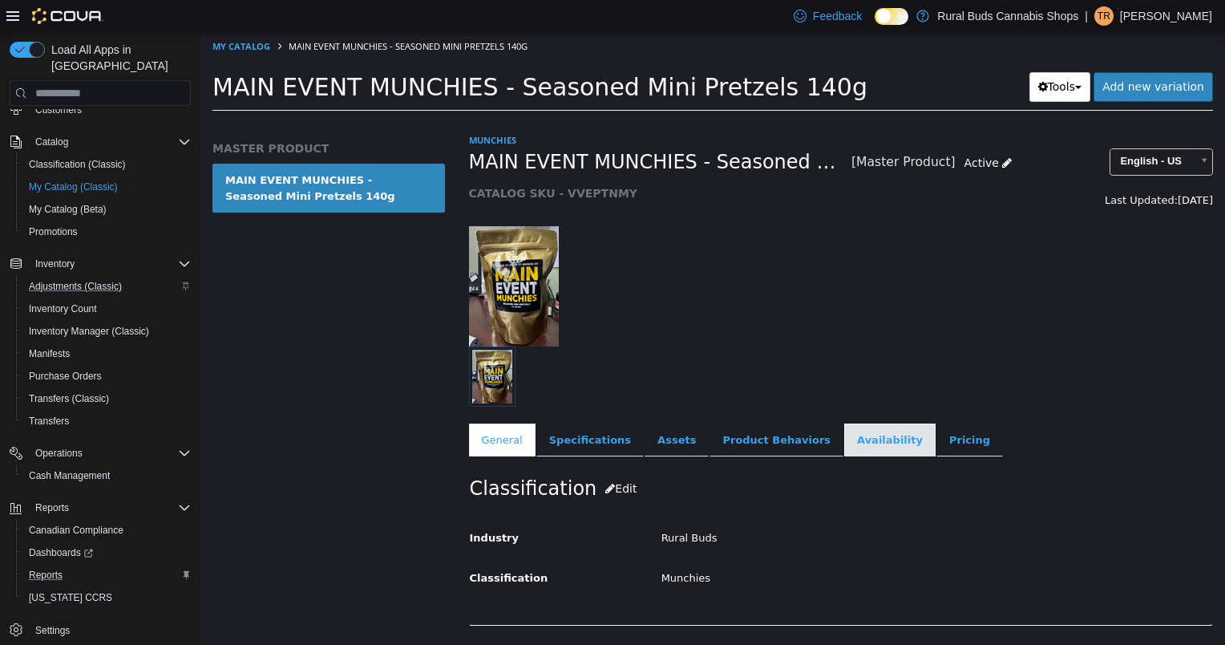
click at [844, 435] on link "Availability" at bounding box center [889, 440] width 91 height 34
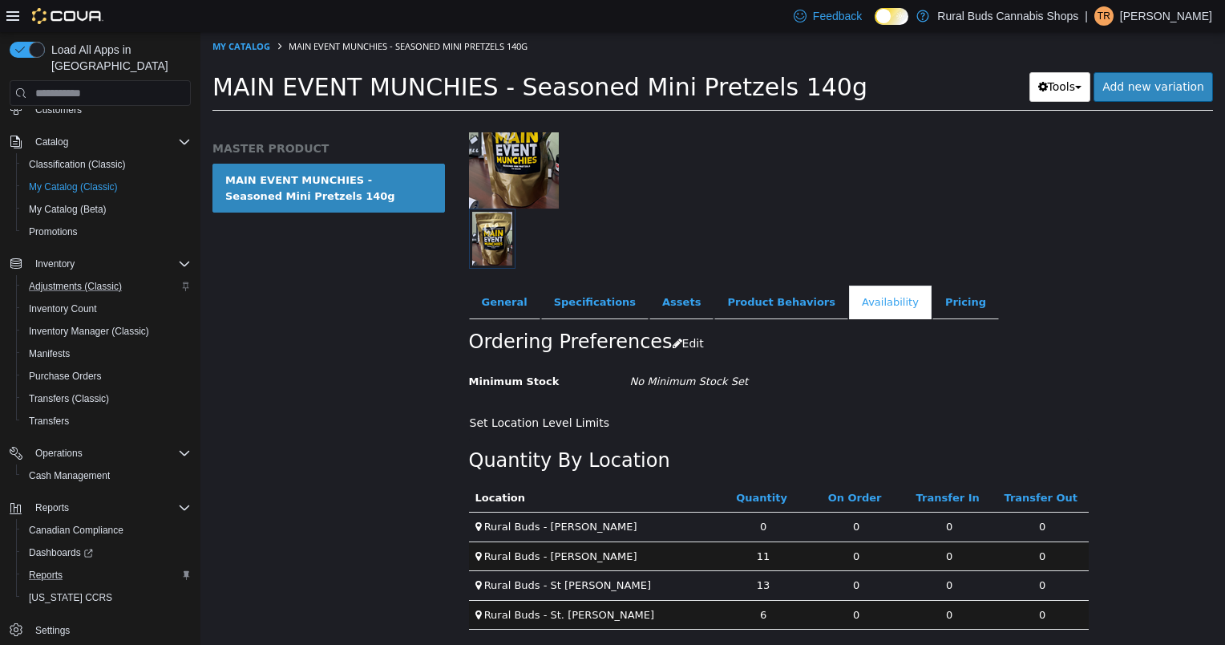
scroll to position [138, 0]
drag, startPoint x: 304, startPoint y: 285, endPoint x: 300, endPoint y: 208, distance: 77.1
click at [304, 285] on div "MASTER PRODUCT MAIN EVENT MUNCHIES - Seasoned Mini Pretzels 140g" at bounding box center [328, 388] width 257 height 512
click at [265, 49] on link "My Catalog" at bounding box center [242, 46] width 58 height 12
select select "**********"
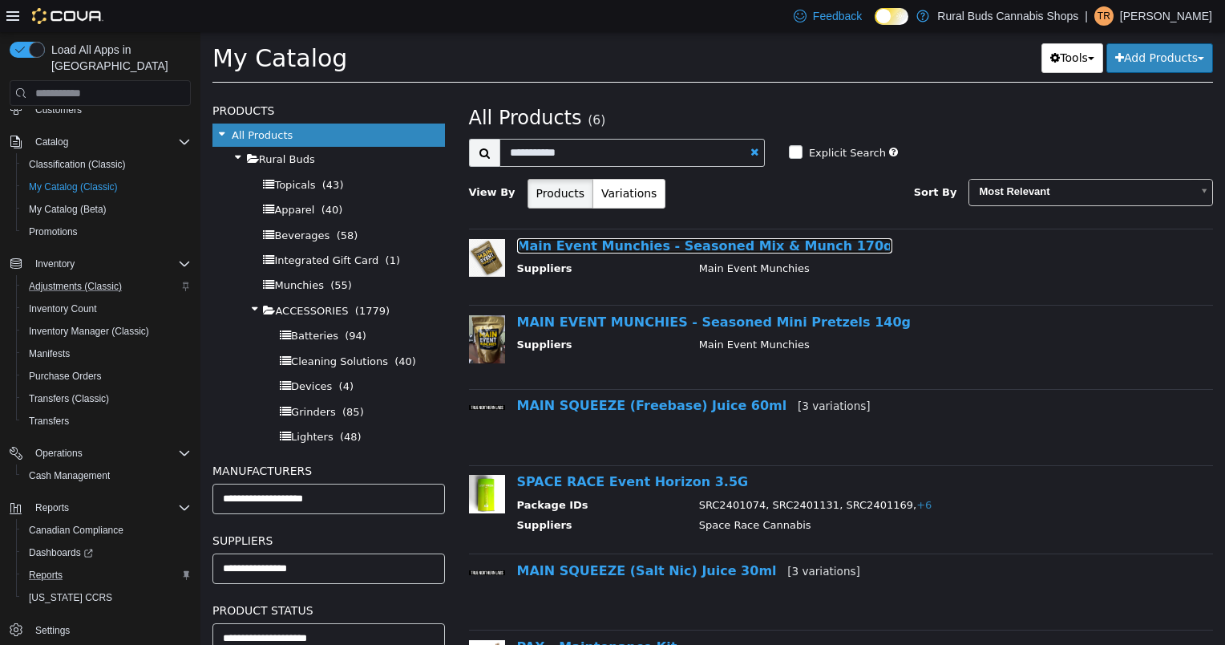
click at [621, 249] on link "Main Event Munchies - Seasoned Mix & Munch 170g" at bounding box center [705, 245] width 376 height 15
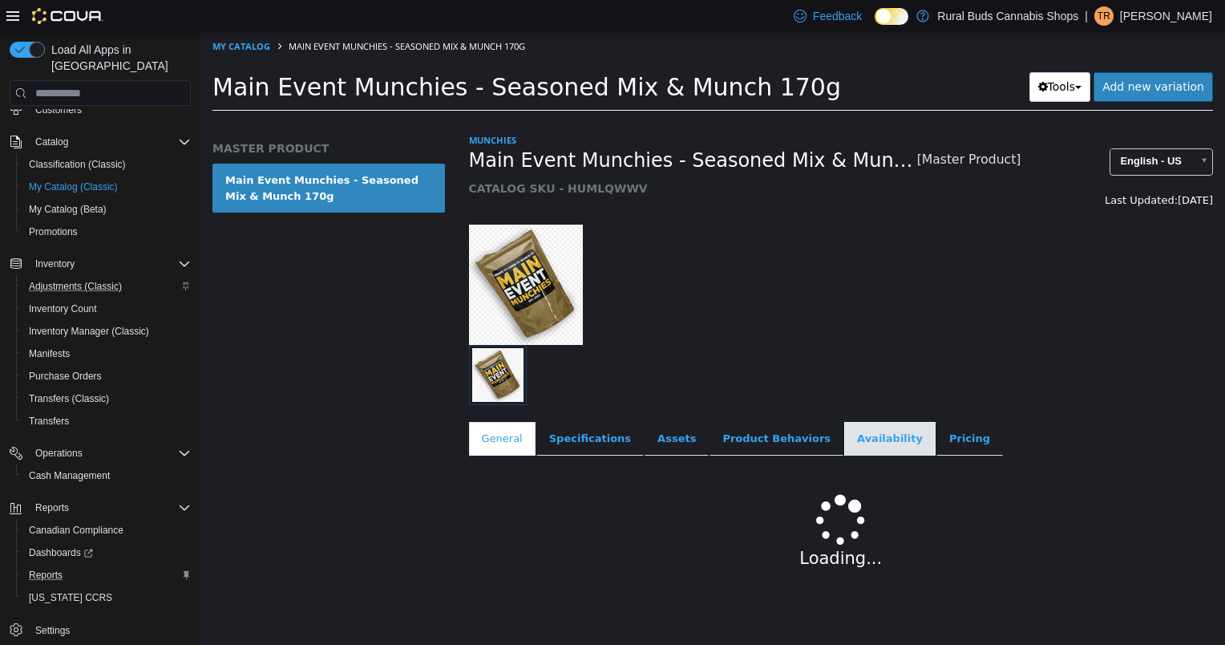
click at [850, 444] on link "Availability" at bounding box center [889, 439] width 91 height 34
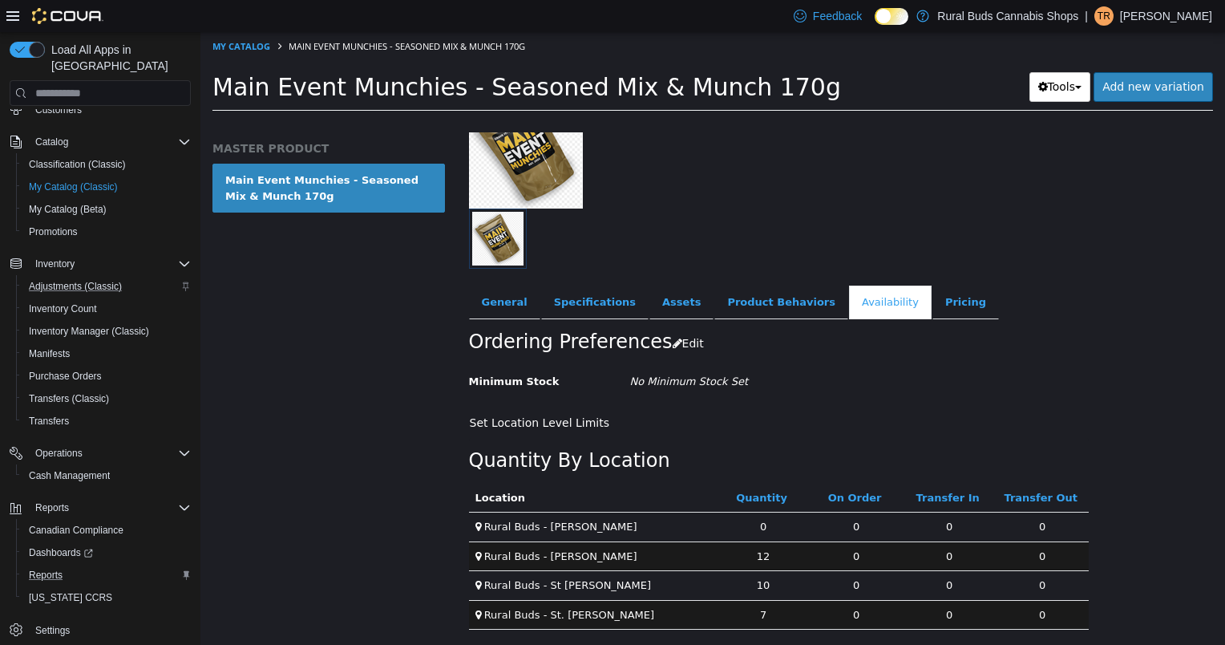
scroll to position [138, 0]
click at [250, 44] on link "My Catalog" at bounding box center [242, 46] width 58 height 12
select select "**********"
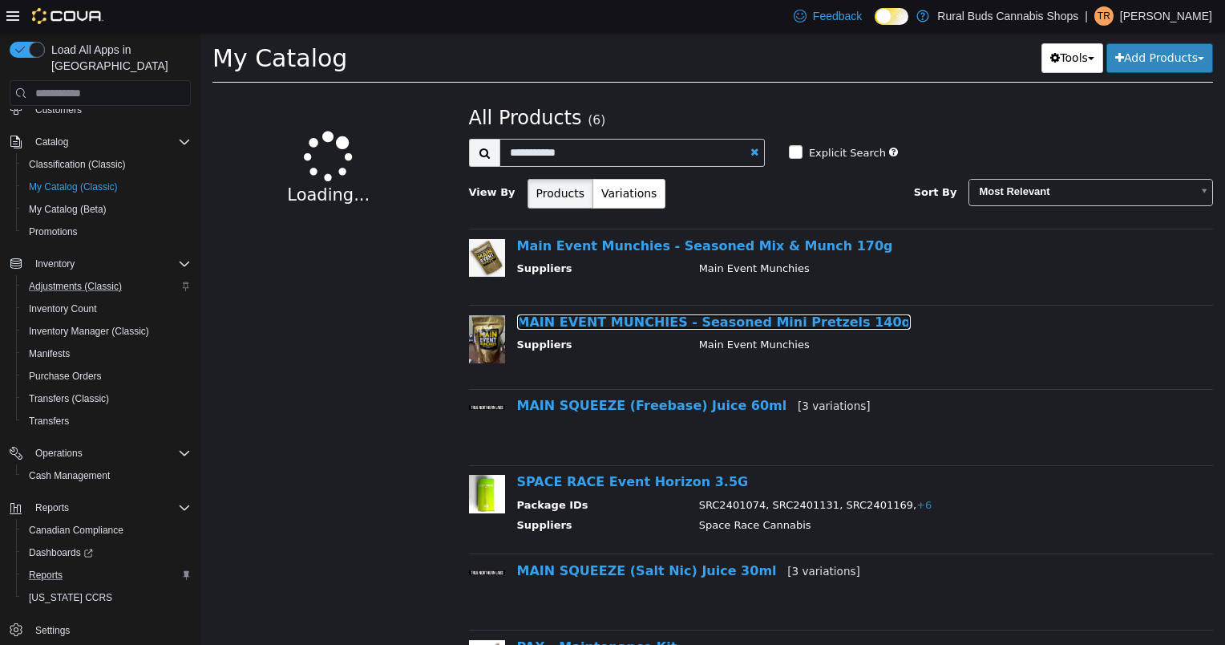
click at [650, 326] on link "MAIN EVENT MUNCHIES - Seasoned Mini Pretzels 140g" at bounding box center [714, 321] width 394 height 15
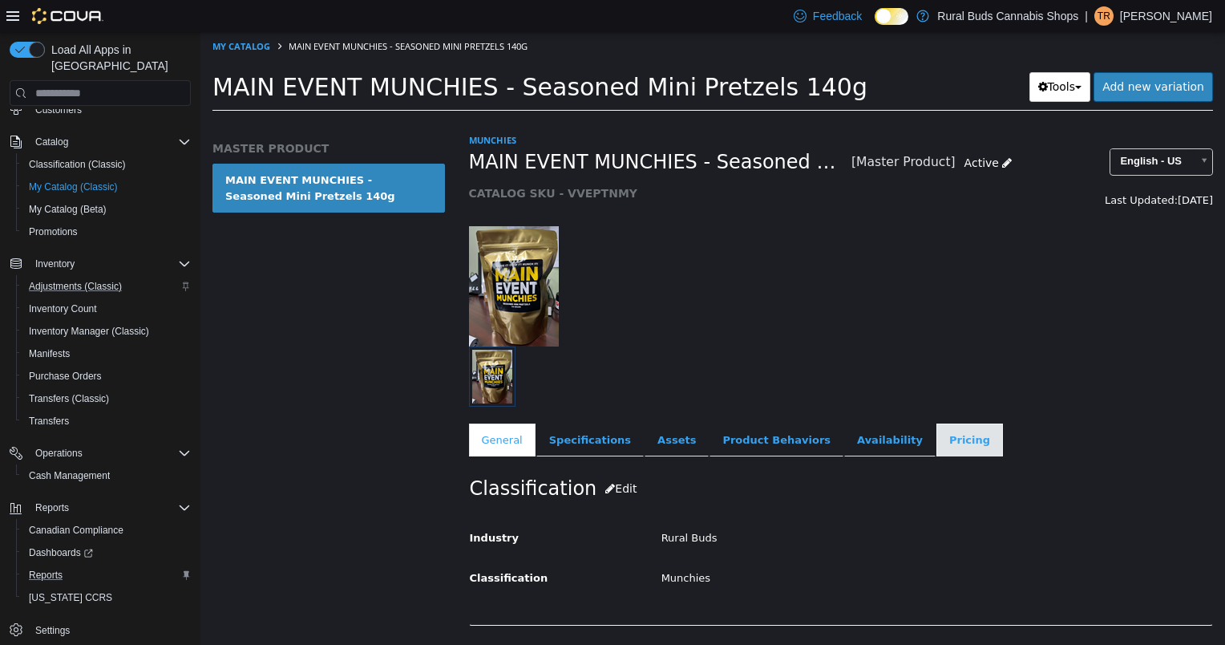
click at [937, 436] on link "Pricing" at bounding box center [970, 440] width 67 height 34
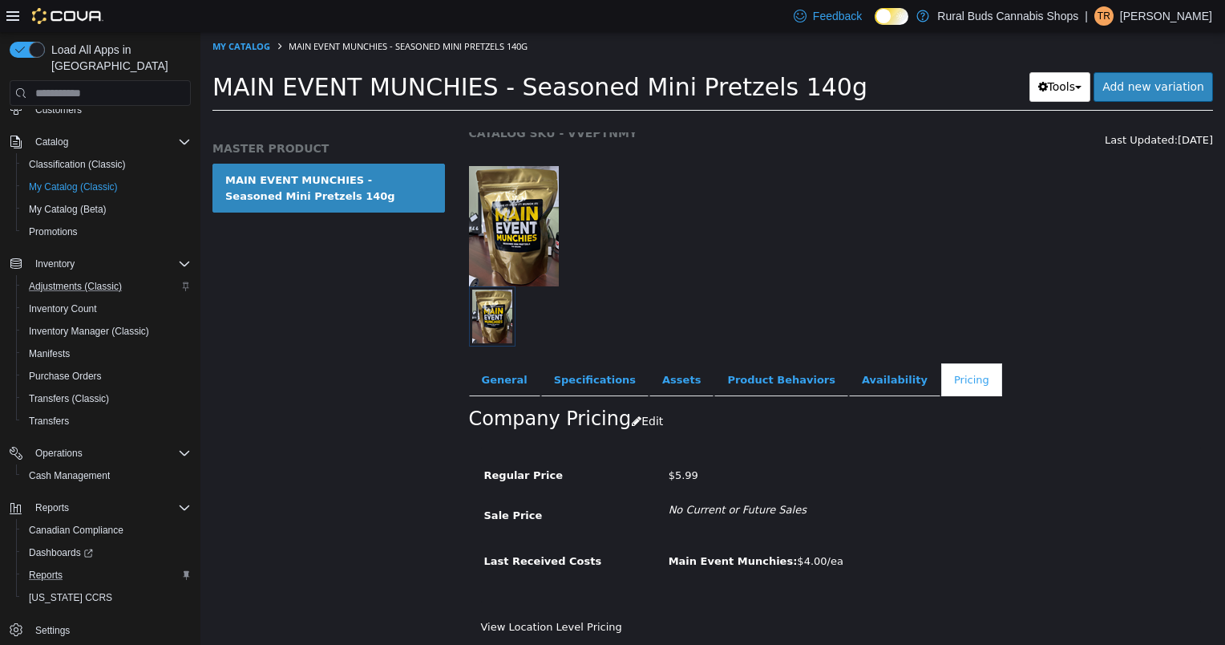
scroll to position [61, 0]
click at [867, 387] on link "Availability" at bounding box center [894, 379] width 91 height 34
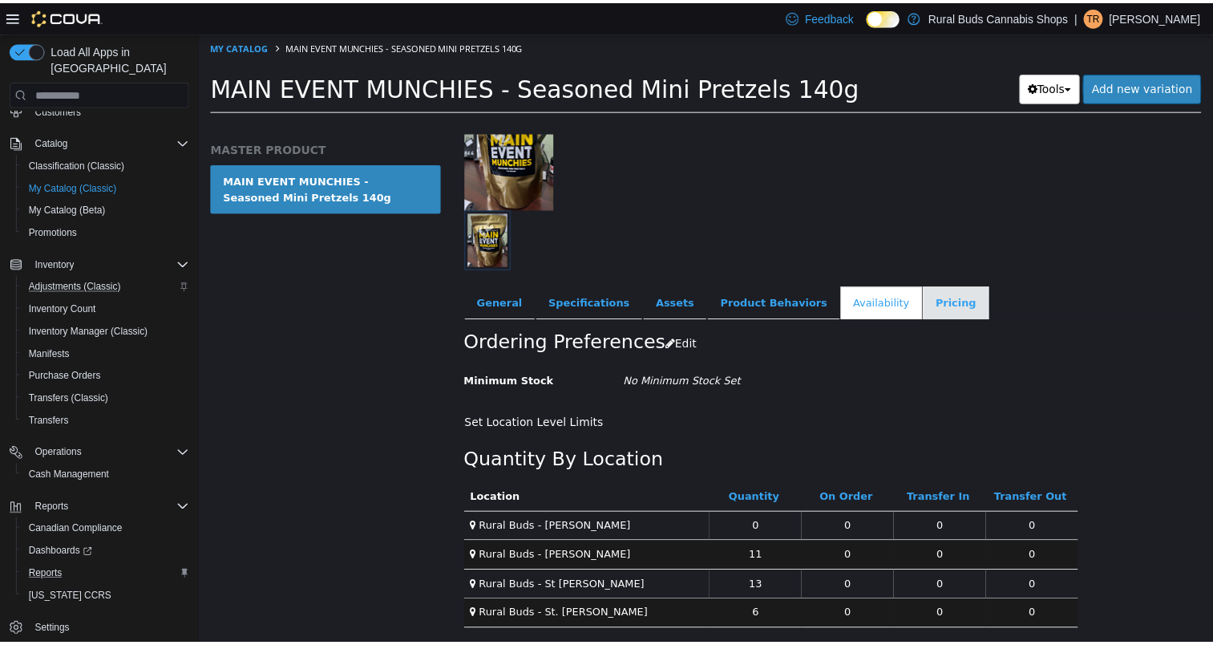
scroll to position [138, 0]
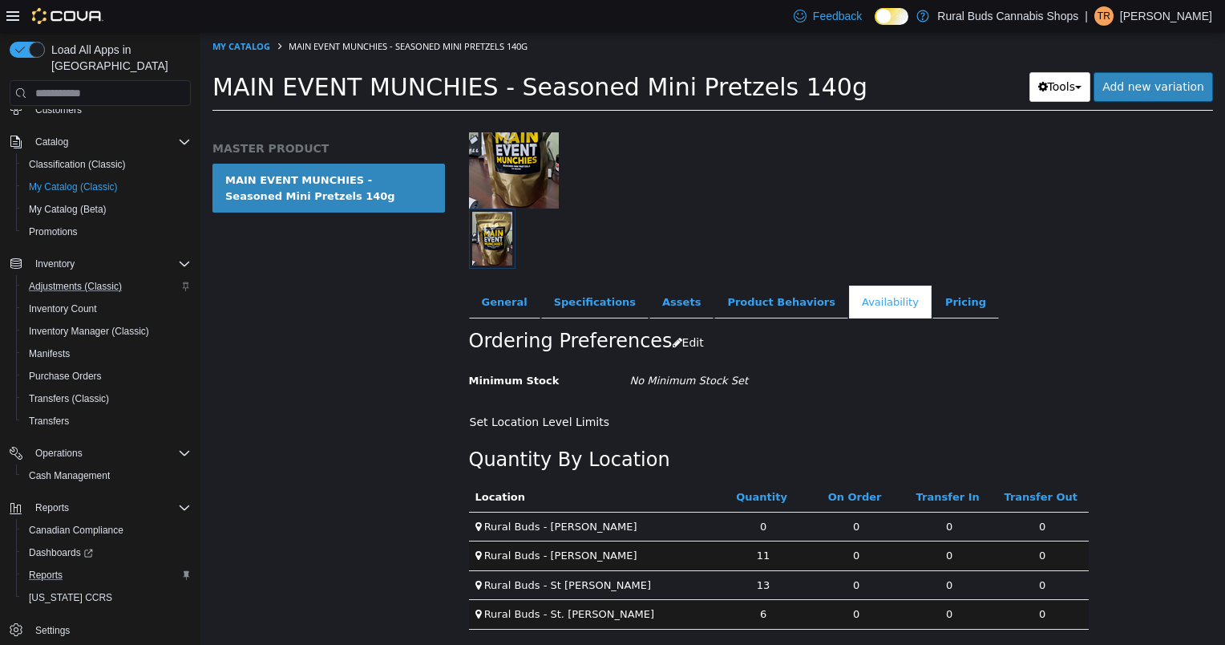
click at [247, 339] on div "MASTER PRODUCT MAIN EVENT MUNCHIES - Seasoned Mini Pretzels 140g" at bounding box center [328, 388] width 257 height 512
click at [247, 47] on link "My Catalog" at bounding box center [242, 46] width 58 height 12
select select "**********"
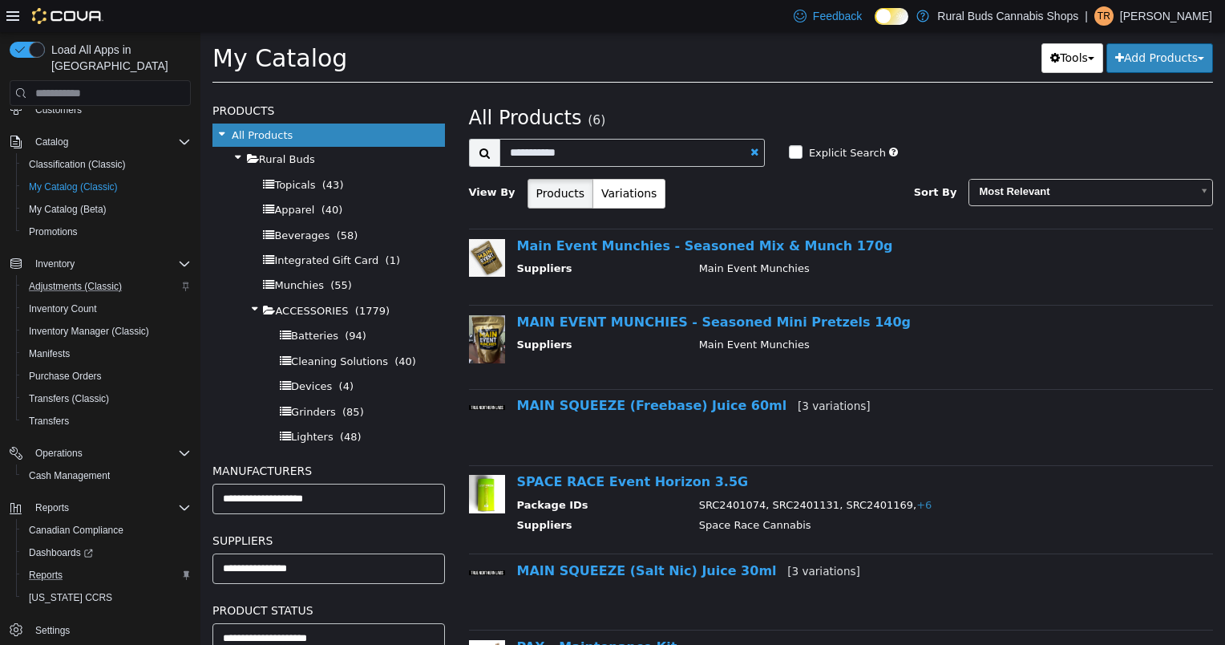
click at [751, 148] on link at bounding box center [755, 152] width 8 height 10
select select "**********"
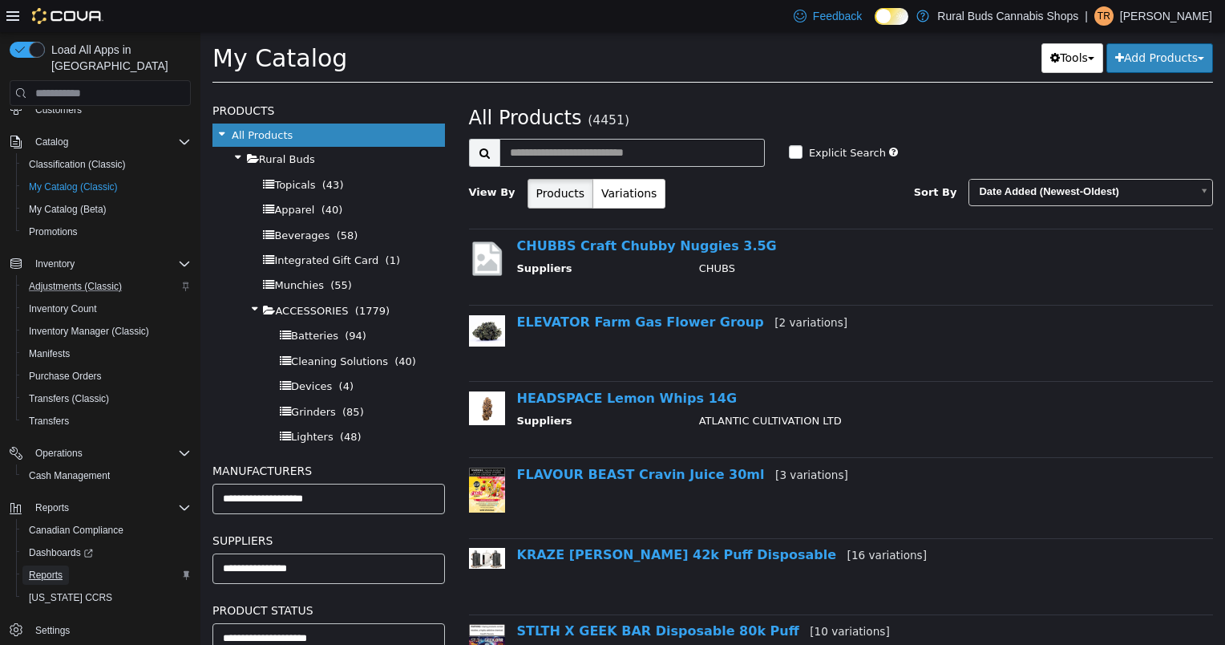
click at [59, 569] on span "Reports" at bounding box center [46, 575] width 34 height 13
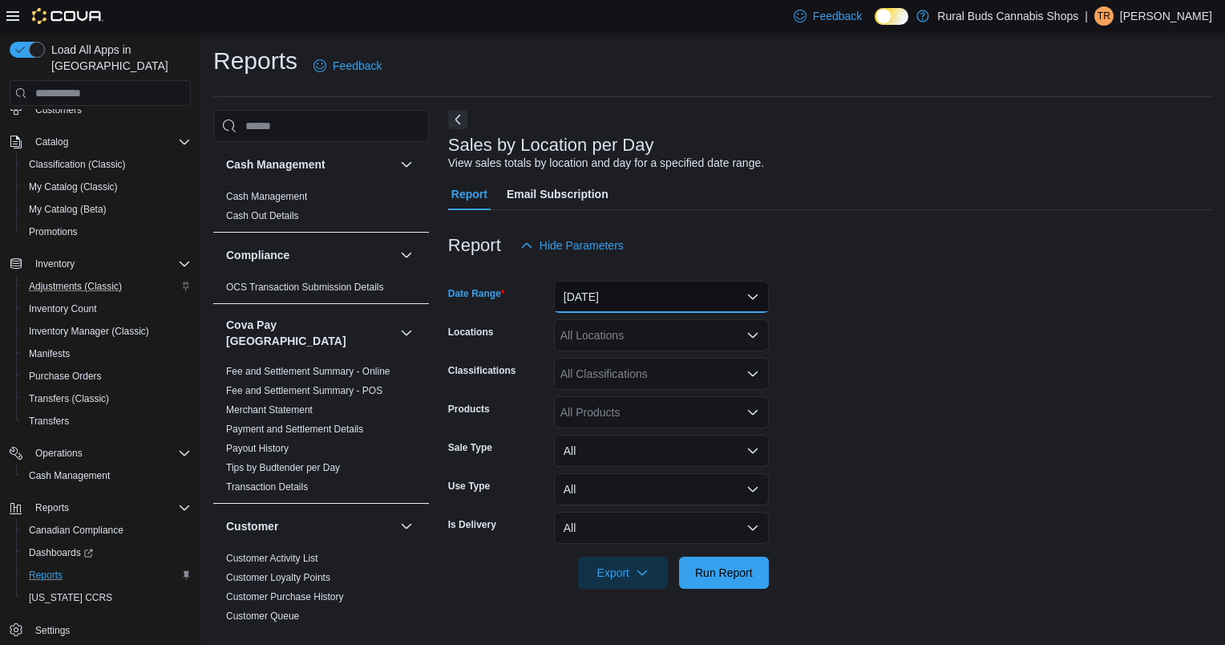
click at [586, 302] on button "[DATE]" at bounding box center [661, 297] width 215 height 32
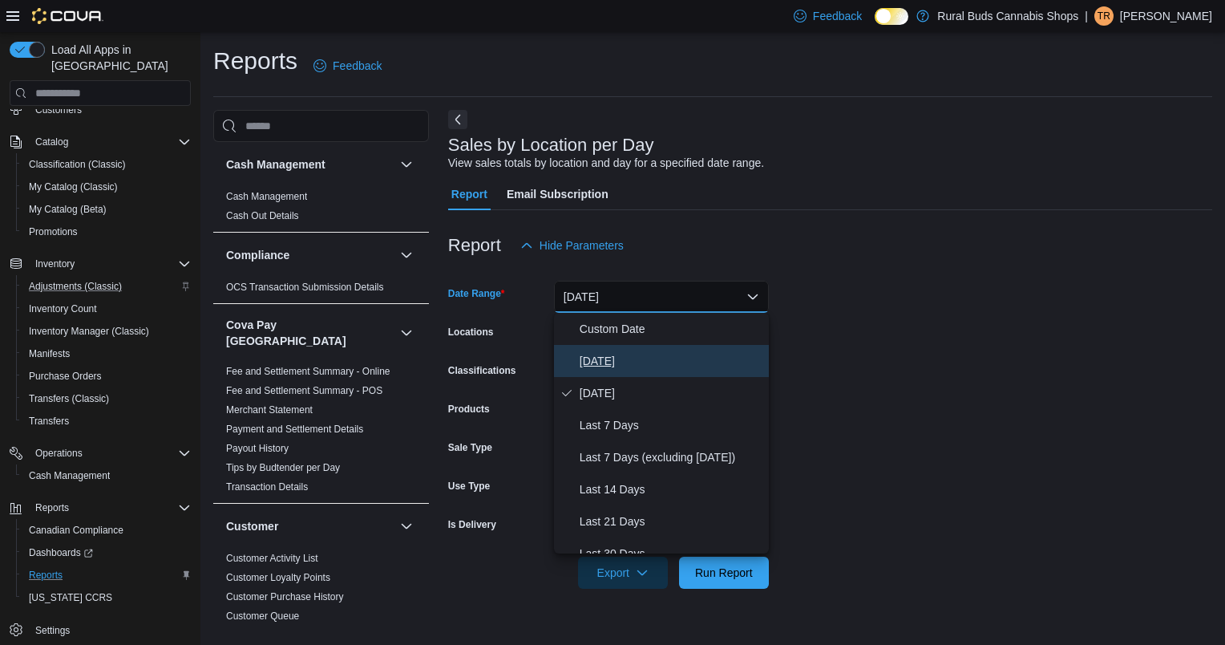
click at [601, 359] on span "[DATE]" at bounding box center [671, 360] width 183 height 19
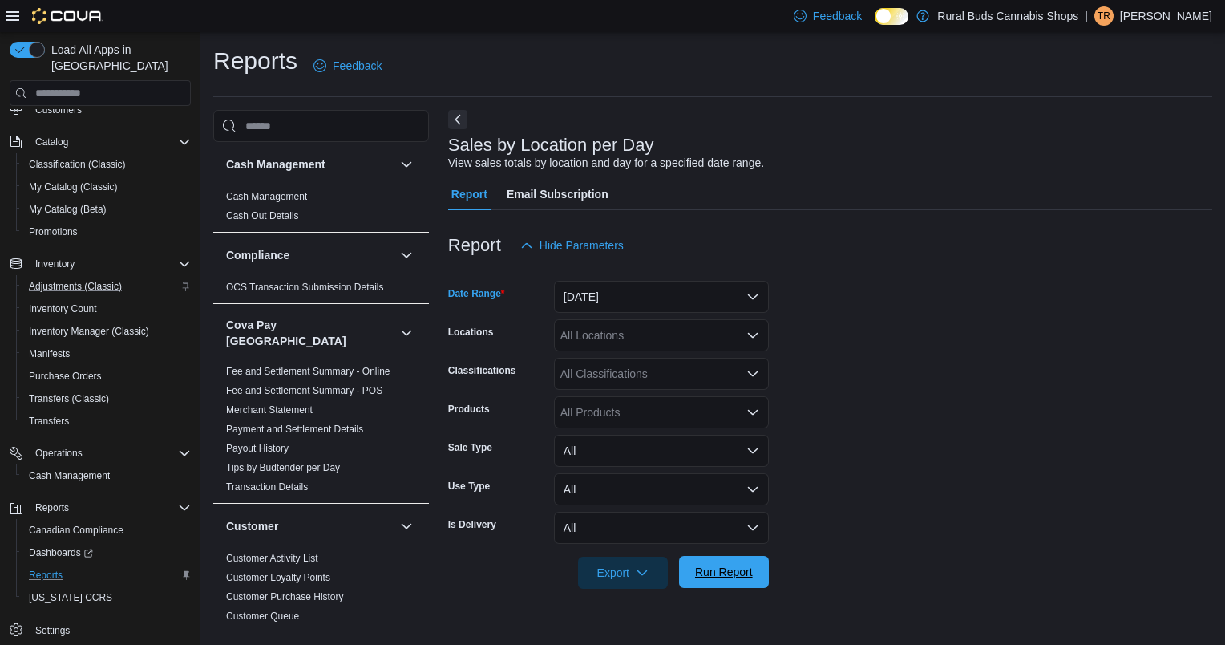
click at [730, 562] on span "Run Report" at bounding box center [724, 572] width 71 height 32
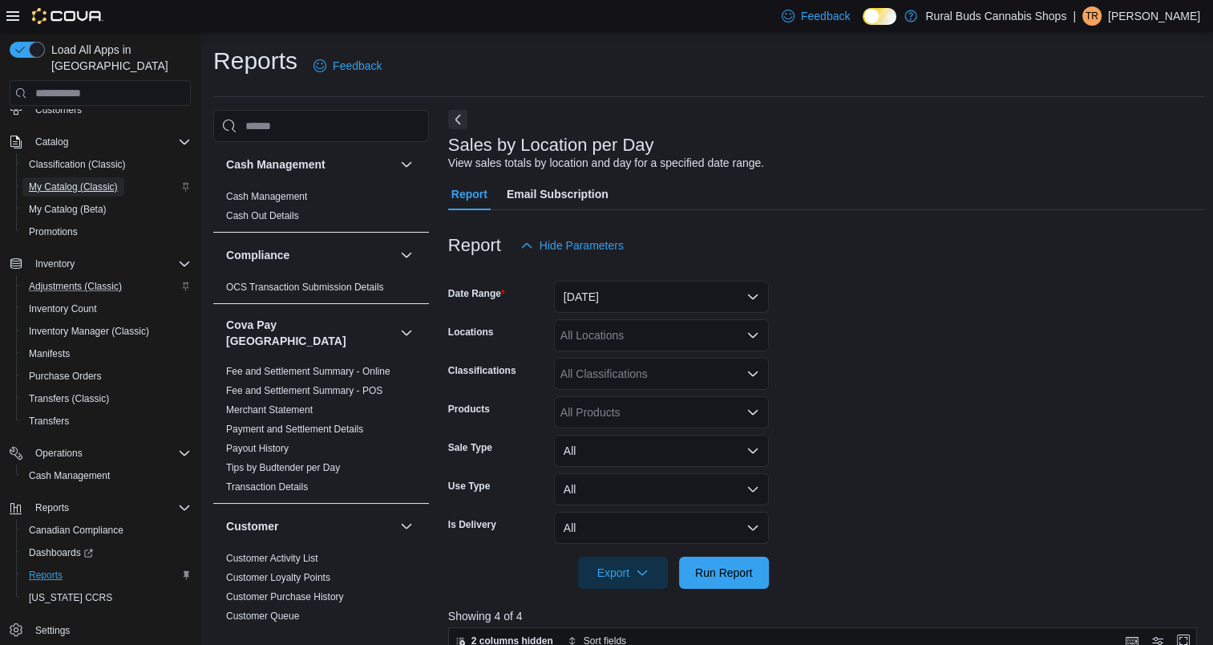
click at [96, 180] on span "My Catalog (Classic)" at bounding box center [73, 186] width 89 height 19
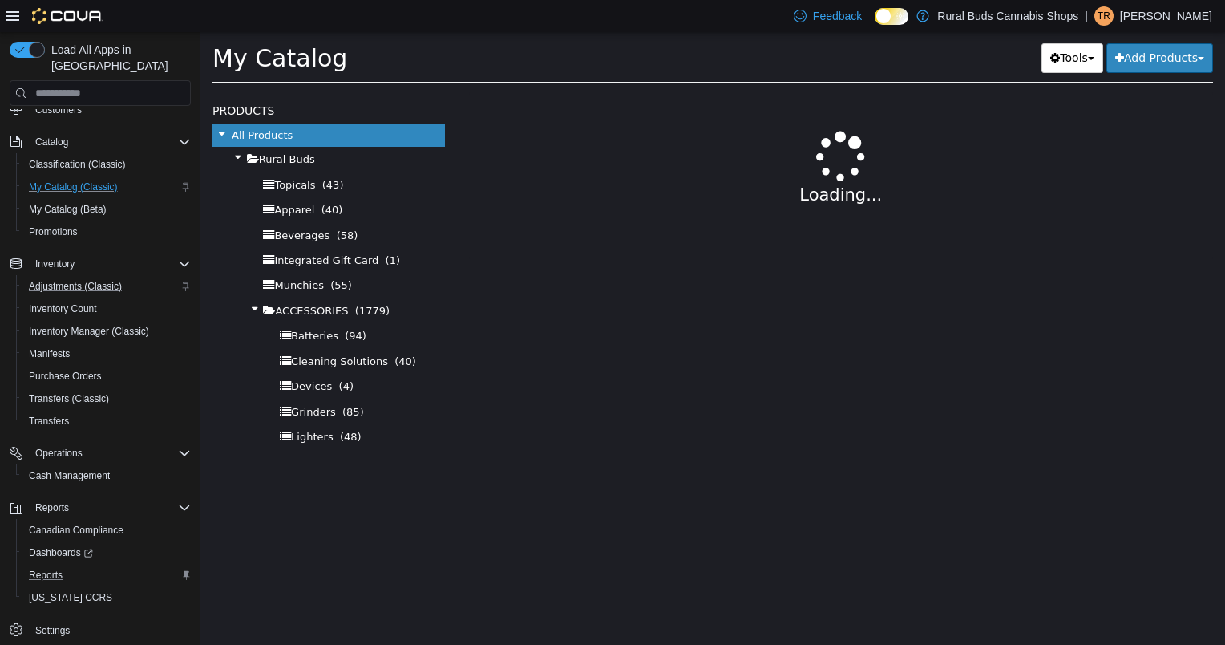
select select "**********"
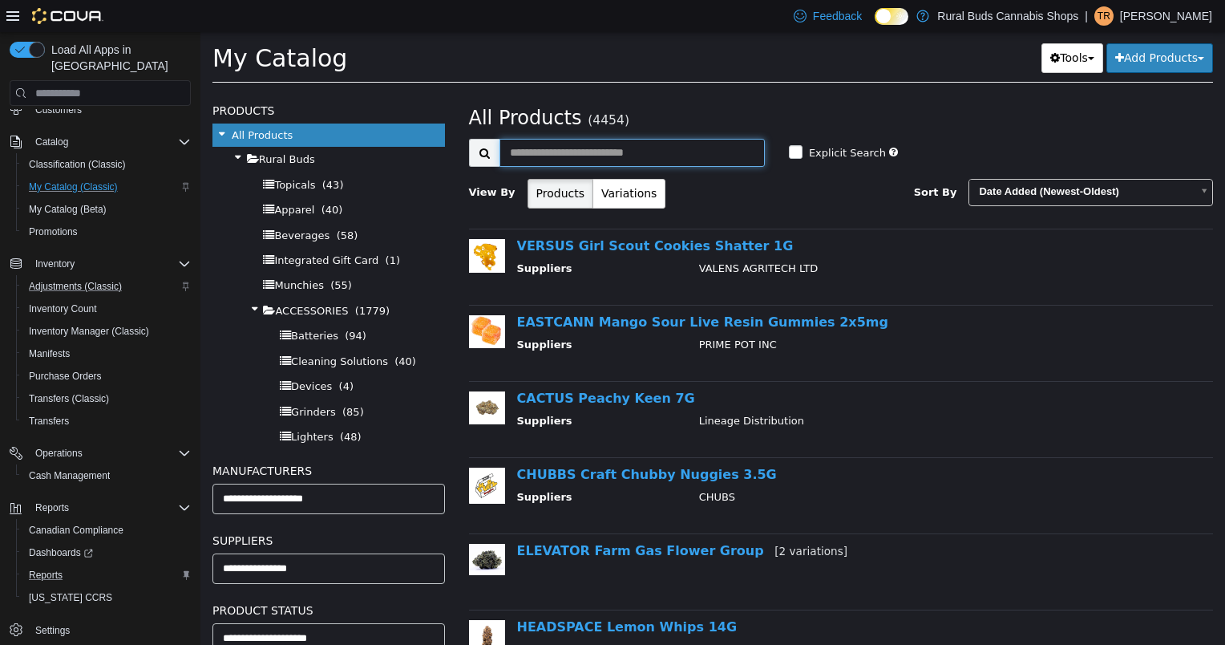
click at [600, 156] on input "text" at bounding box center [632, 153] width 265 height 28
type input "**********"
select select "**********"
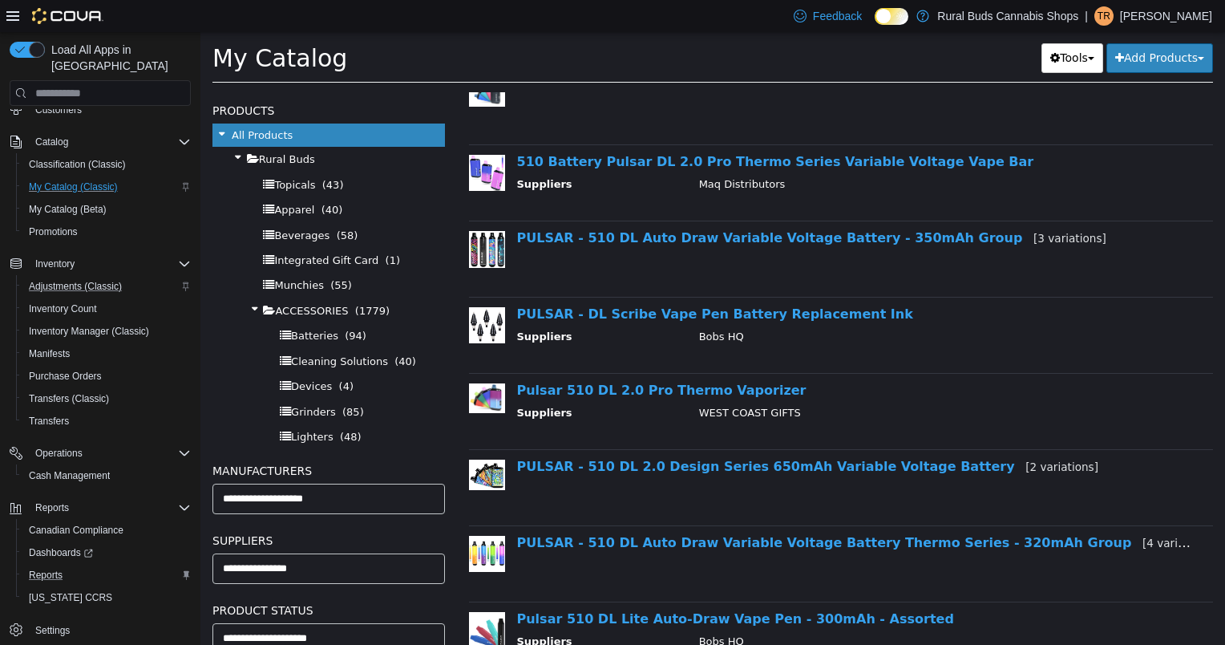
scroll to position [241, 0]
